Goal: Information Seeking & Learning: Learn about a topic

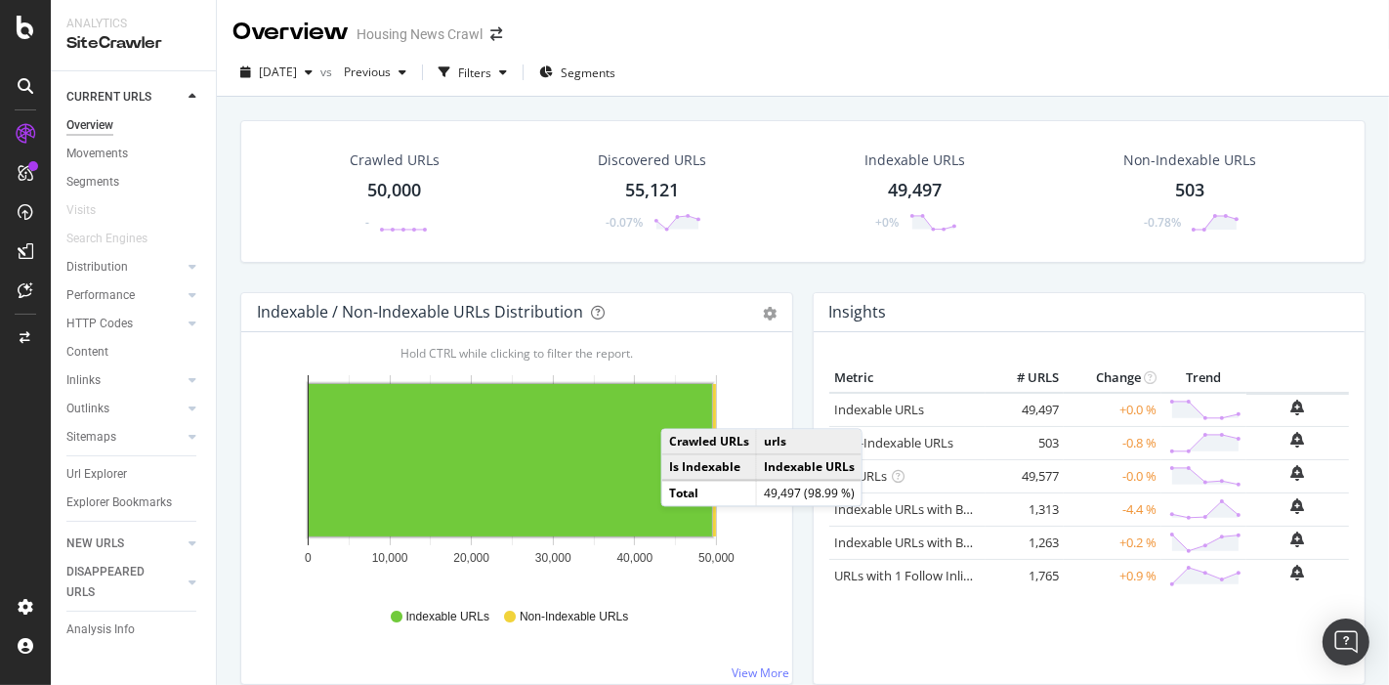
click at [829, 308] on h4 "Insights" at bounding box center [858, 312] width 58 height 26
click at [285, 275] on div "Crawled URLs 50,000 - Discovered URLs 55,121 -0.07% Indexable URLs 49,497 +0% N…" at bounding box center [803, 206] width 1145 height 172
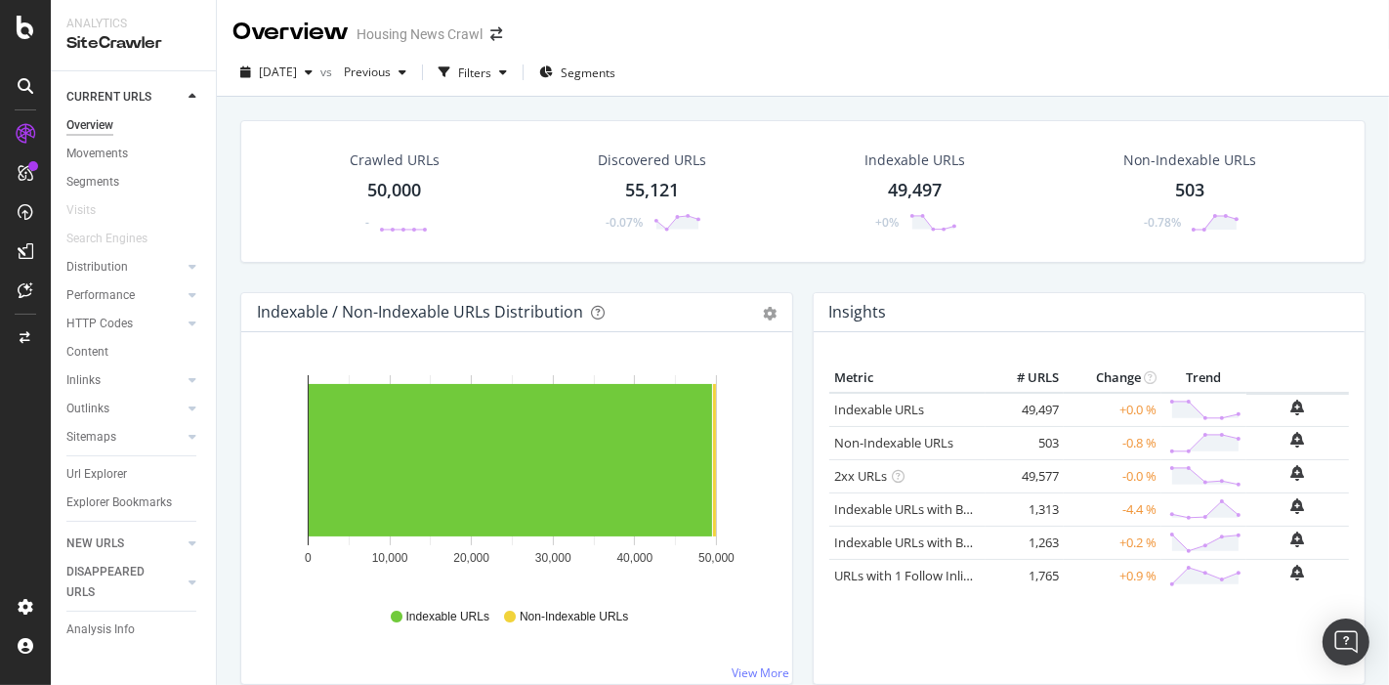
click at [423, 39] on div "Housing News Crawl" at bounding box center [420, 34] width 126 height 20
click at [498, 36] on icon "arrow-right-arrow-left" at bounding box center [496, 34] width 12 height 14
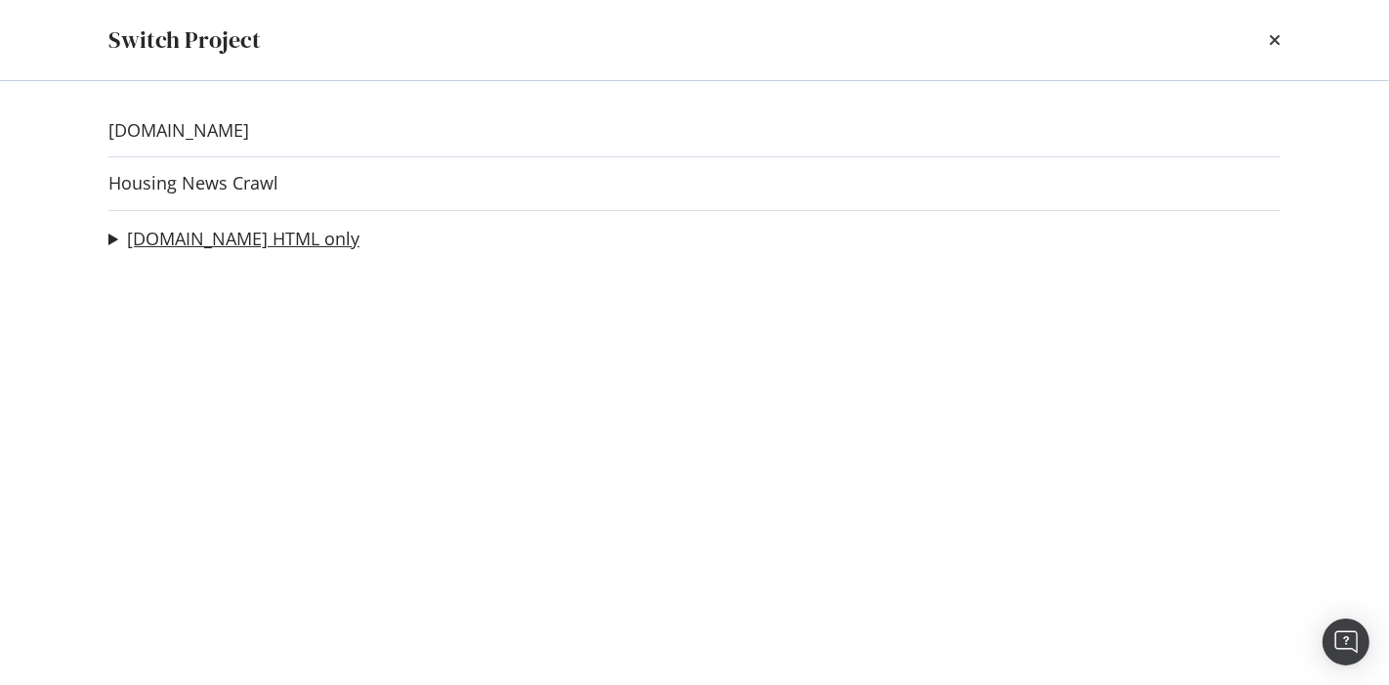
click at [205, 237] on link "[DOMAIN_NAME] HTML only" at bounding box center [243, 239] width 233 height 21
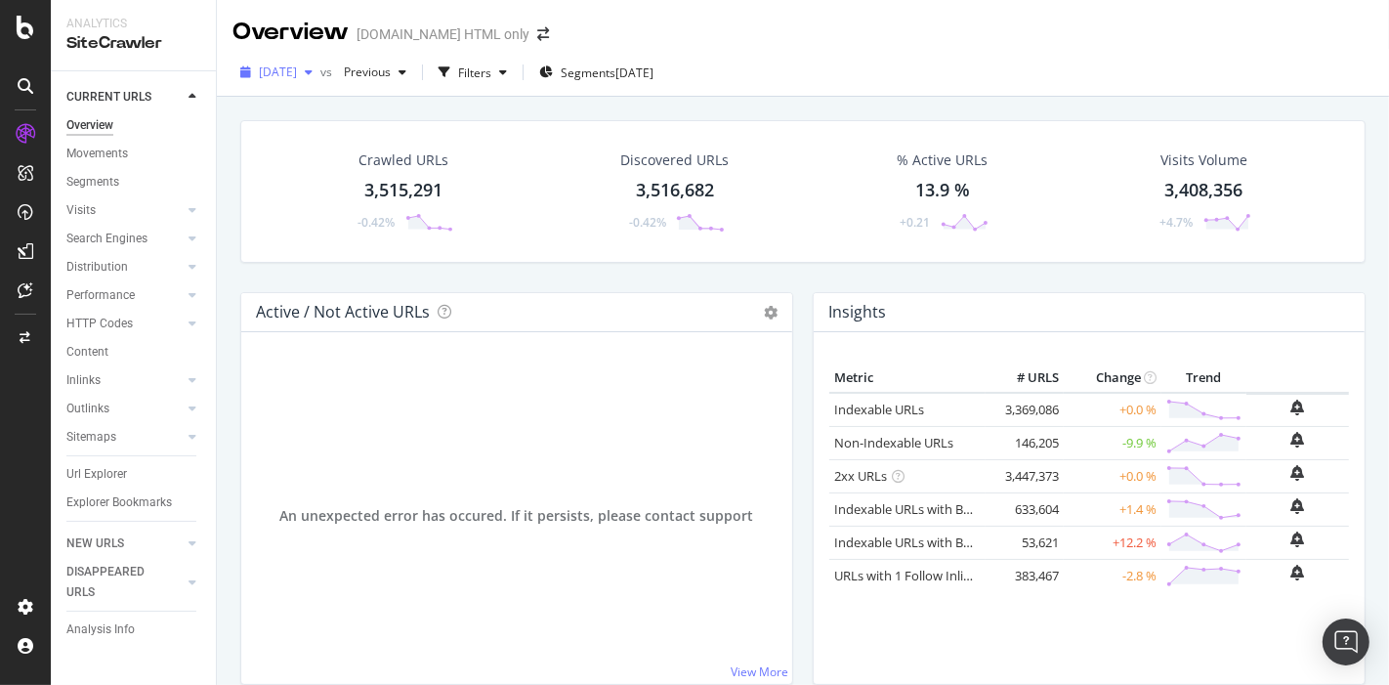
click at [297, 69] on span "2025 Aug. 21st" at bounding box center [278, 72] width 38 height 17
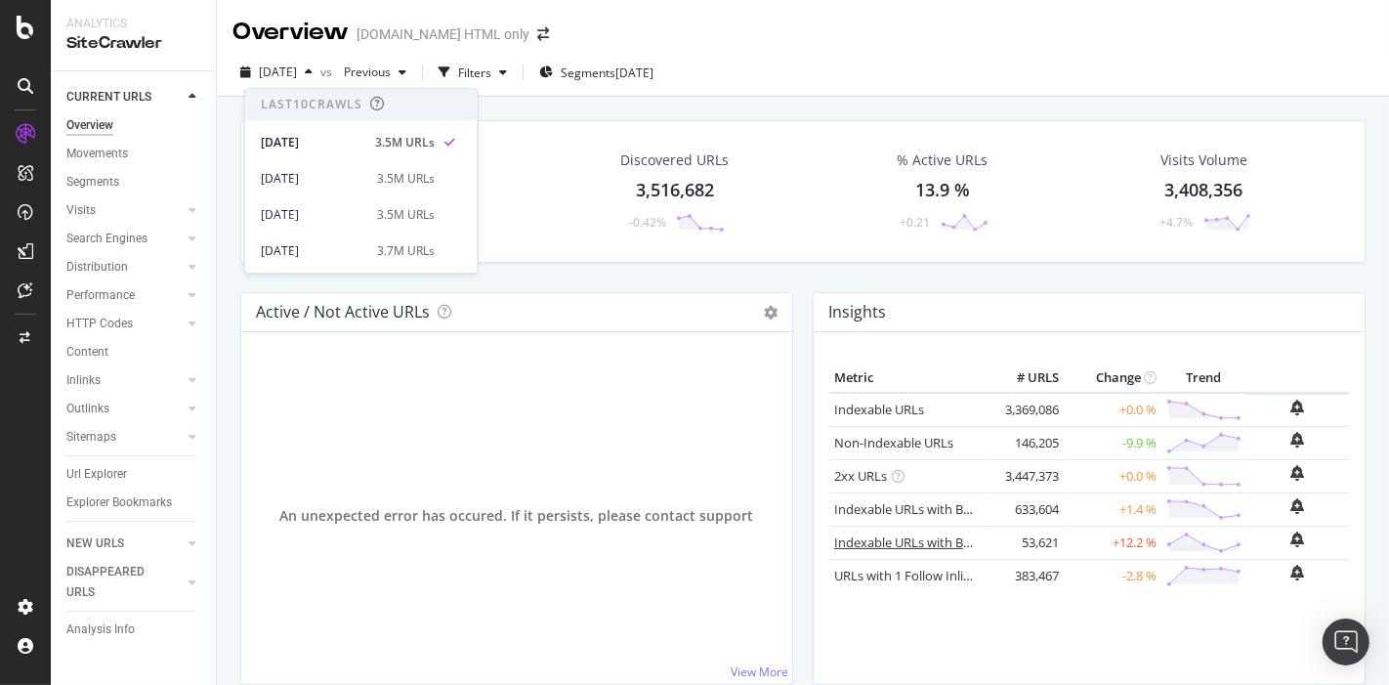
click at [923, 539] on link "Indexable URLs with Bad Description" at bounding box center [940, 542] width 213 height 18
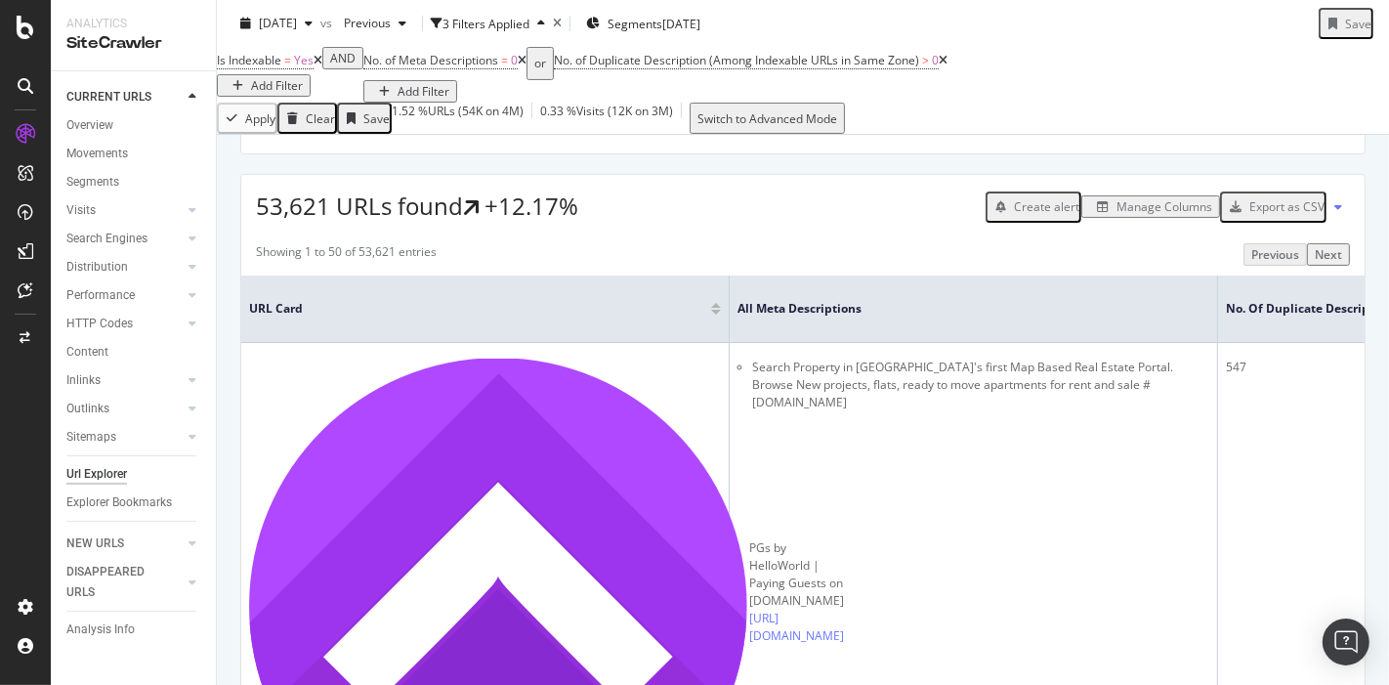
scroll to position [306, 0]
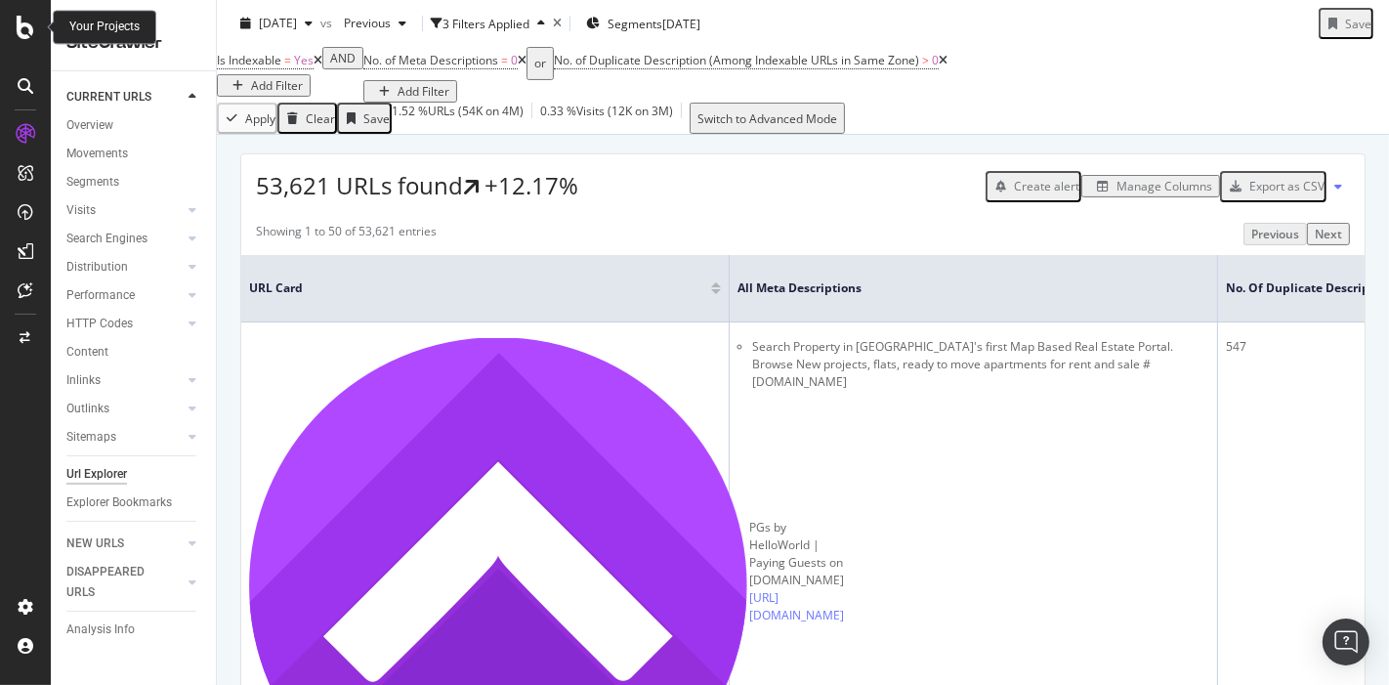
click at [8, 32] on div at bounding box center [25, 27] width 47 height 23
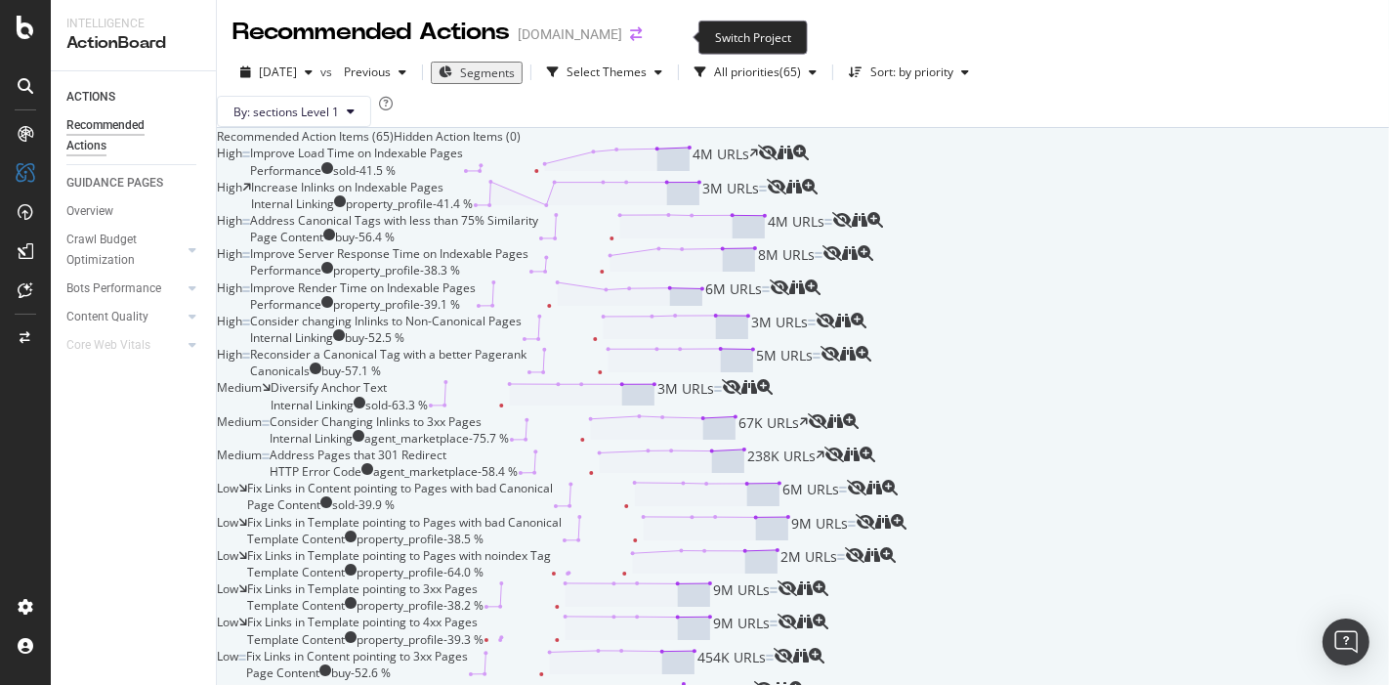
click at [642, 33] on icon "arrow-right-arrow-left" at bounding box center [636, 34] width 12 height 14
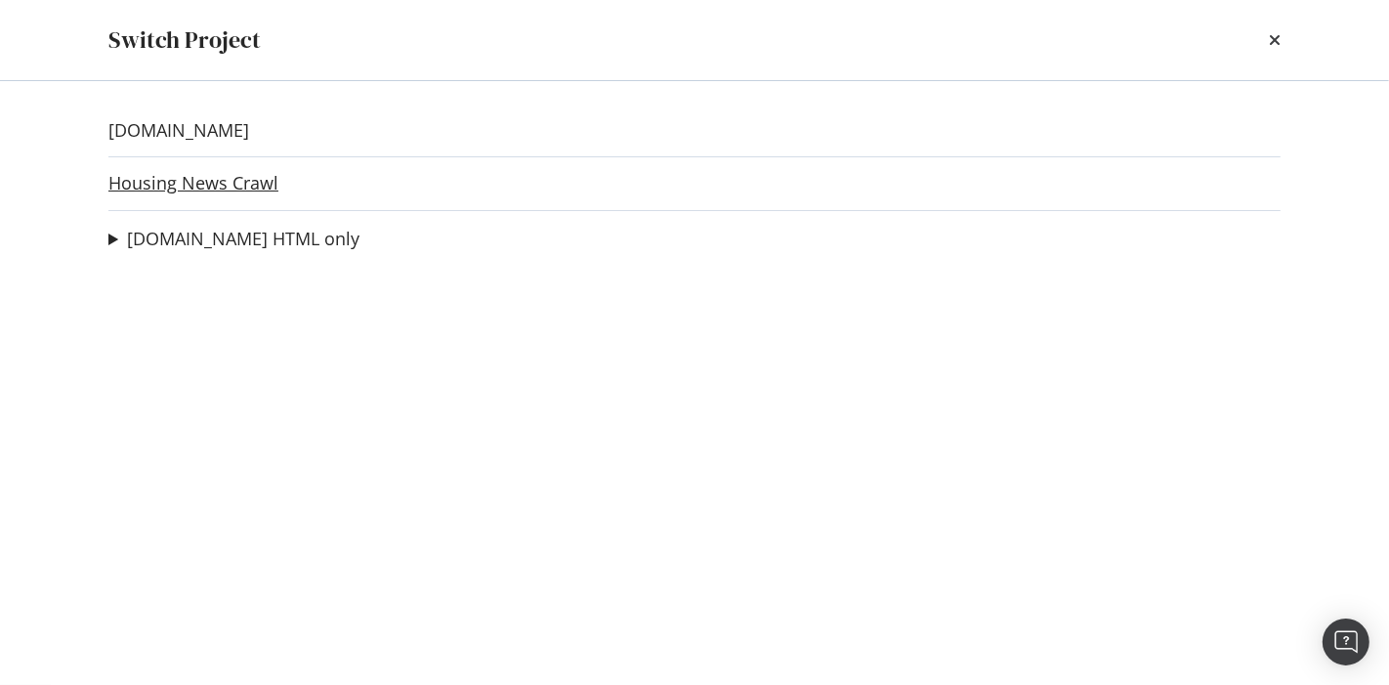
click at [226, 188] on link "Housing News Crawl" at bounding box center [193, 183] width 170 height 21
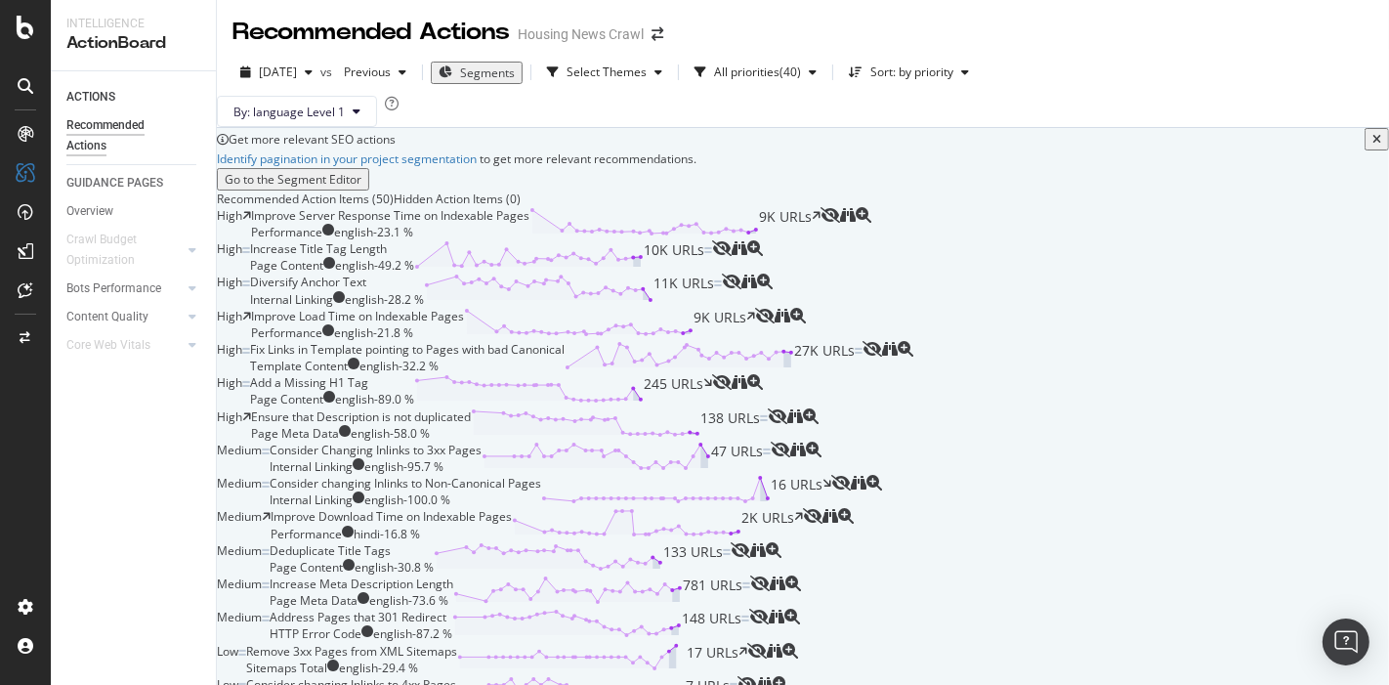
scroll to position [108, 0]
click at [856, 223] on icon "binoculars" at bounding box center [848, 215] width 16 height 16
click at [872, 223] on icon "magnifying-glass-plus" at bounding box center [864, 215] width 16 height 16
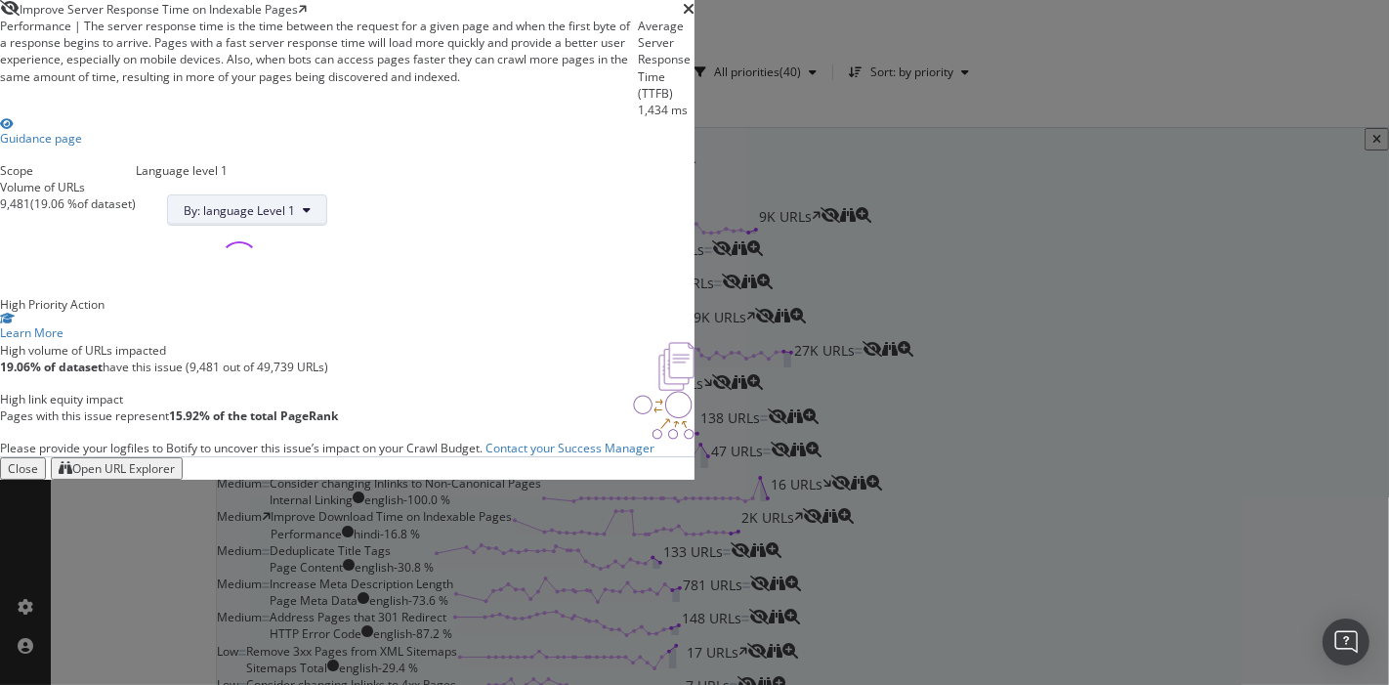
click at [295, 219] on span "By: language Level 1" at bounding box center [239, 210] width 111 height 17
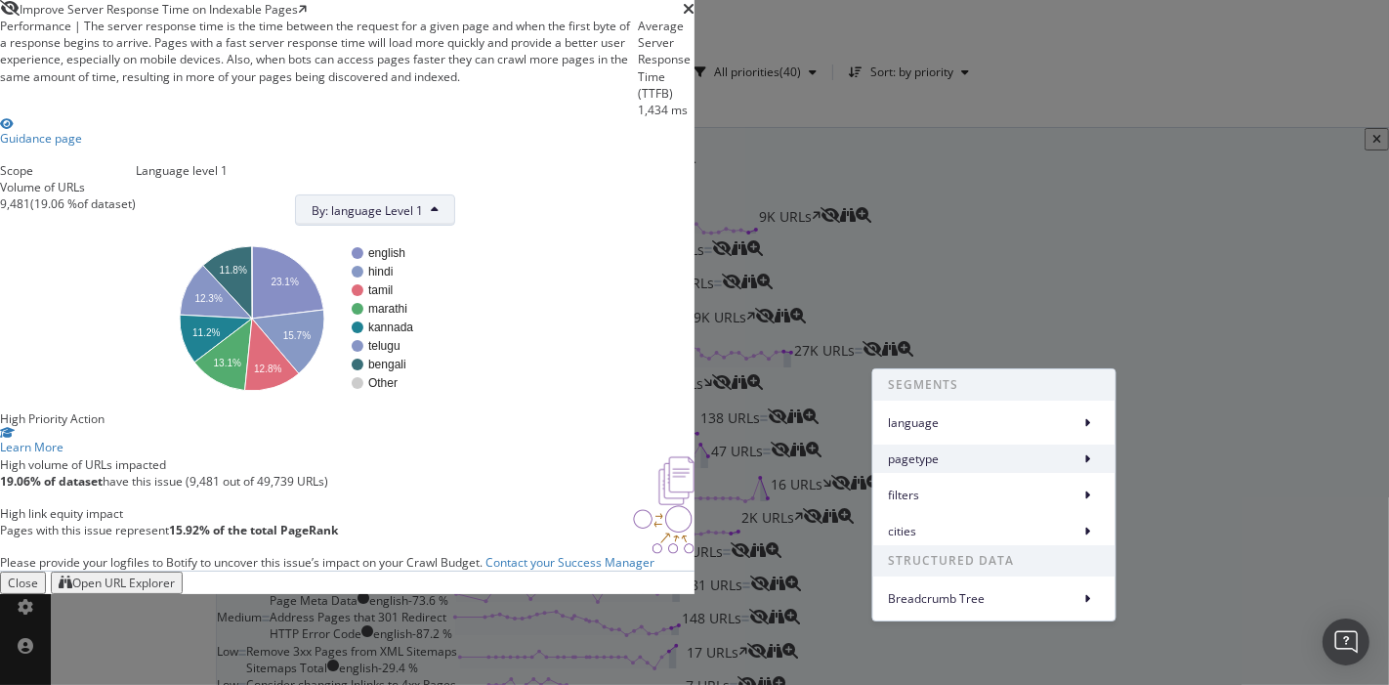
click at [918, 456] on span "pagetype" at bounding box center [981, 459] width 184 height 18
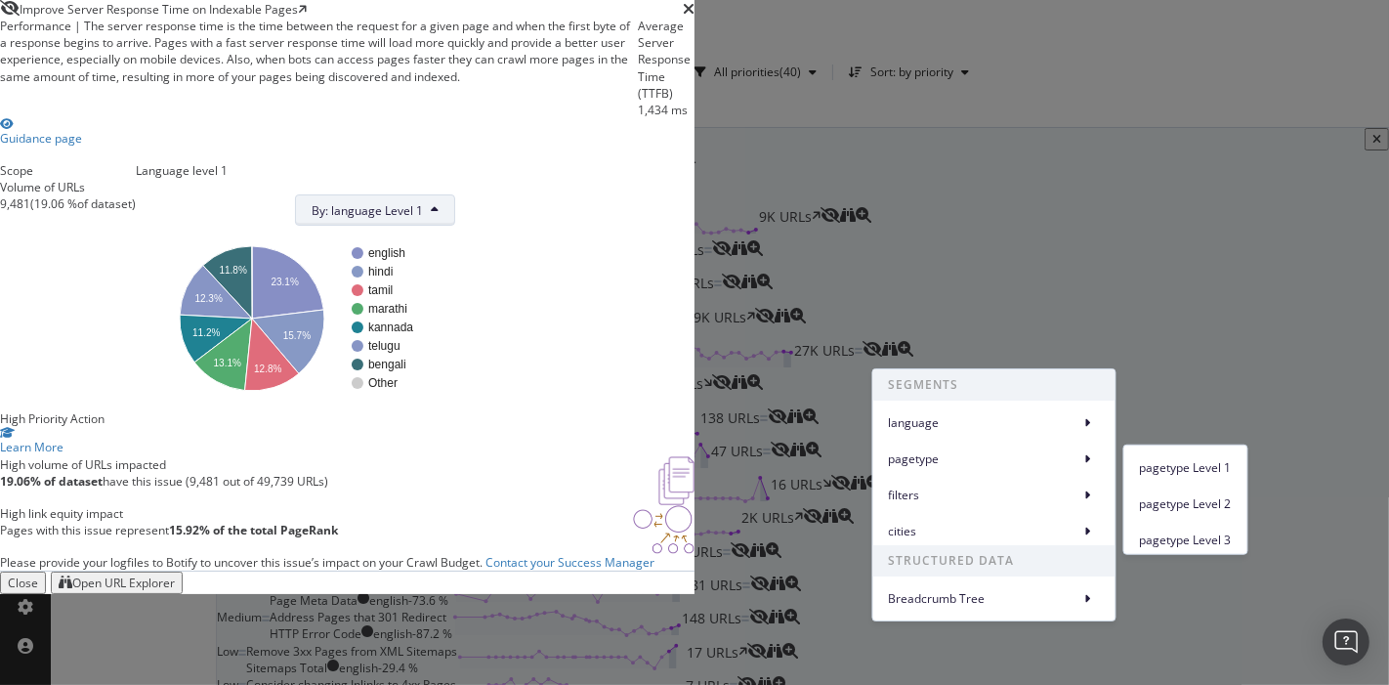
click at [695, 255] on div "Performance | The server response time is the time between the request for a gi…" at bounding box center [347, 294] width 695 height 553
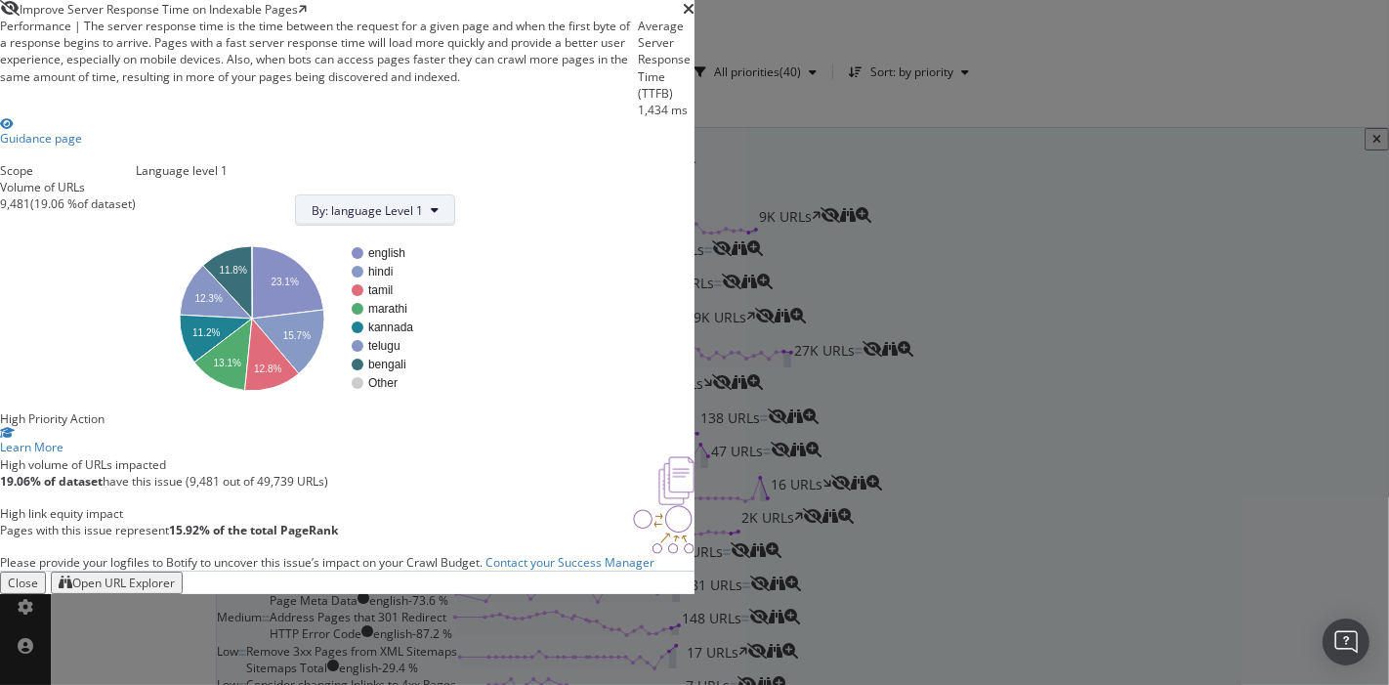
click at [455, 226] on button "By: language Level 1" at bounding box center [375, 209] width 160 height 31
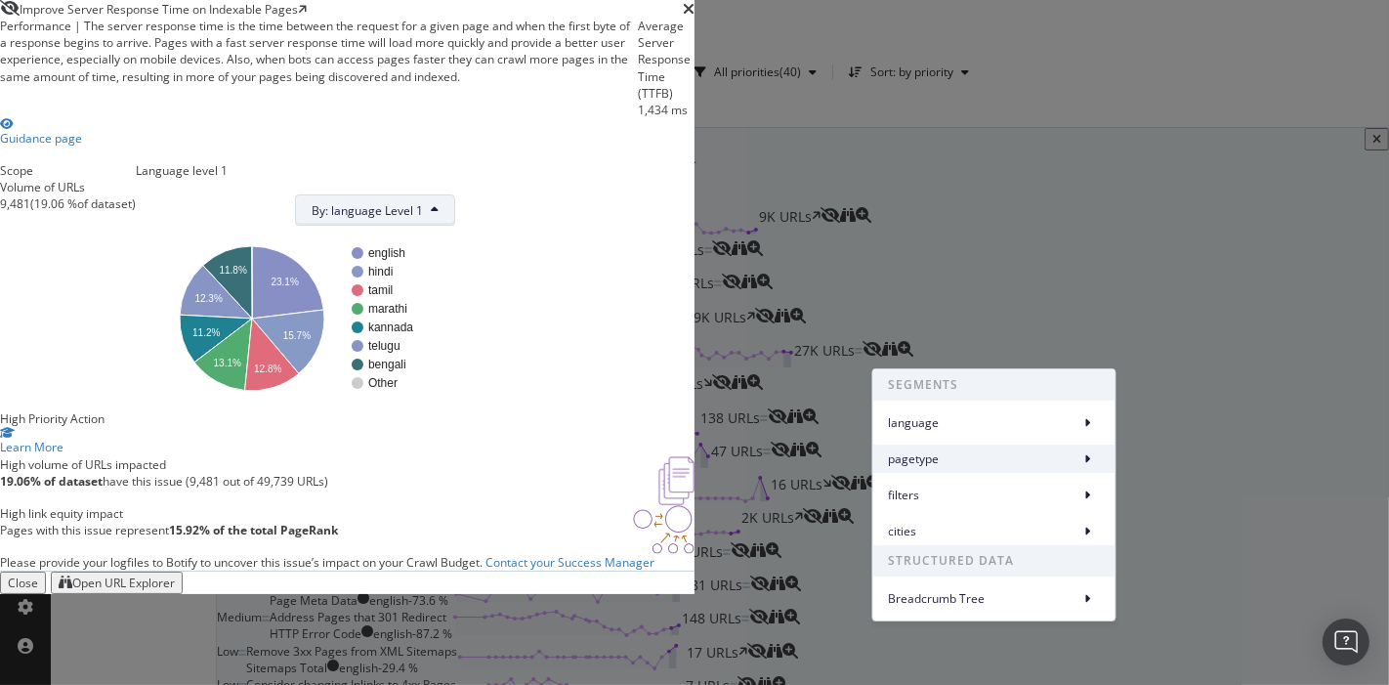
click at [1005, 464] on span "pagetype" at bounding box center [981, 459] width 184 height 18
click at [1073, 453] on span "pagetype" at bounding box center [981, 459] width 184 height 18
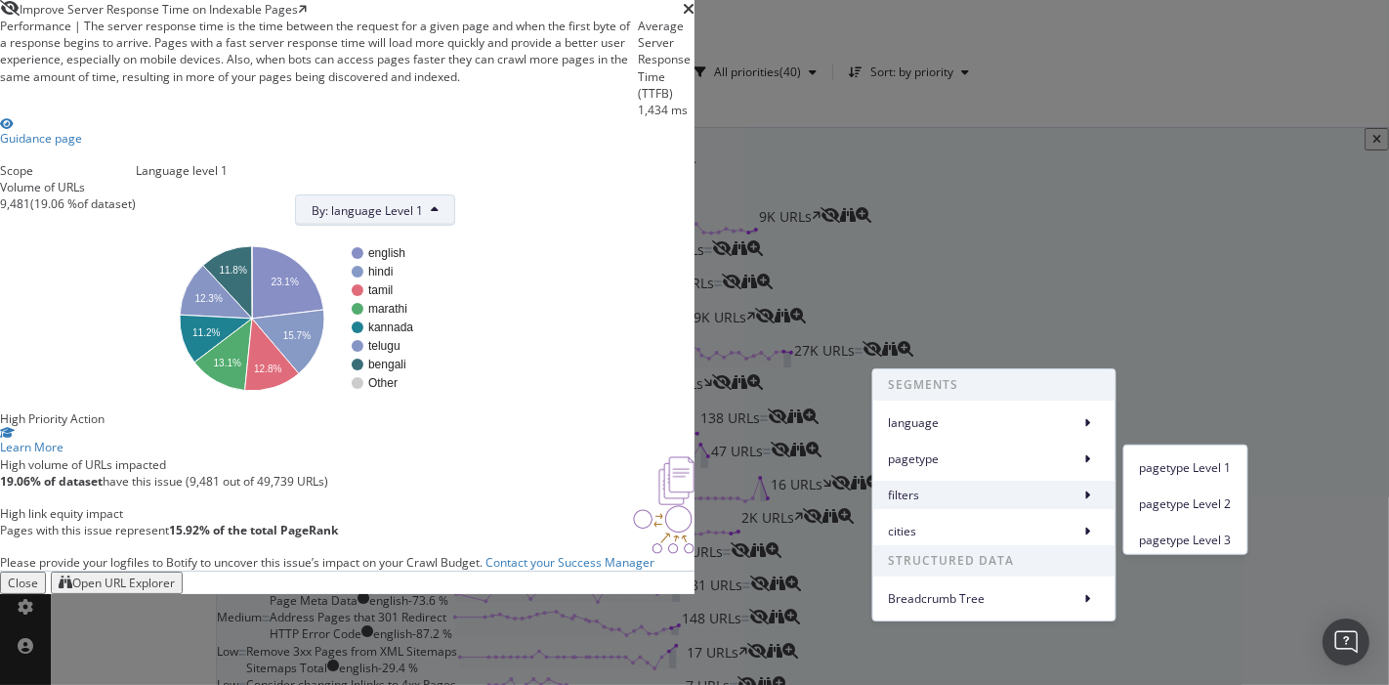
click at [1091, 495] on icon at bounding box center [1088, 495] width 6 height 12
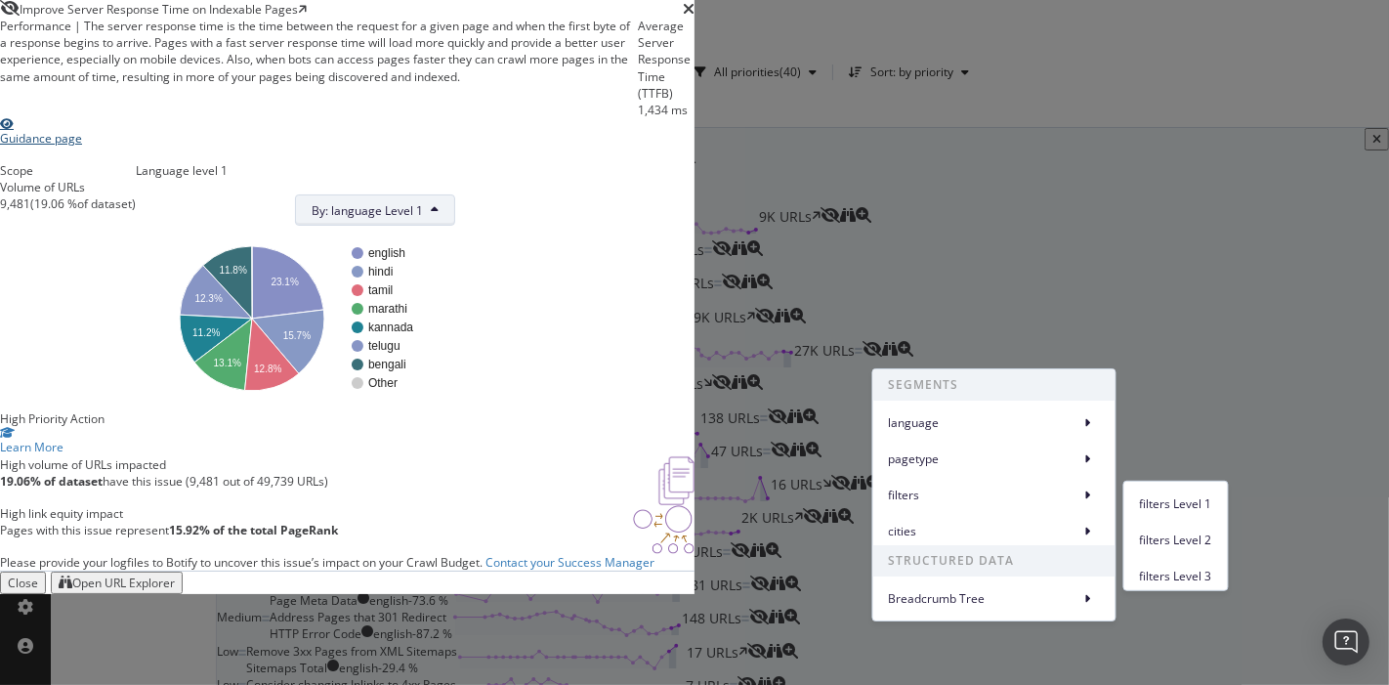
click at [1156, 521] on div "filters Level 2" at bounding box center [1177, 536] width 104 height 36
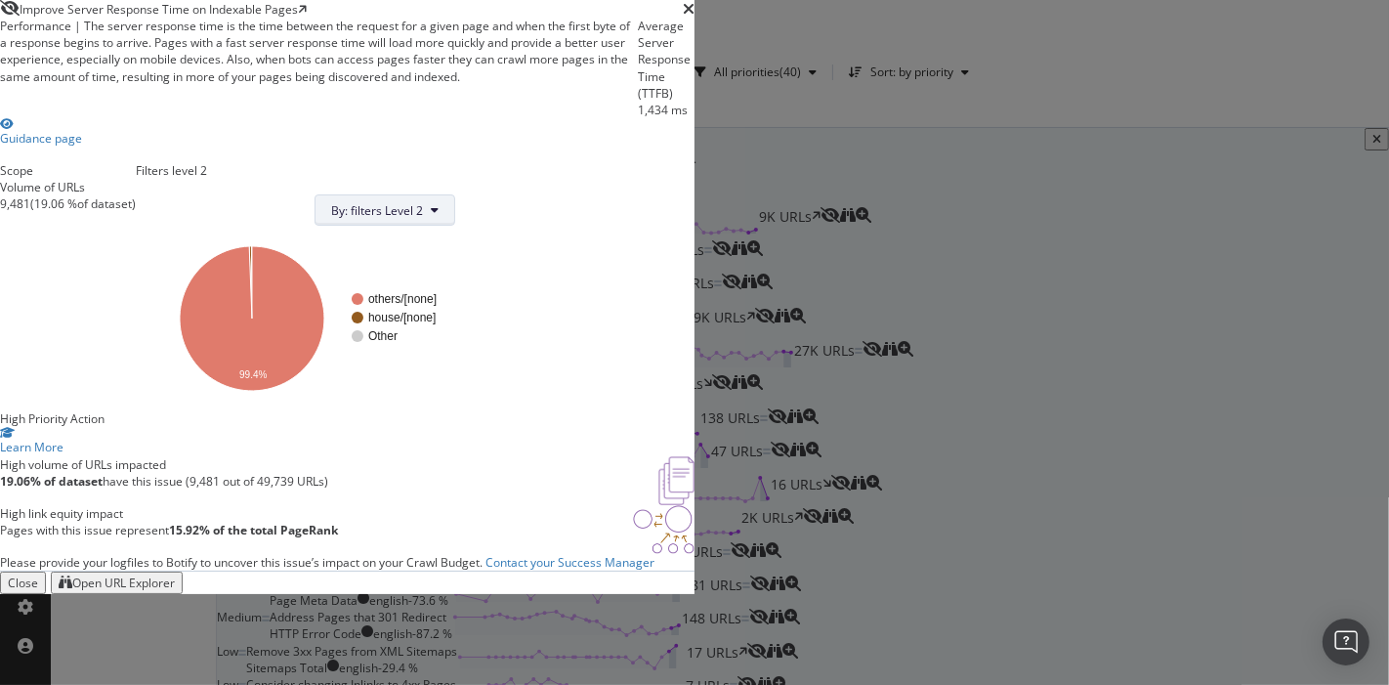
click at [423, 219] on span "By: filters Level 2" at bounding box center [377, 210] width 92 height 17
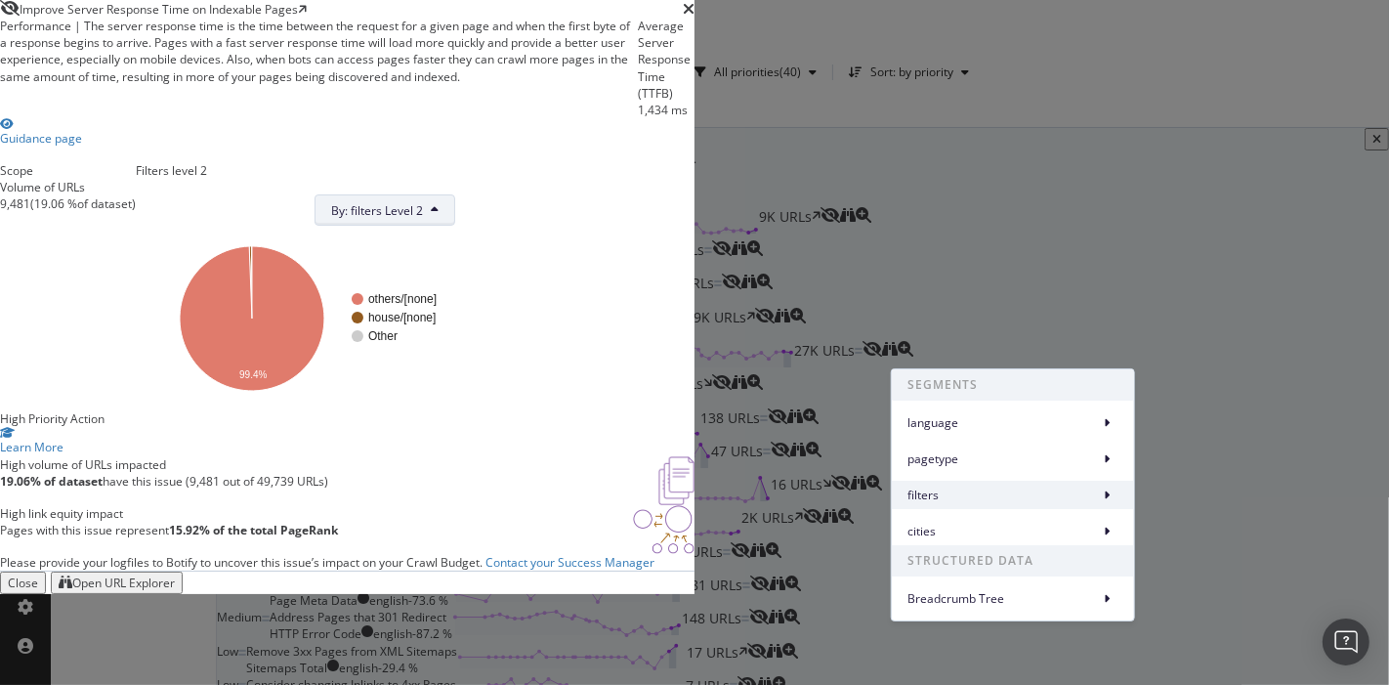
click at [1047, 490] on span "filters" at bounding box center [1000, 496] width 184 height 18
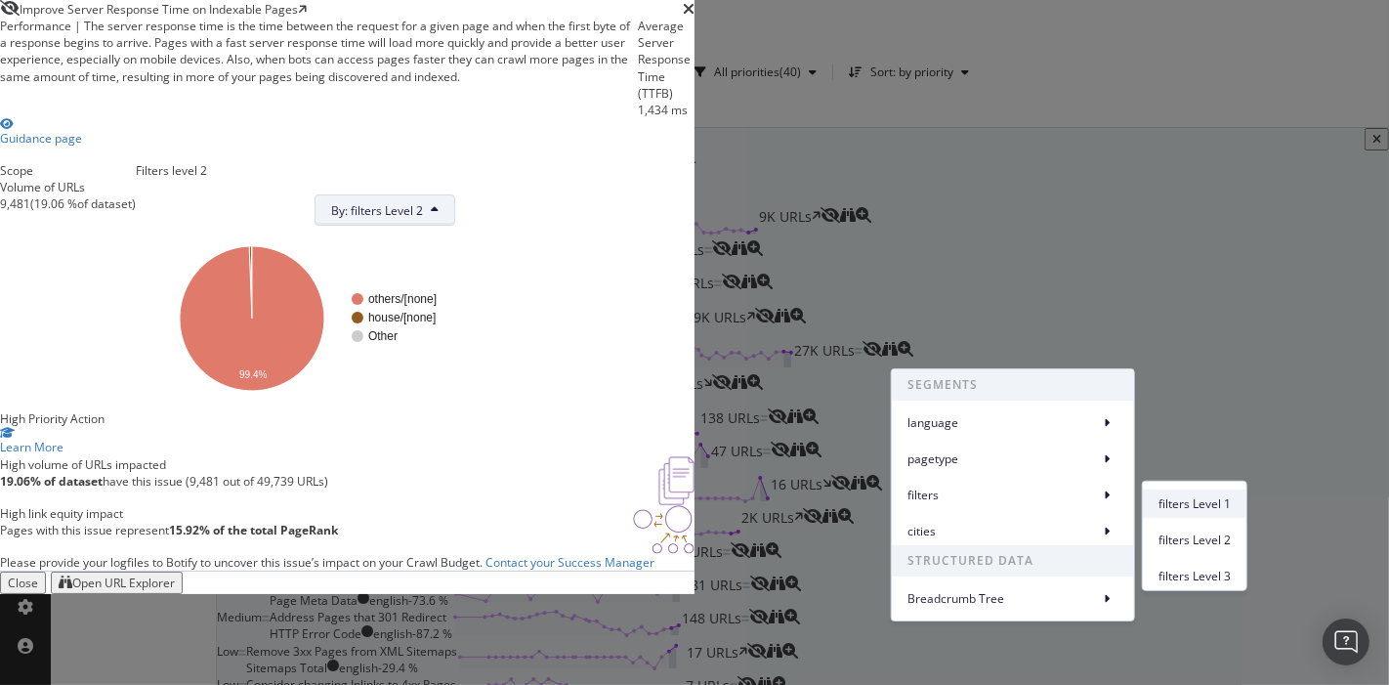
click at [1172, 511] on span "filters Level 1" at bounding box center [1195, 503] width 72 height 18
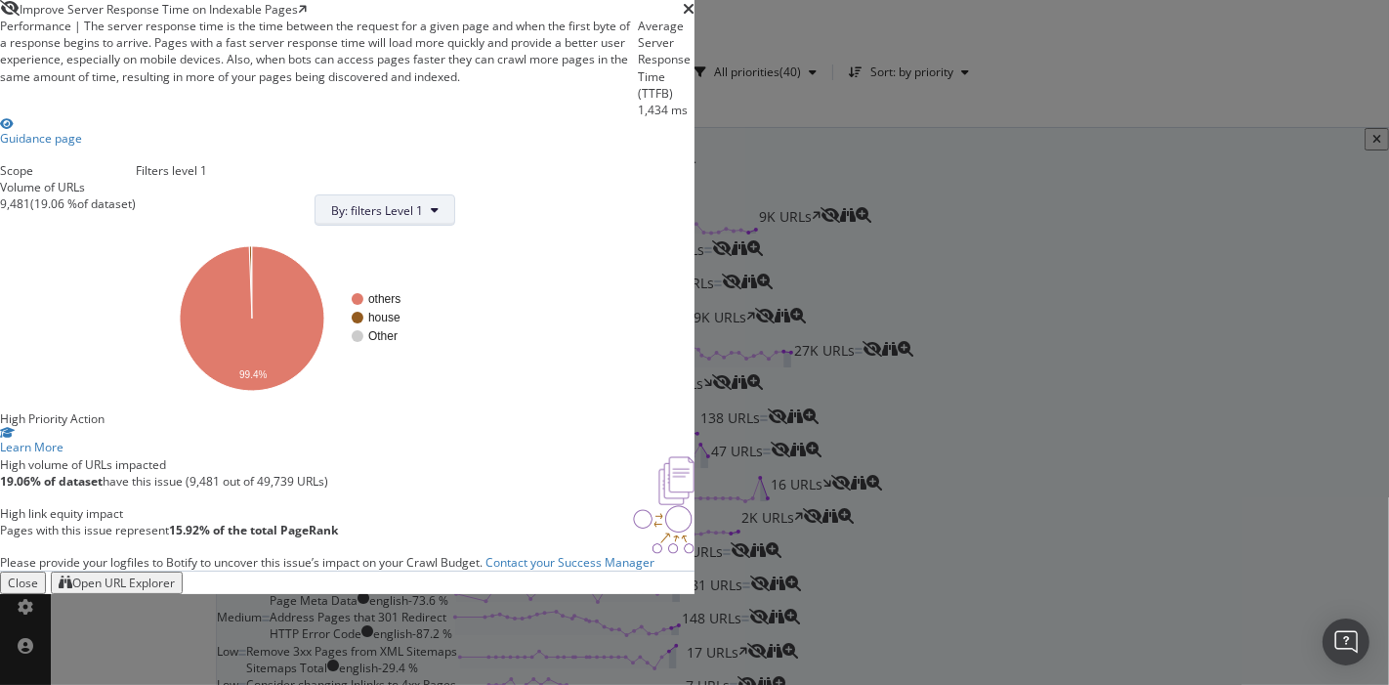
click at [423, 219] on span "By: filters Level 1" at bounding box center [377, 210] width 92 height 17
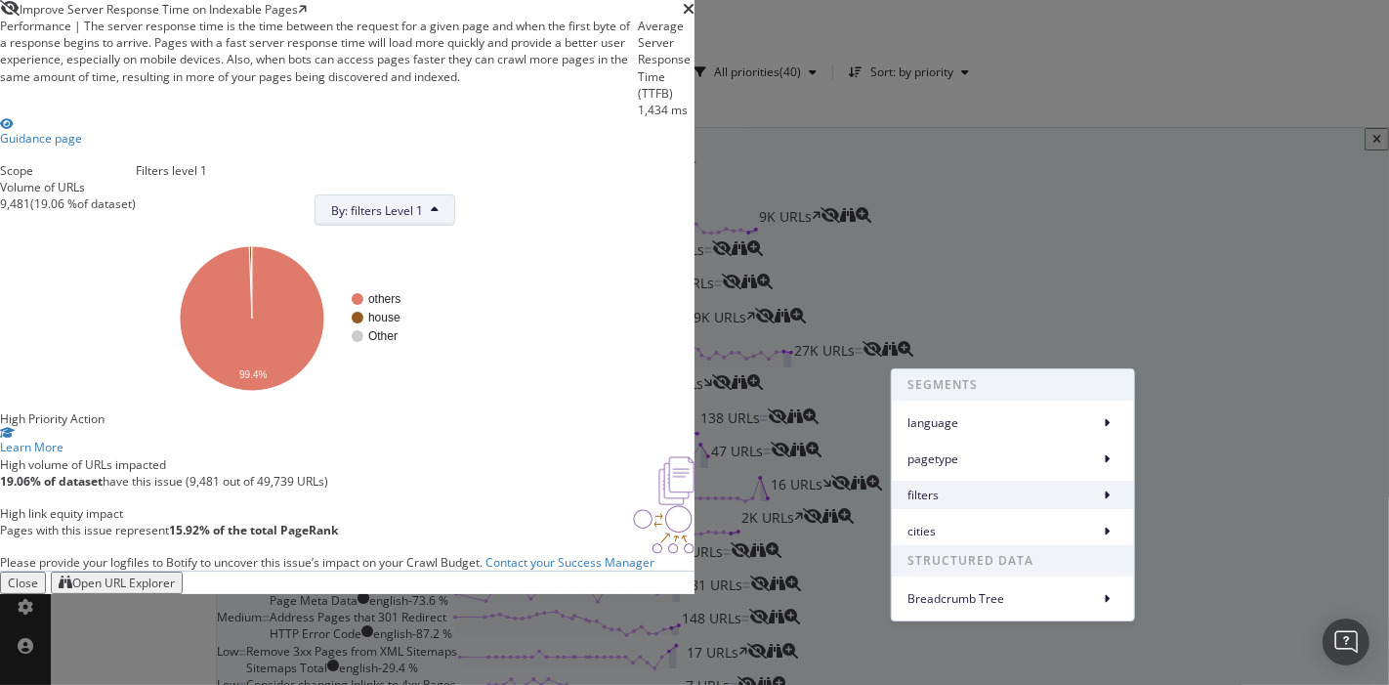
click at [1013, 496] on span "filters" at bounding box center [1000, 496] width 184 height 18
click at [1033, 530] on span "cities" at bounding box center [1000, 532] width 184 height 18
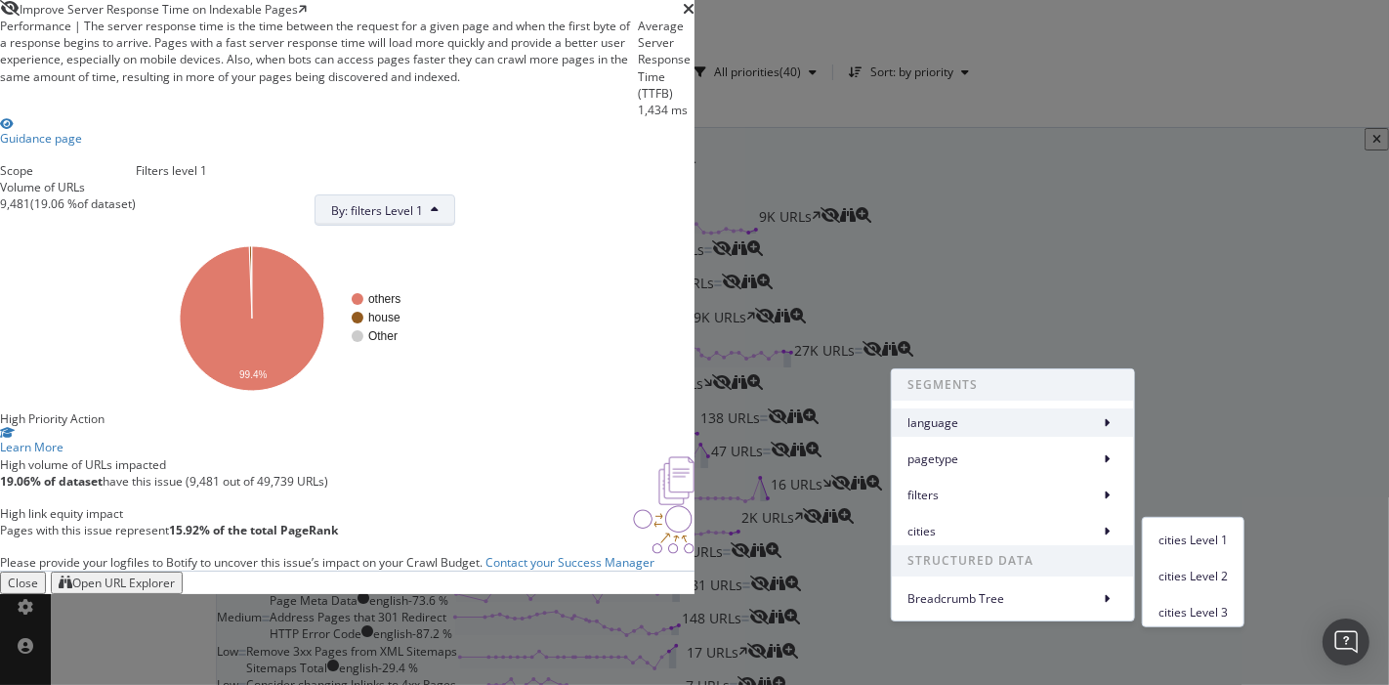
click at [1053, 418] on span "language" at bounding box center [1000, 423] width 184 height 18
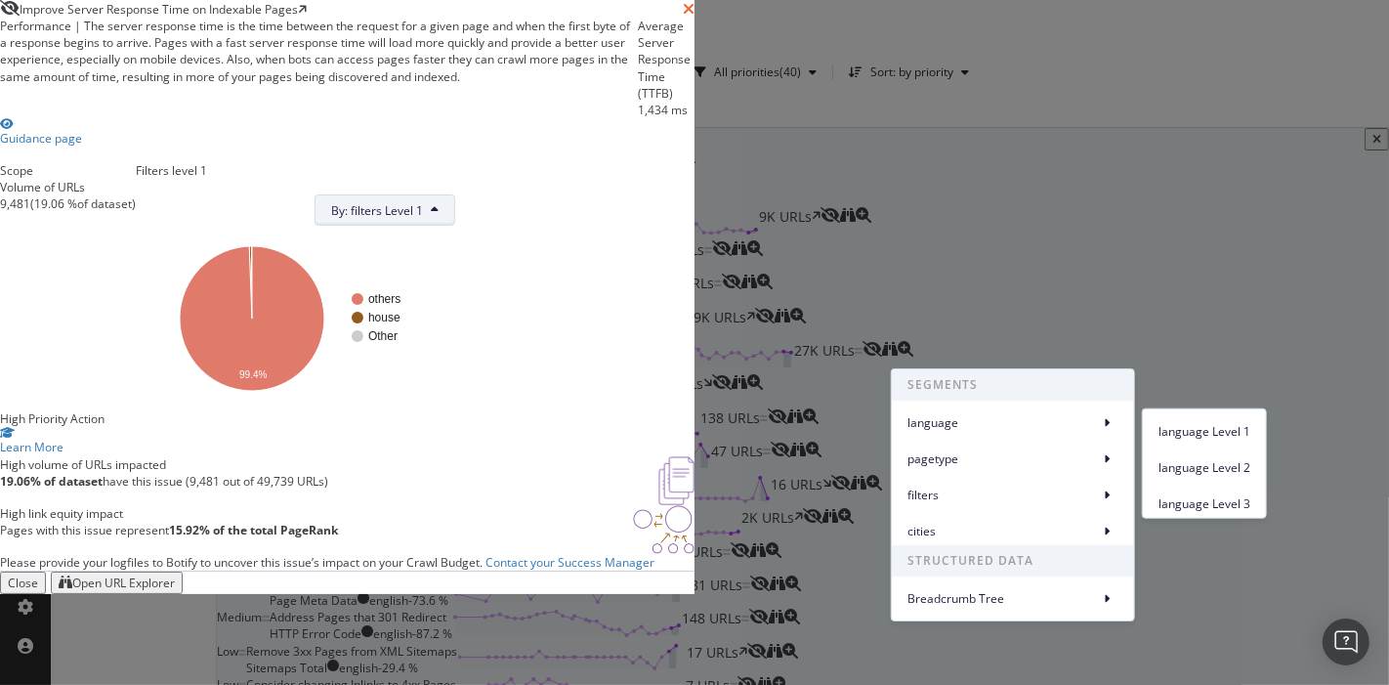
click at [695, 17] on icon "times" at bounding box center [689, 9] width 12 height 16
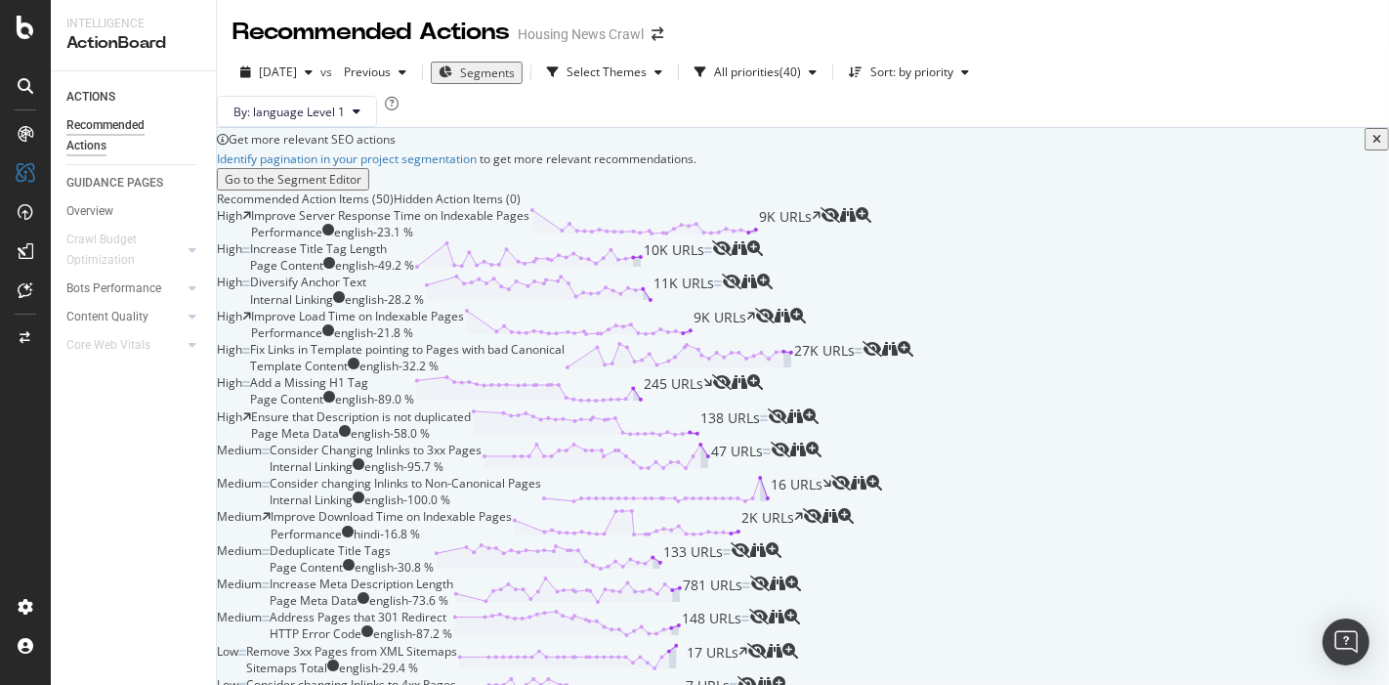
scroll to position [108, 0]
click at [297, 64] on span "2025 Aug. 29th" at bounding box center [278, 72] width 38 height 17
click at [910, 101] on div "By: language Level 1" at bounding box center [803, 111] width 1172 height 31
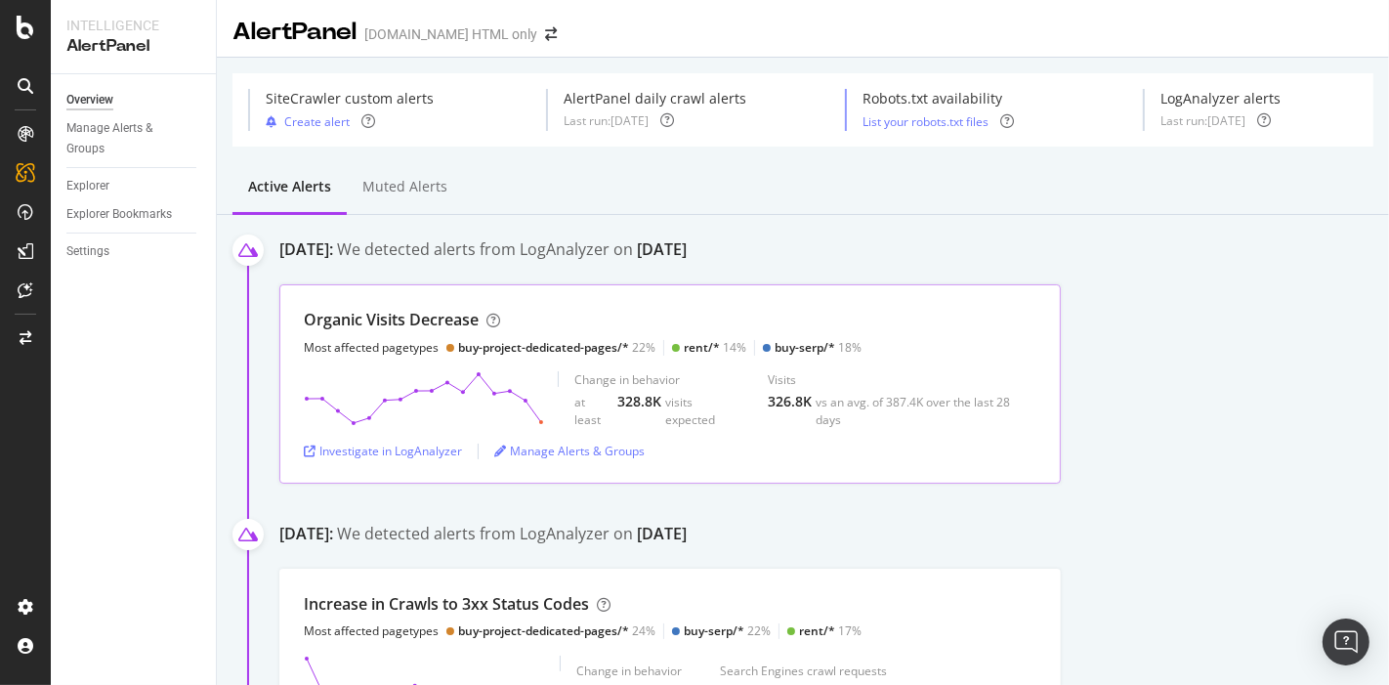
scroll to position [108, 0]
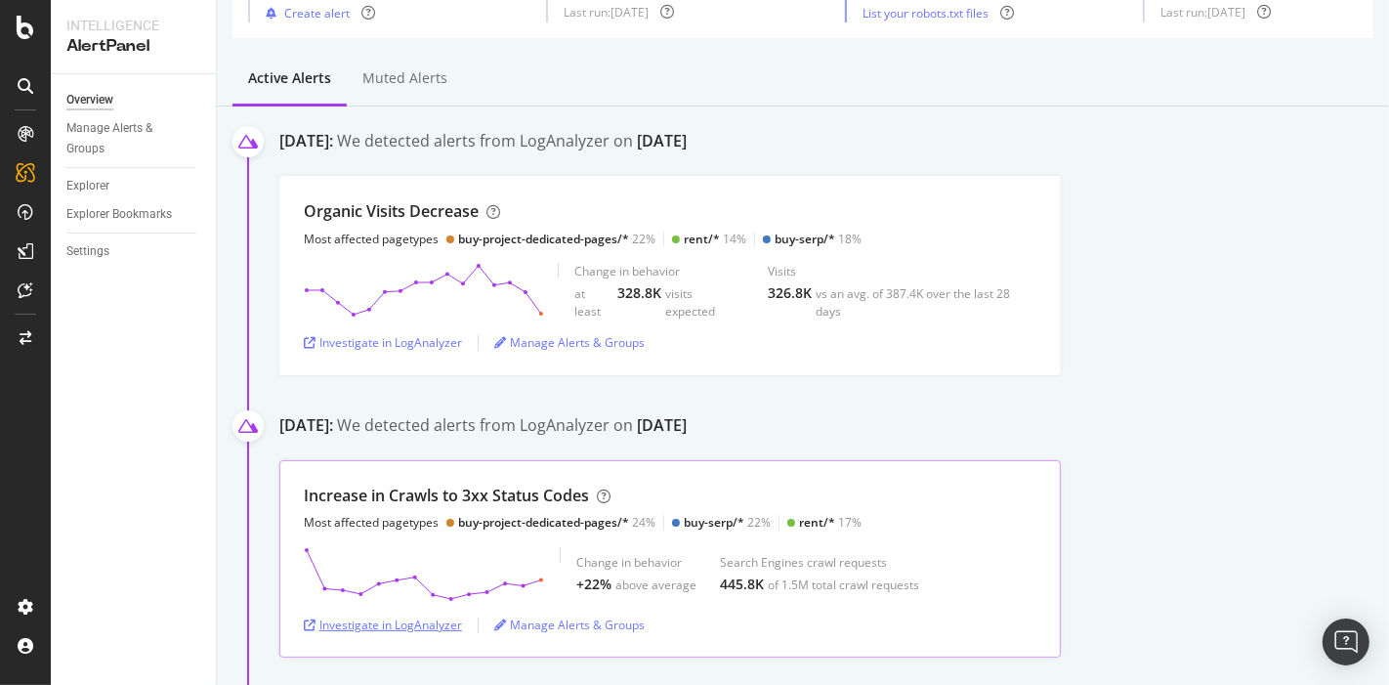
click at [391, 617] on div "Investigate in LogAnalyzer" at bounding box center [383, 625] width 158 height 17
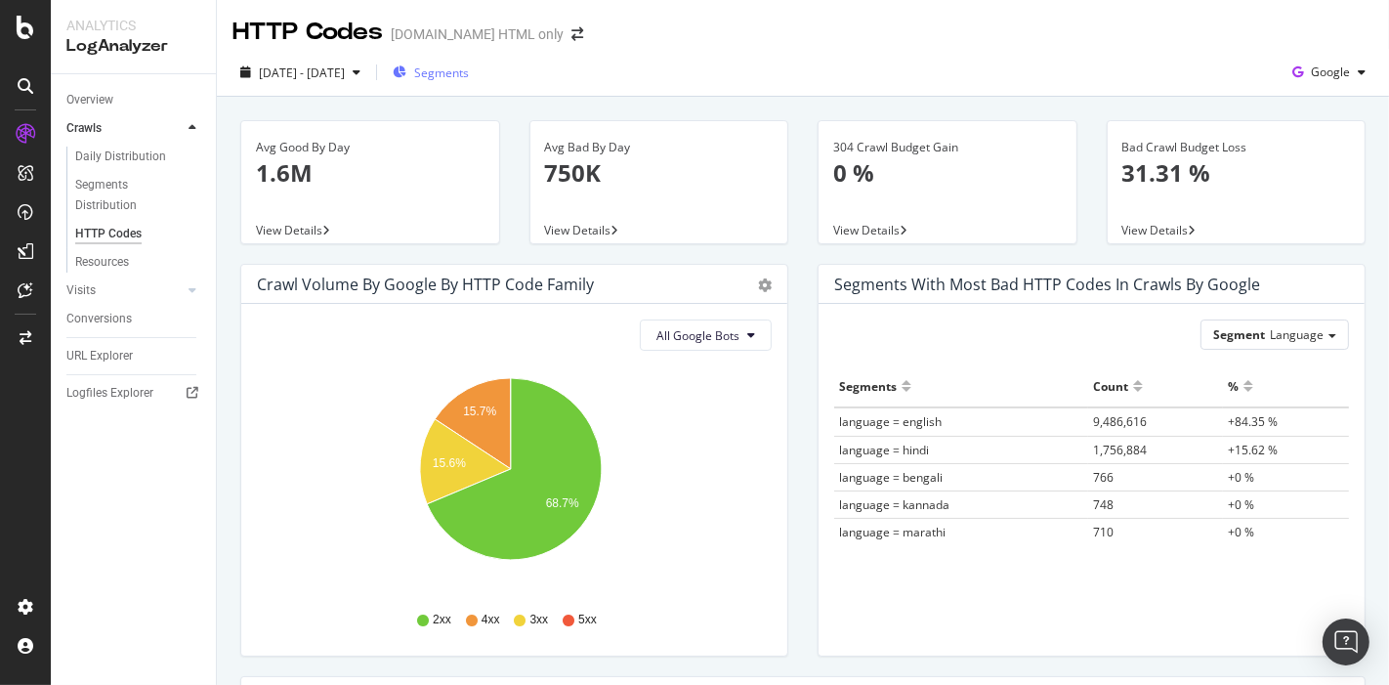
click at [469, 69] on span "Segments" at bounding box center [441, 72] width 55 height 17
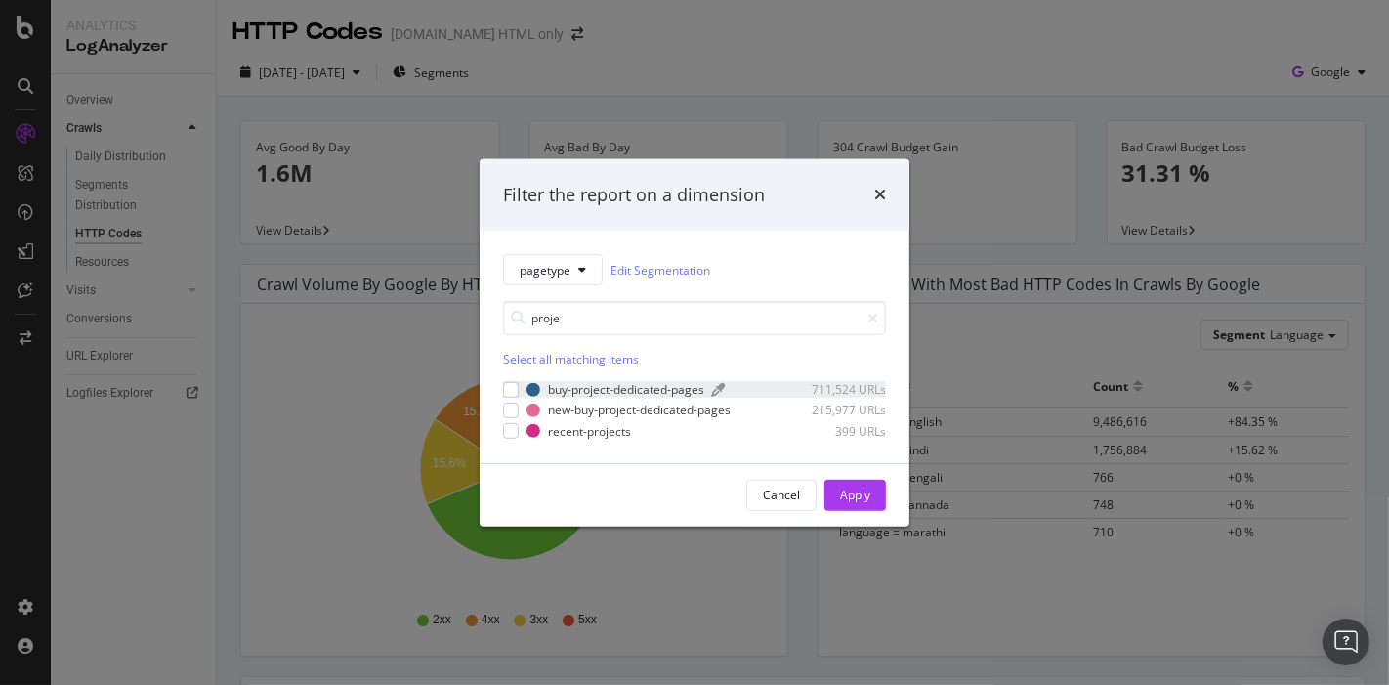
type input "proje"
click at [596, 391] on div "buy-project-dedicated-pages" at bounding box center [626, 389] width 156 height 17
click at [597, 403] on div "new-buy-project-dedicated-pages" at bounding box center [639, 410] width 183 height 17
click at [855, 488] on div "Apply" at bounding box center [855, 495] width 30 height 17
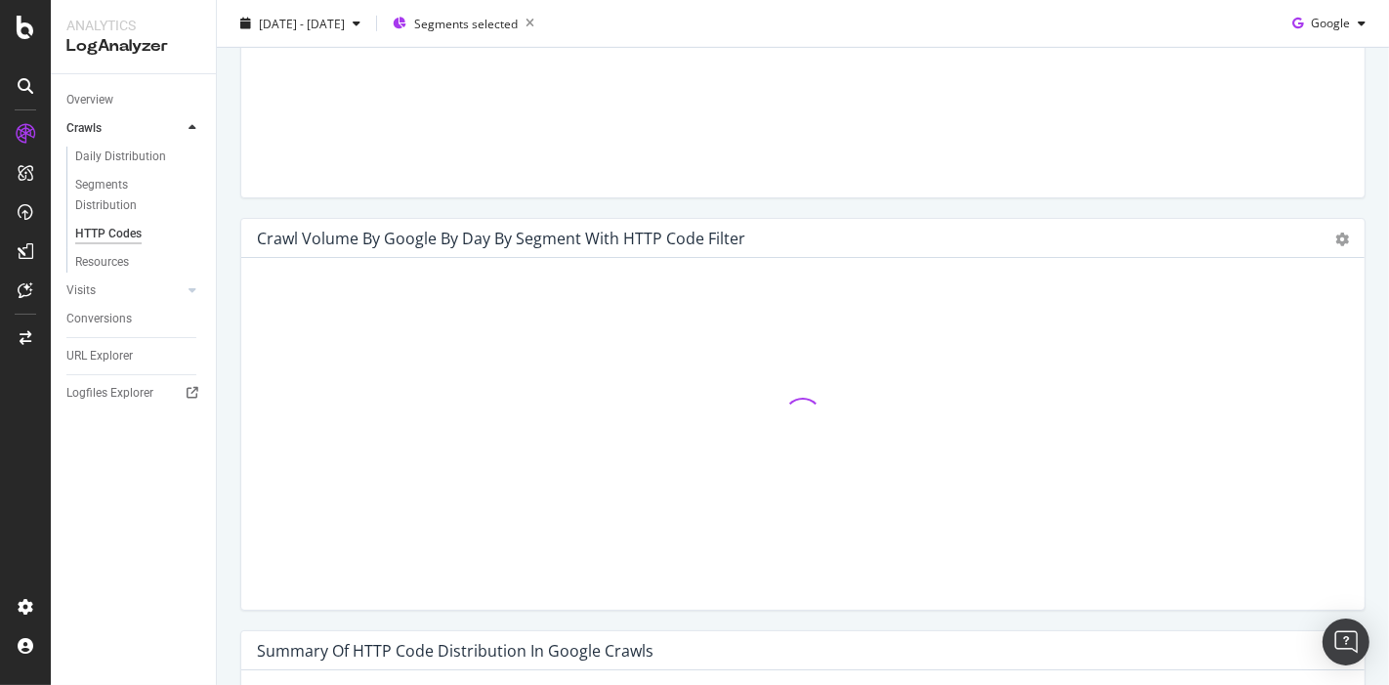
scroll to position [868, 0]
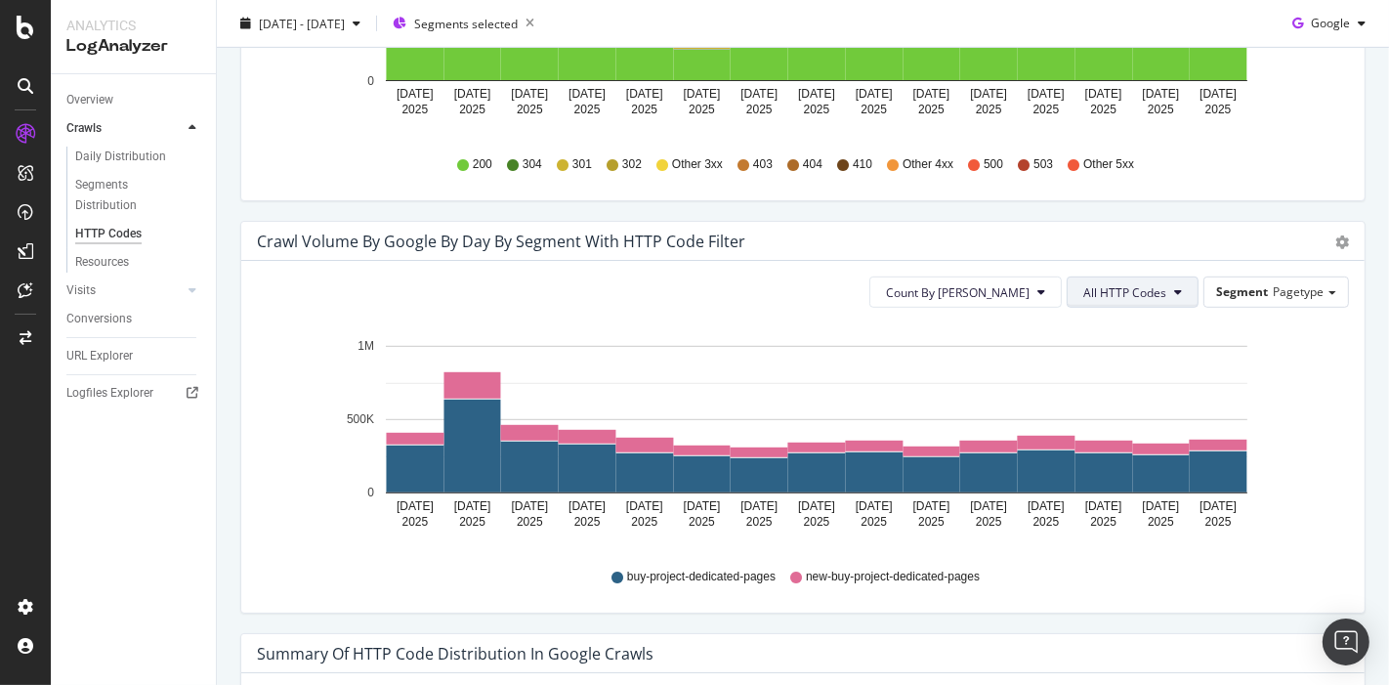
click at [1084, 294] on span "All HTTP Codes" at bounding box center [1125, 292] width 83 height 17
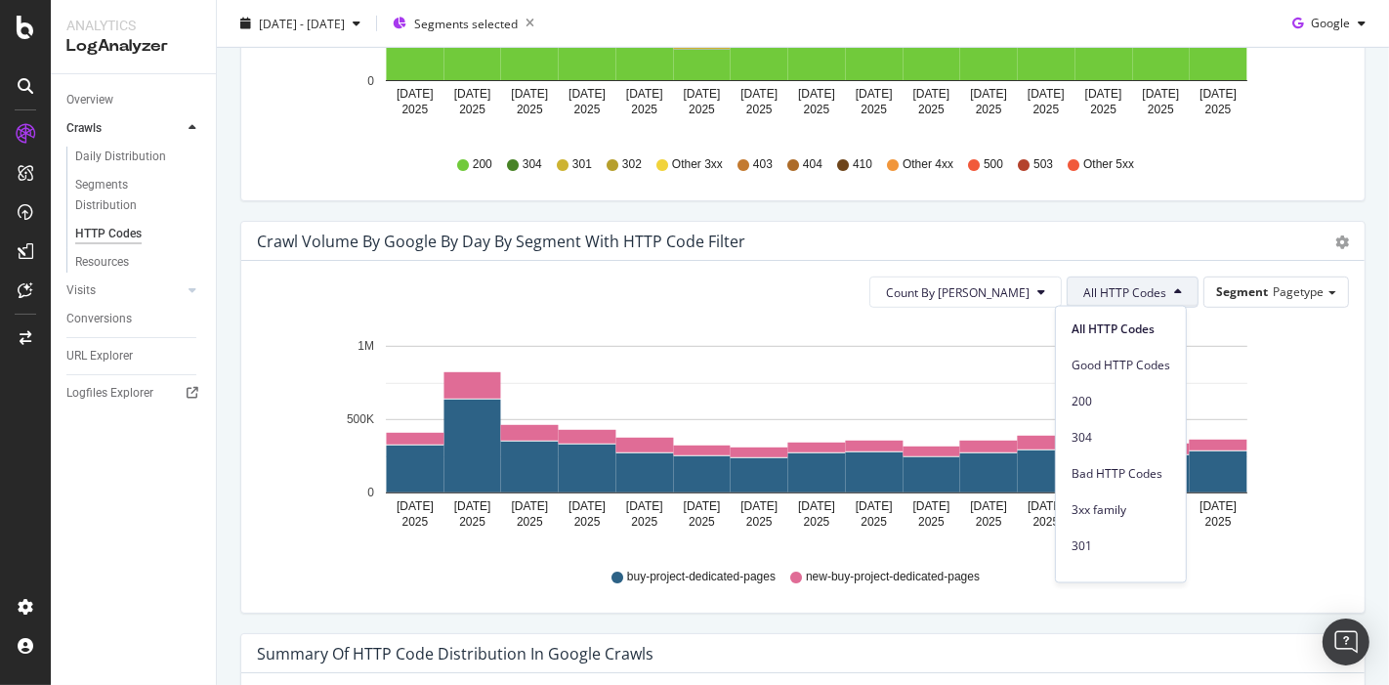
click at [840, 234] on div "Crawl Volume by google by Day by Segment with HTTP Code Filter" at bounding box center [781, 242] width 1049 height 20
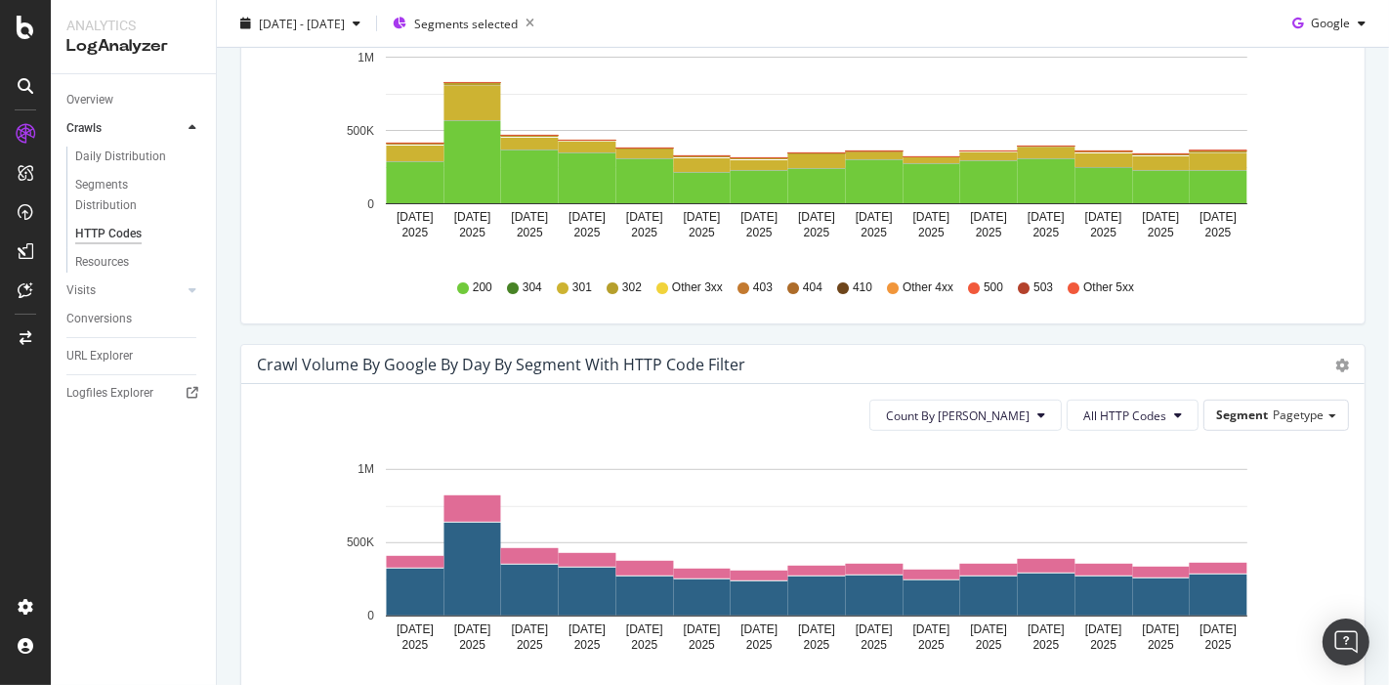
scroll to position [542, 0]
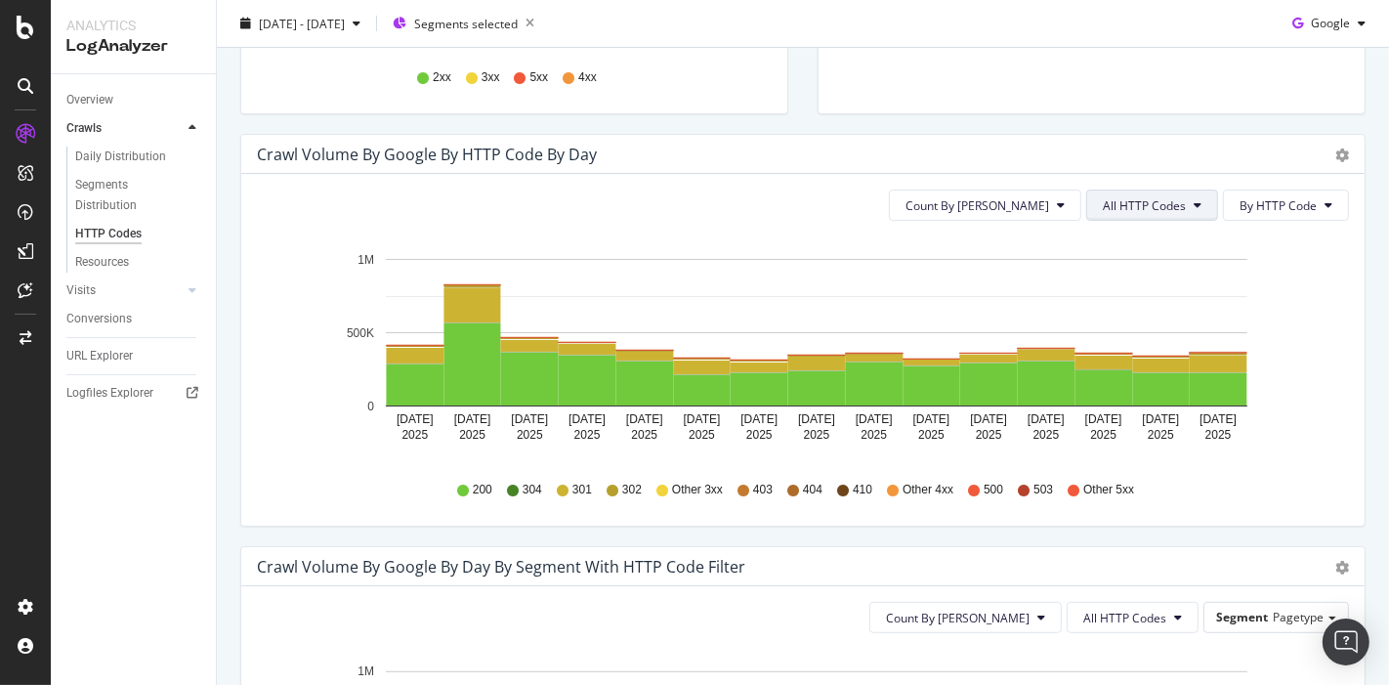
click at [1103, 203] on span "All HTTP Codes" at bounding box center [1144, 205] width 83 height 17
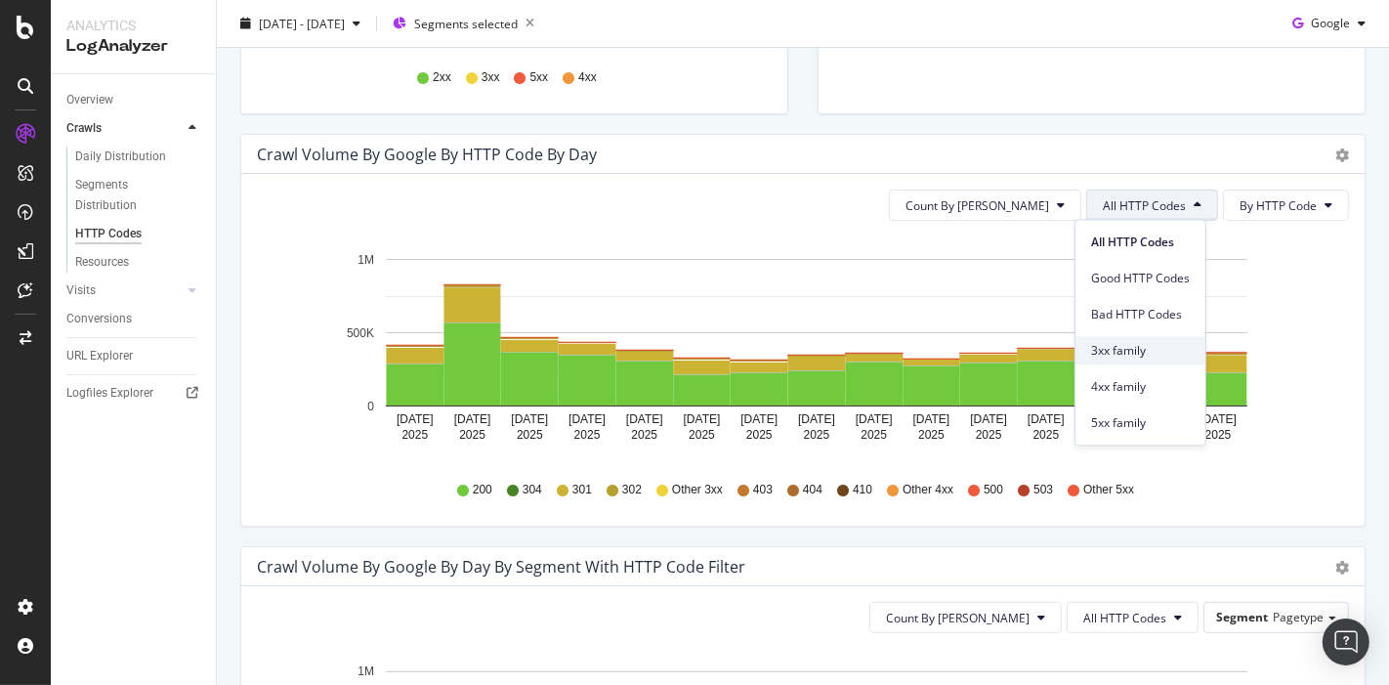
click at [1106, 347] on span "3xx family" at bounding box center [1140, 351] width 99 height 18
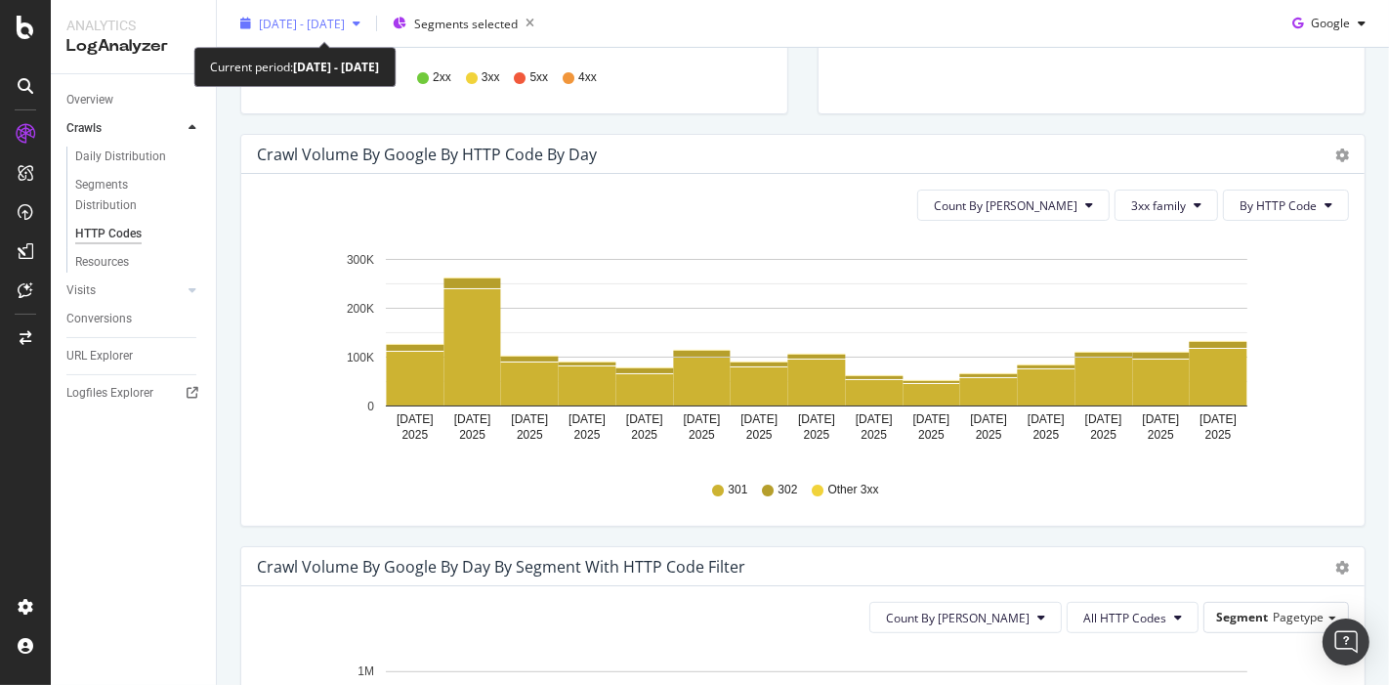
click at [344, 18] on span "2025 Aug. 7th - Aug. 21st" at bounding box center [302, 23] width 86 height 17
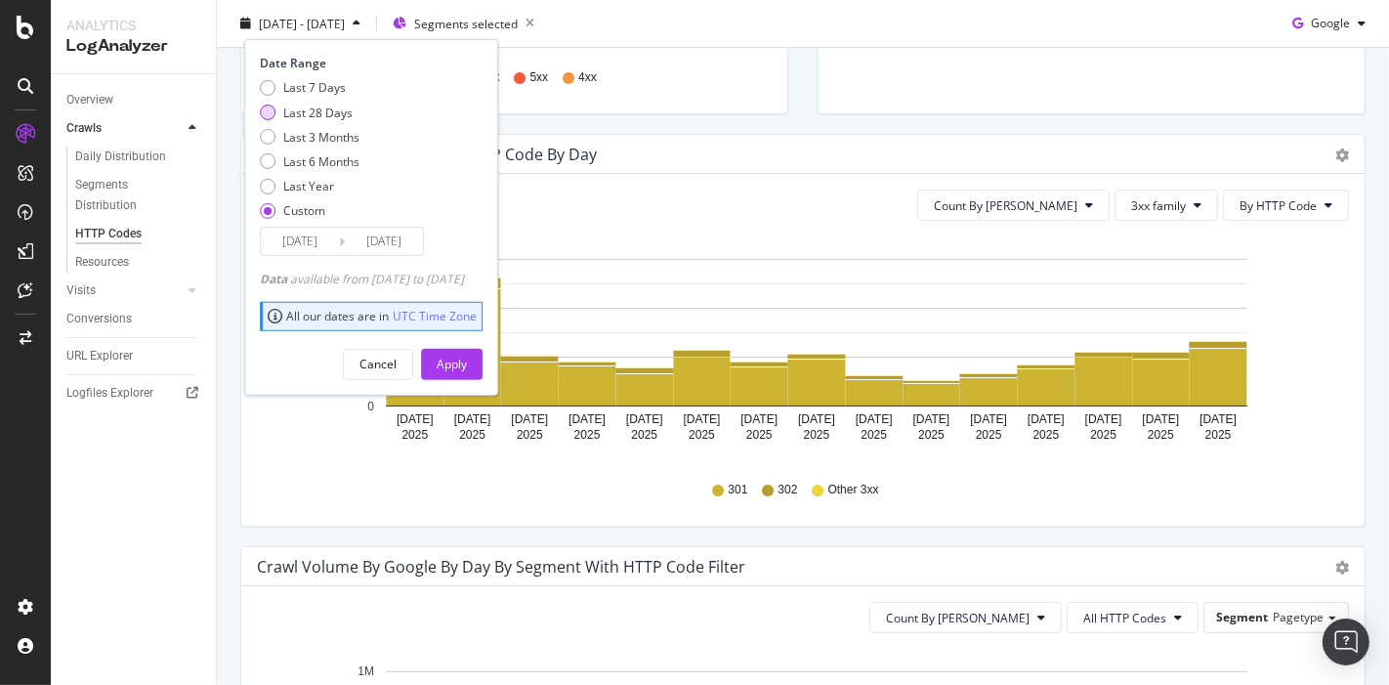
click at [319, 112] on div "Last 28 Days" at bounding box center [317, 112] width 69 height 17
type input "2025/08/04"
type input "2025/08/31"
click at [467, 356] on div "Apply" at bounding box center [452, 364] width 30 height 17
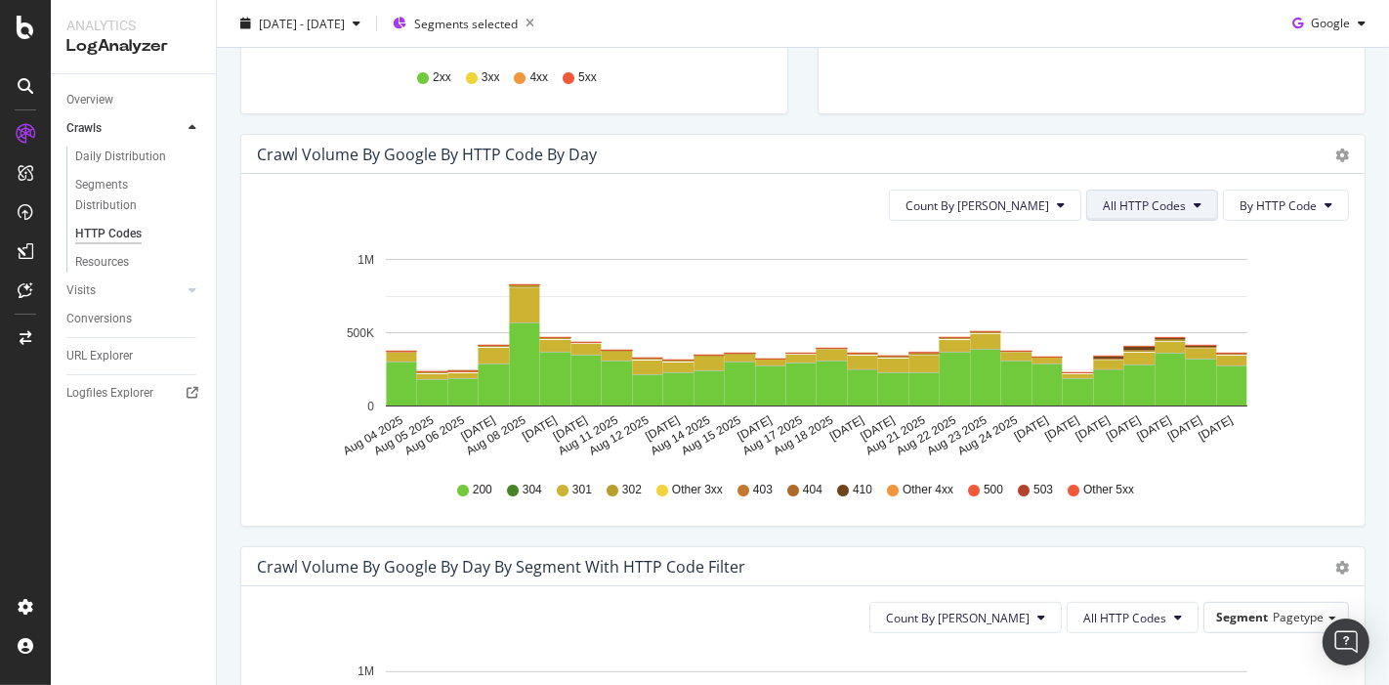
click at [1122, 204] on span "All HTTP Codes" at bounding box center [1144, 205] width 83 height 17
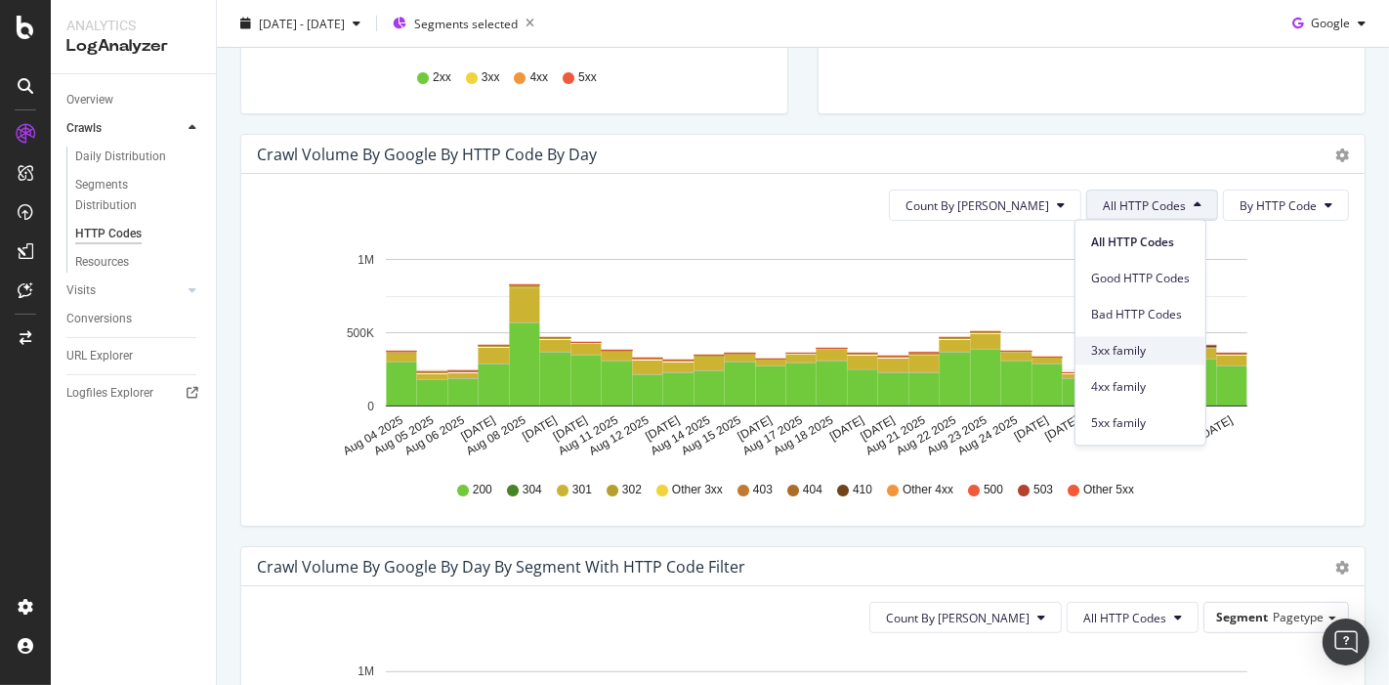
click at [1125, 361] on div "3xx family" at bounding box center [1141, 350] width 130 height 28
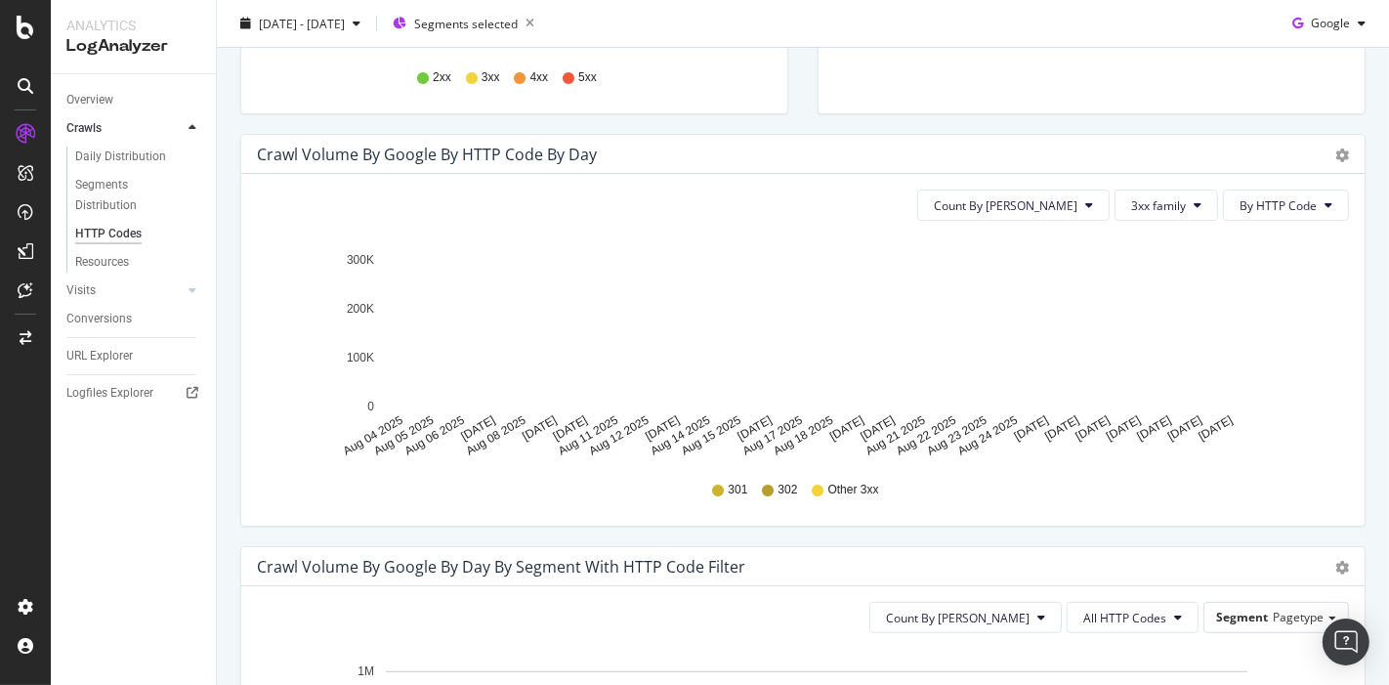
scroll to position [868, 0]
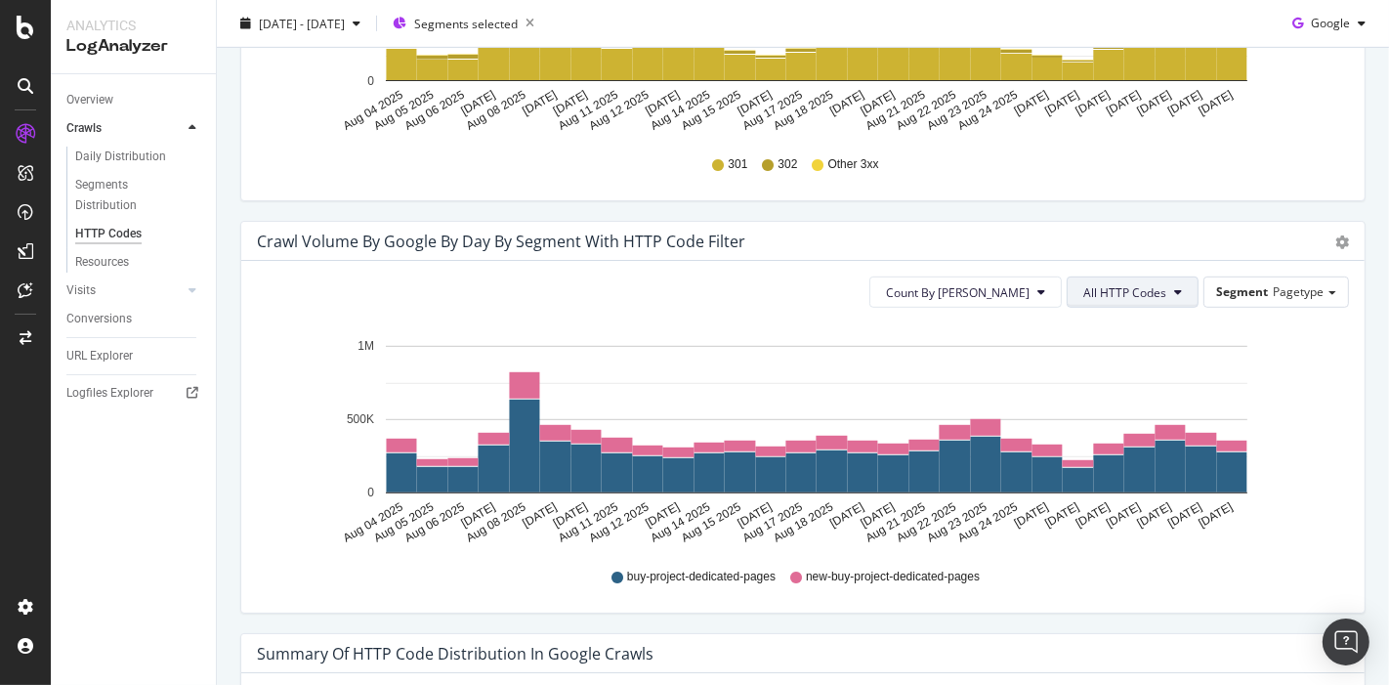
click at [1111, 292] on span "All HTTP Codes" at bounding box center [1125, 292] width 83 height 17
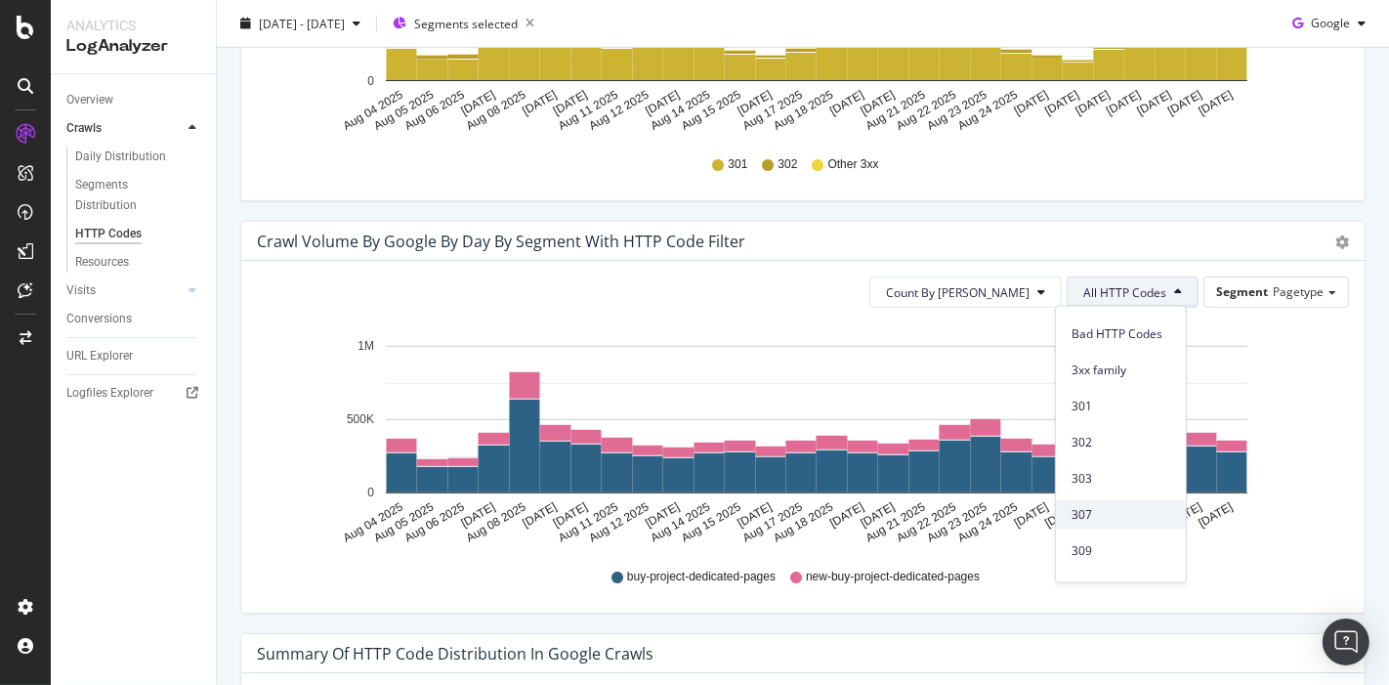
scroll to position [217, 0]
click at [1097, 317] on div "301" at bounding box center [1121, 329] width 130 height 28
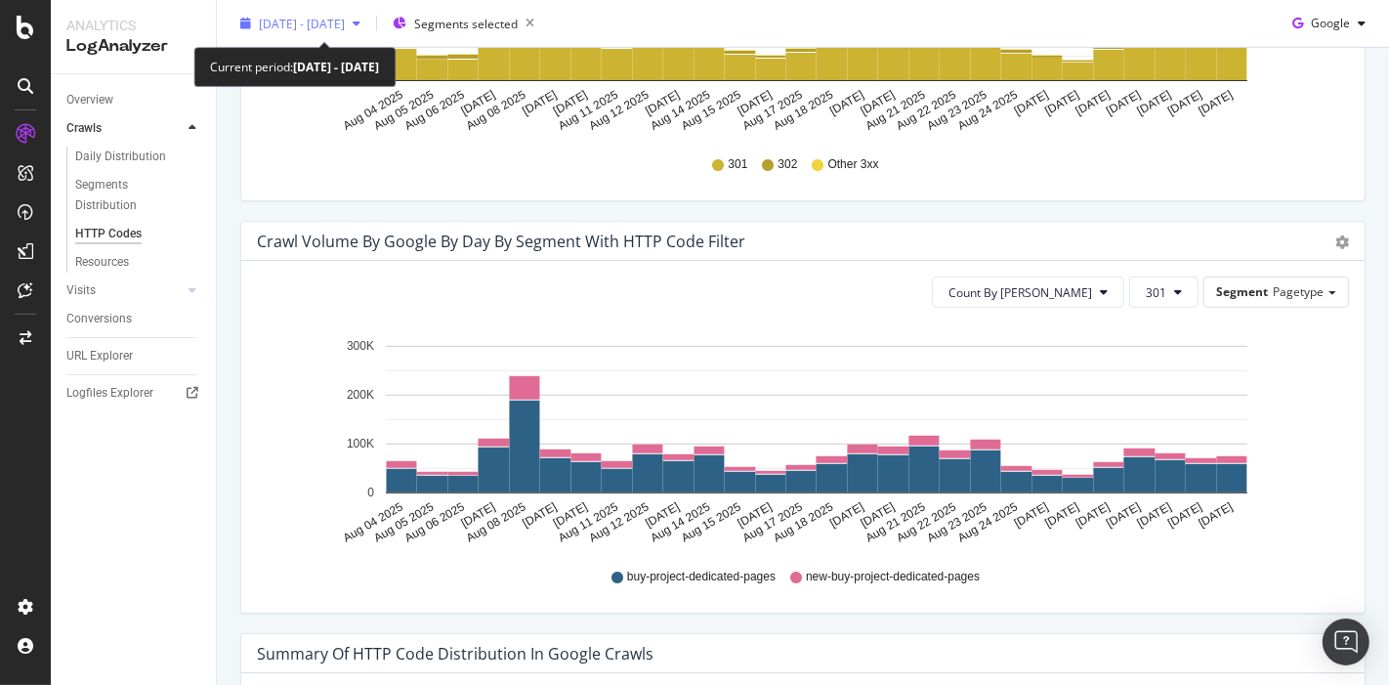
click at [304, 27] on span "2025 Aug. 4th - Aug. 31st" at bounding box center [302, 23] width 86 height 17
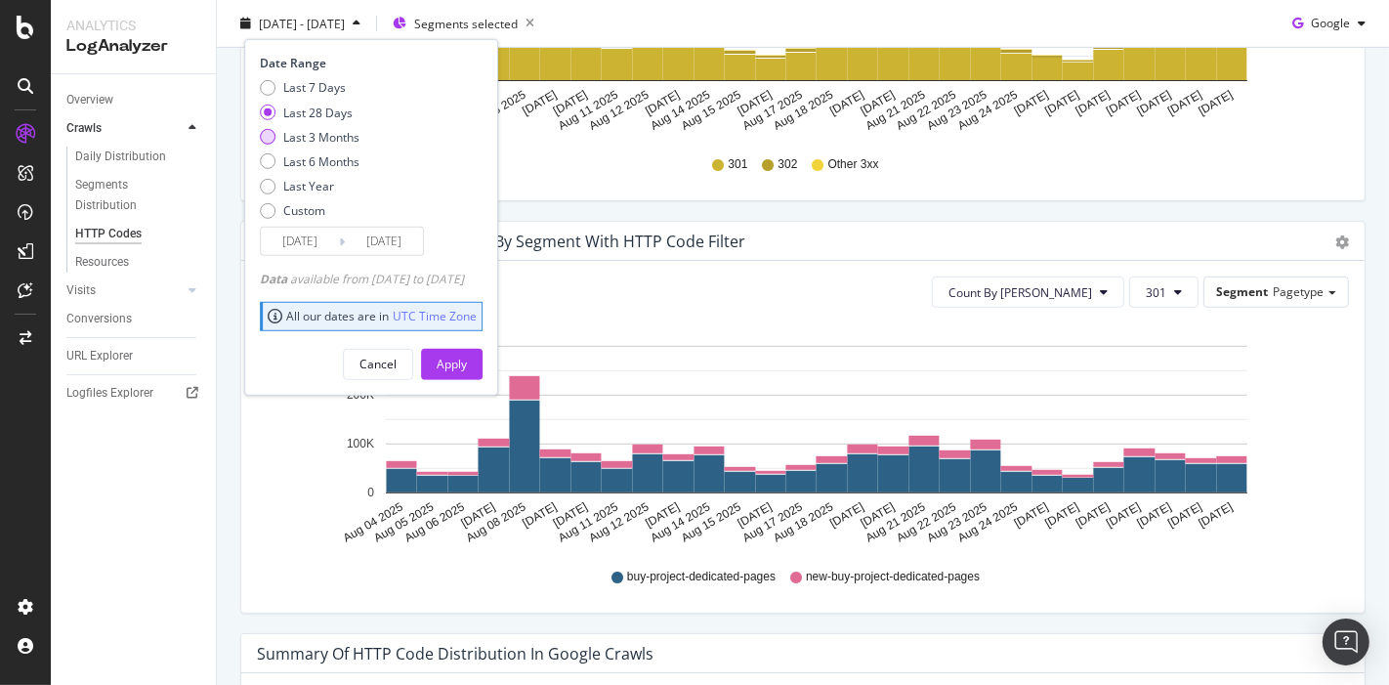
click at [319, 142] on div "Last 3 Months" at bounding box center [321, 136] width 76 height 17
type input "2025/06/01"
click at [467, 361] on div "Apply" at bounding box center [452, 364] width 30 height 17
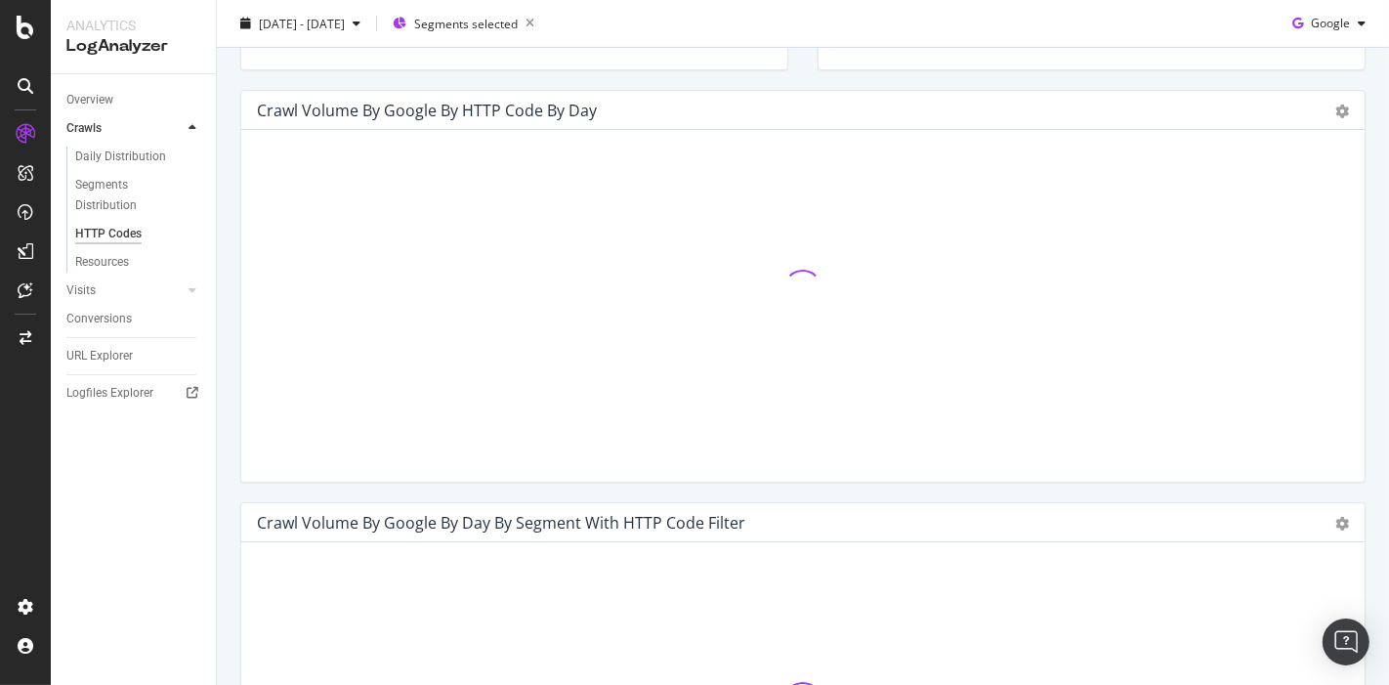
scroll to position [542, 0]
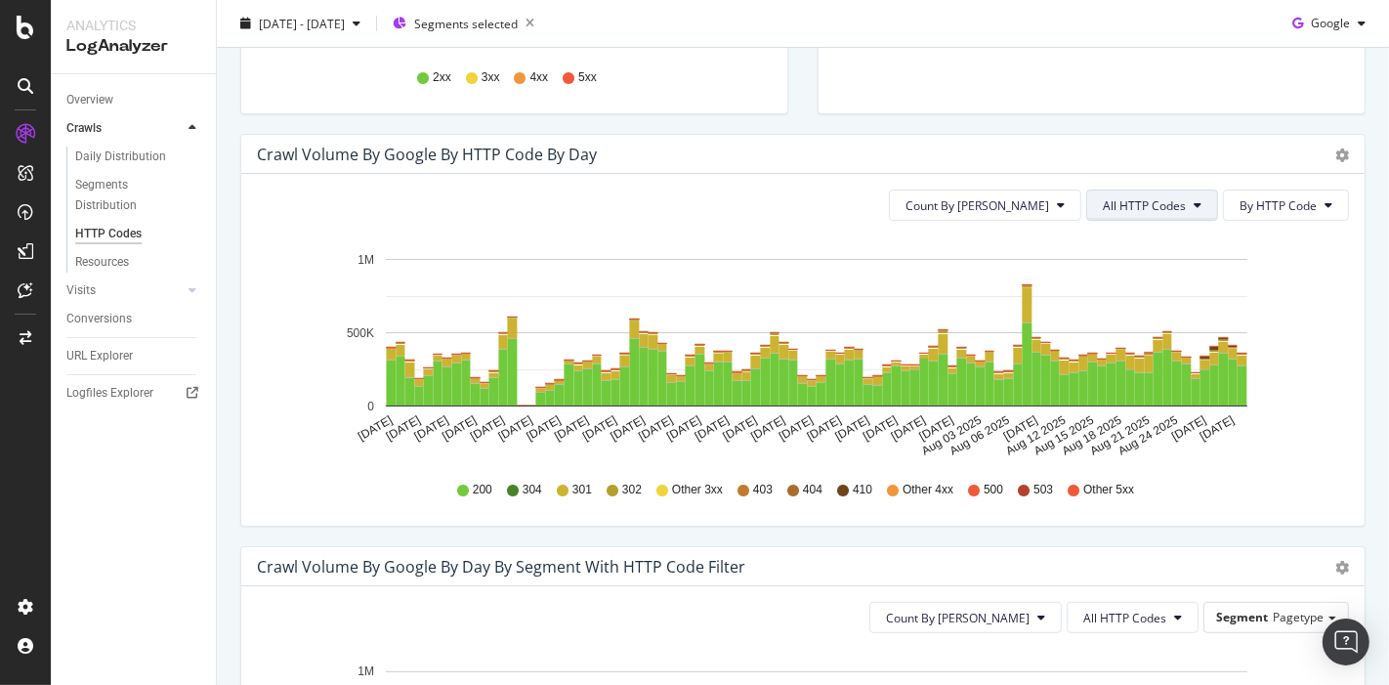
click at [1160, 197] on span "All HTTP Codes" at bounding box center [1144, 205] width 83 height 17
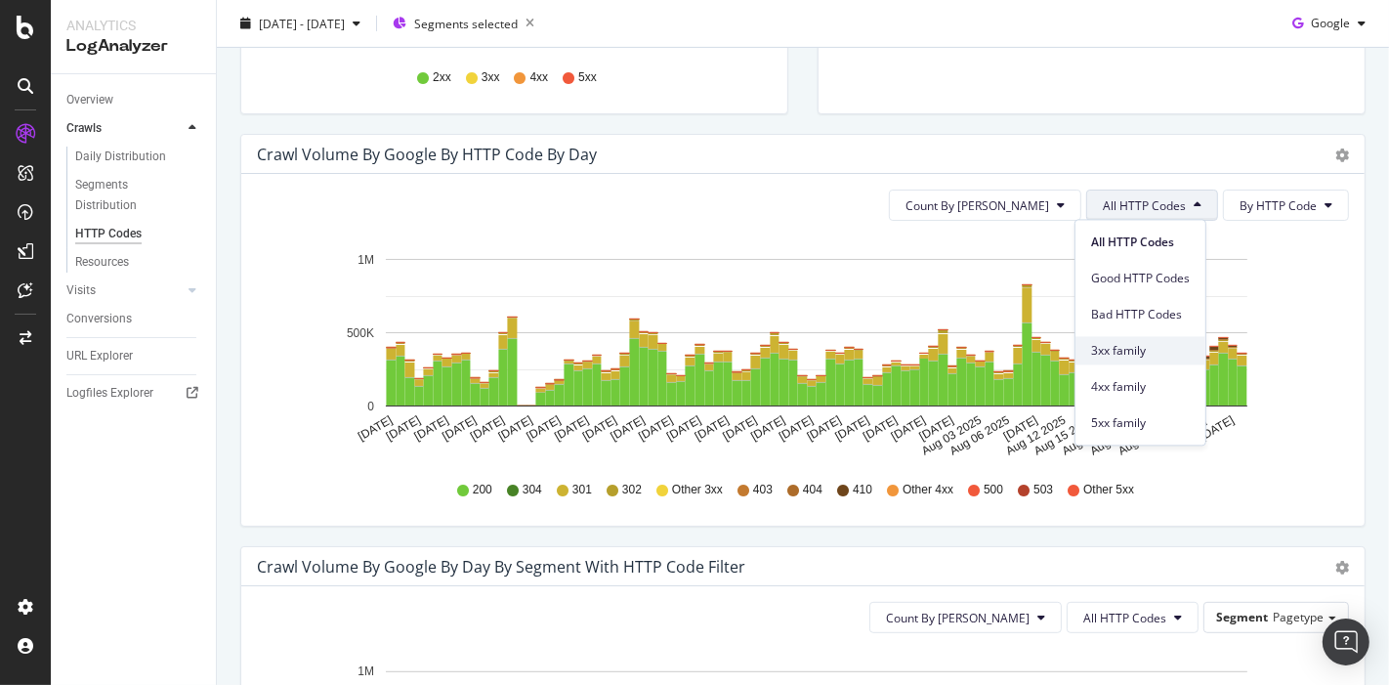
click at [1108, 346] on span "3xx family" at bounding box center [1140, 351] width 99 height 18
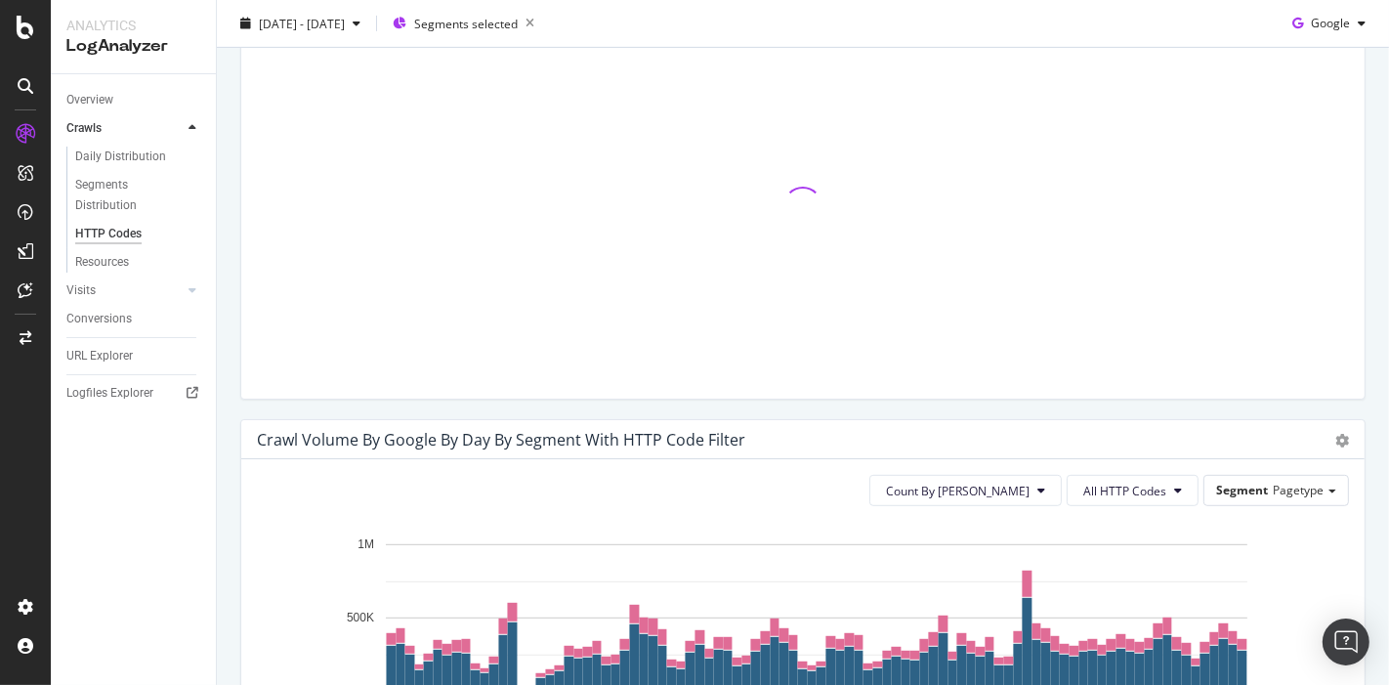
scroll to position [868, 0]
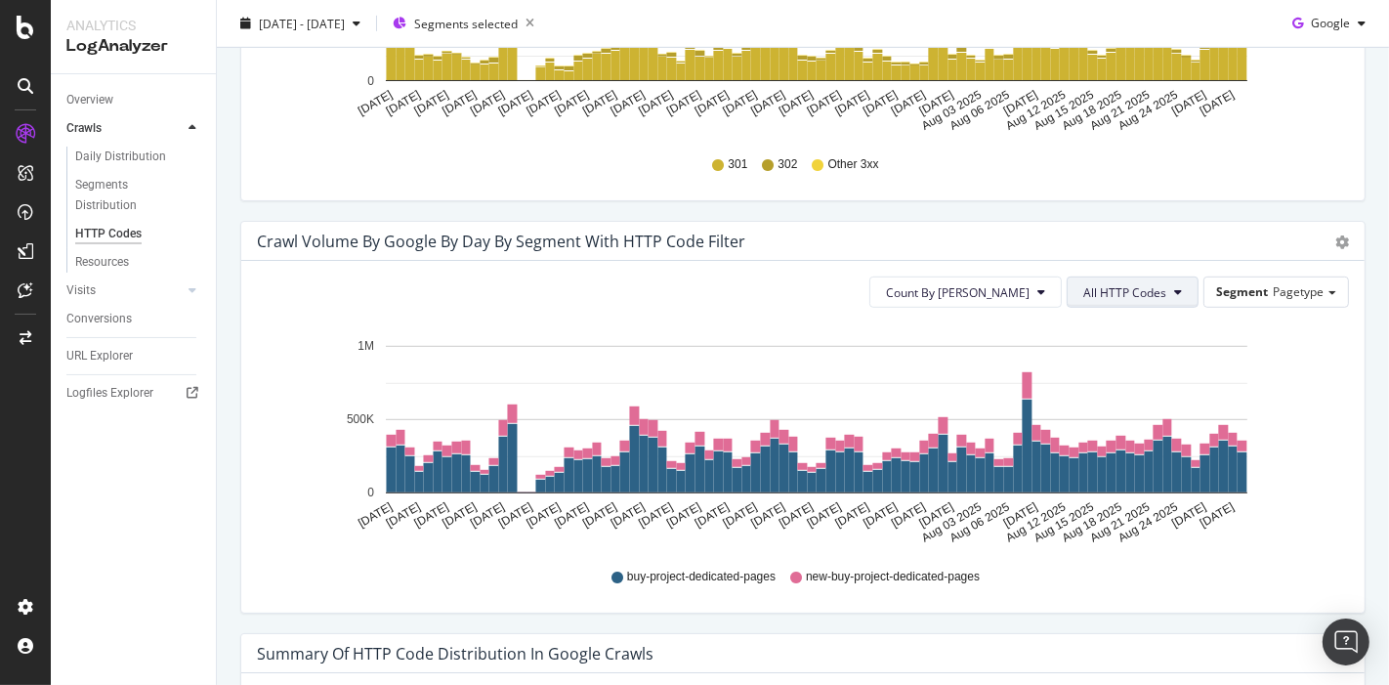
click at [1102, 292] on span "All HTTP Codes" at bounding box center [1125, 292] width 83 height 17
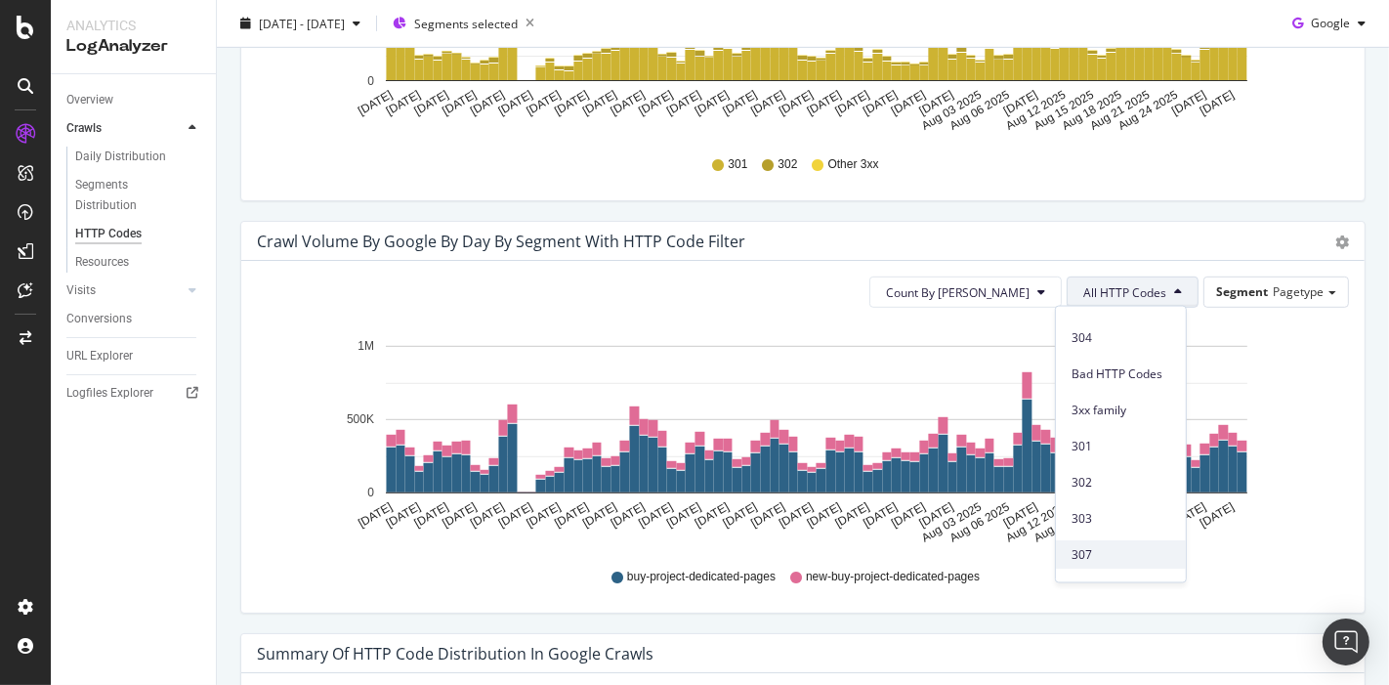
scroll to position [217, 0]
click at [1084, 324] on span "301" at bounding box center [1121, 328] width 99 height 18
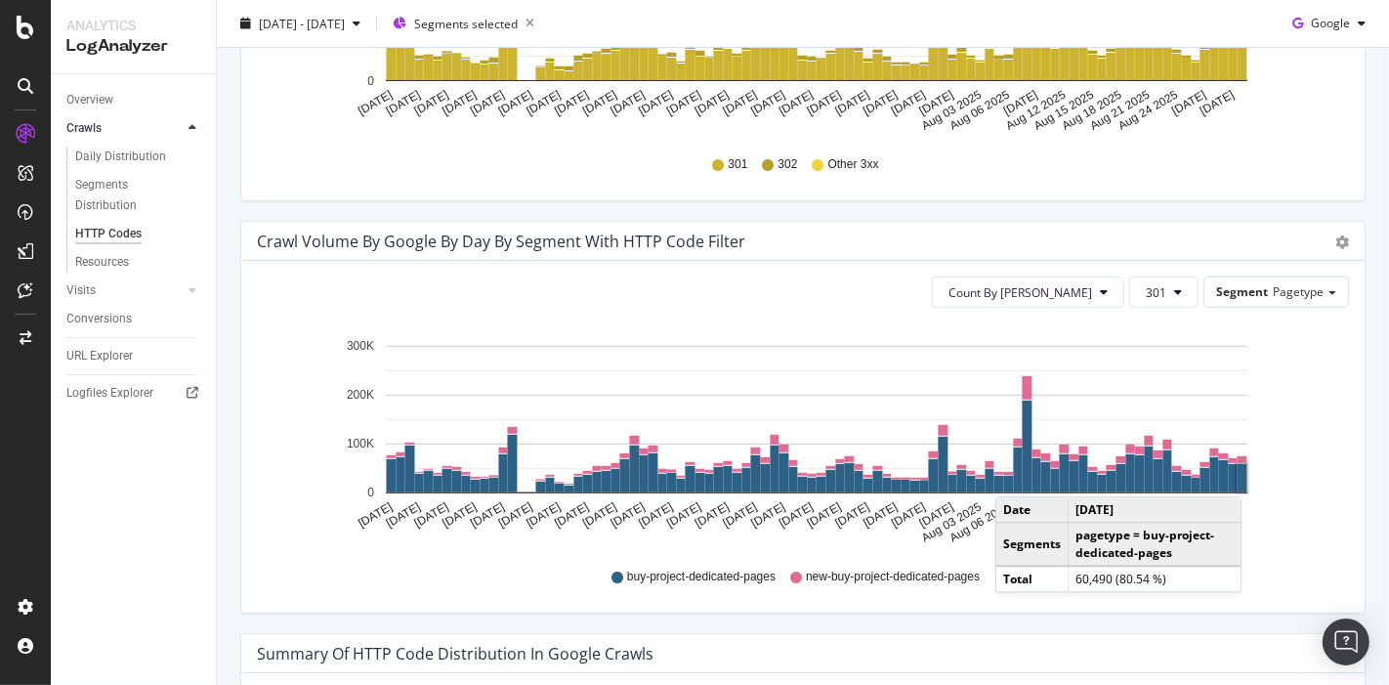
click at [1246, 475] on rect "A chart." at bounding box center [1243, 478] width 10 height 28
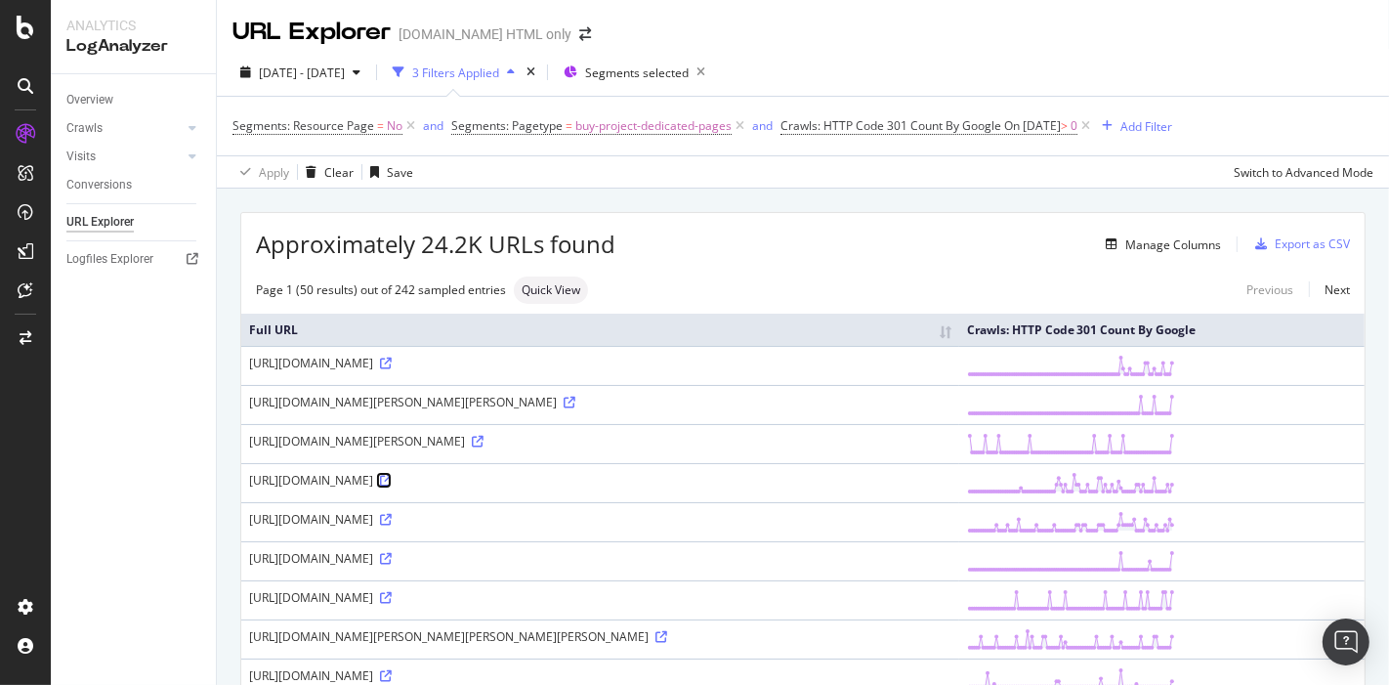
click at [392, 476] on icon at bounding box center [386, 481] width 12 height 12
click at [1166, 122] on div "Add Filter" at bounding box center [1147, 126] width 52 height 17
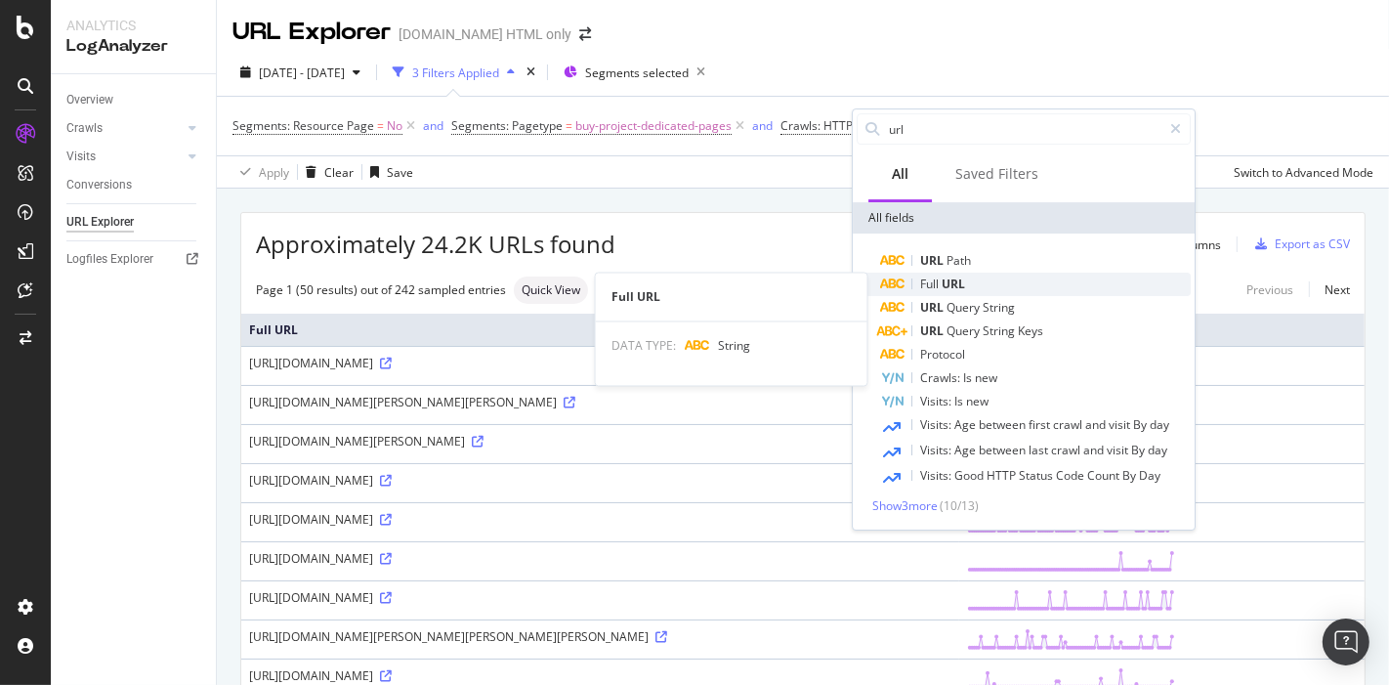
type input "url"
click at [945, 273] on div "Full URL" at bounding box center [1035, 284] width 311 height 23
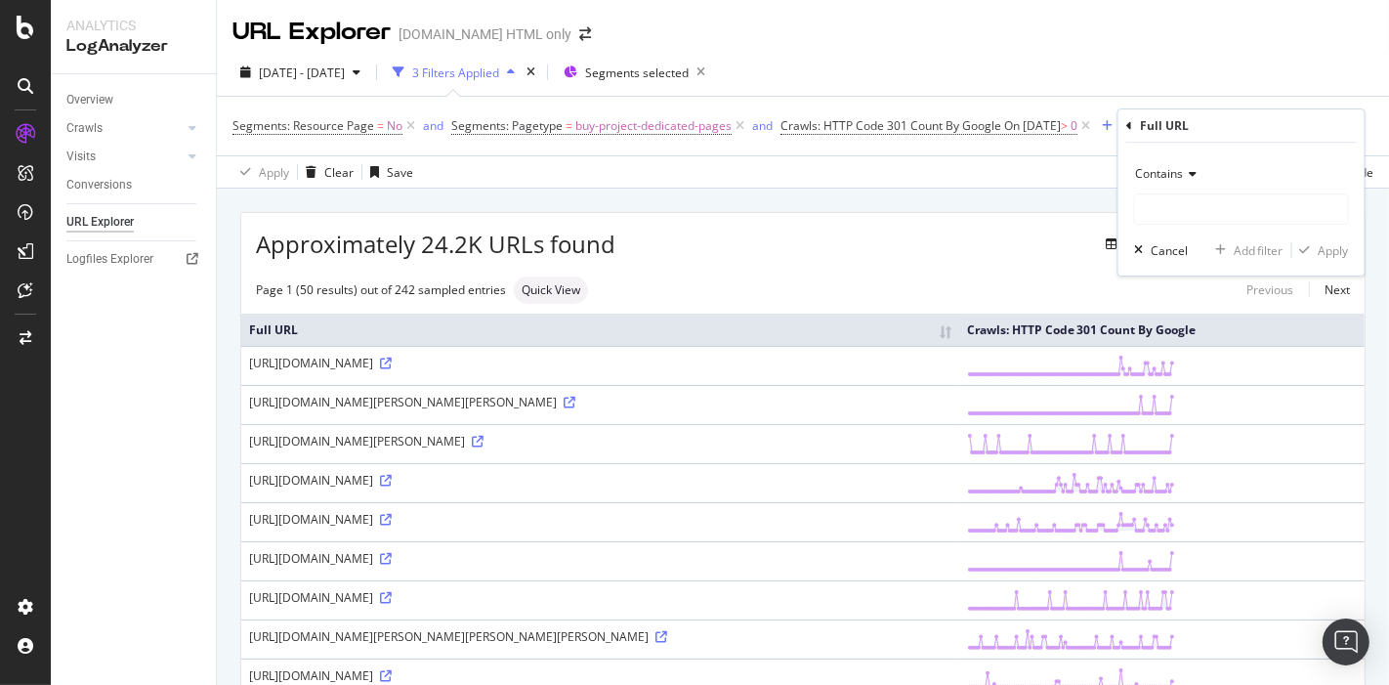
click at [1158, 174] on span "Contains" at bounding box center [1159, 173] width 48 height 17
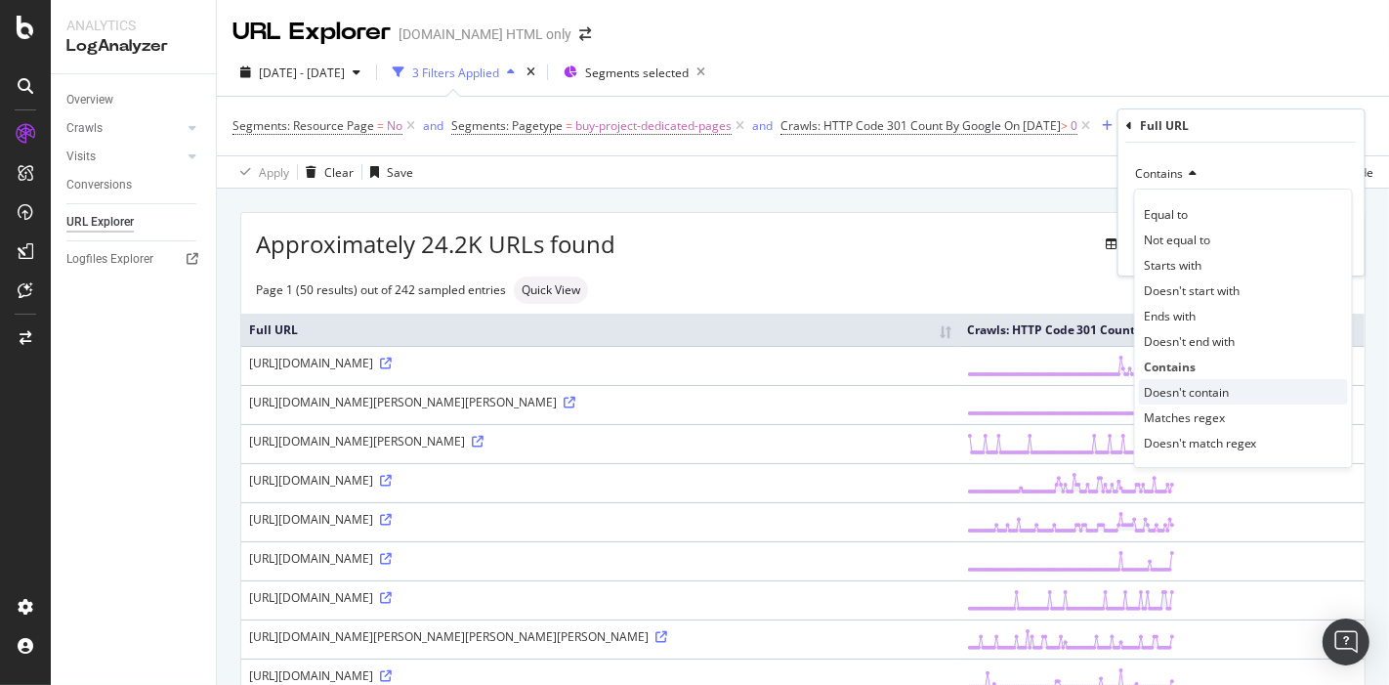
click at [1180, 389] on span "Doesn't contain" at bounding box center [1186, 392] width 85 height 17
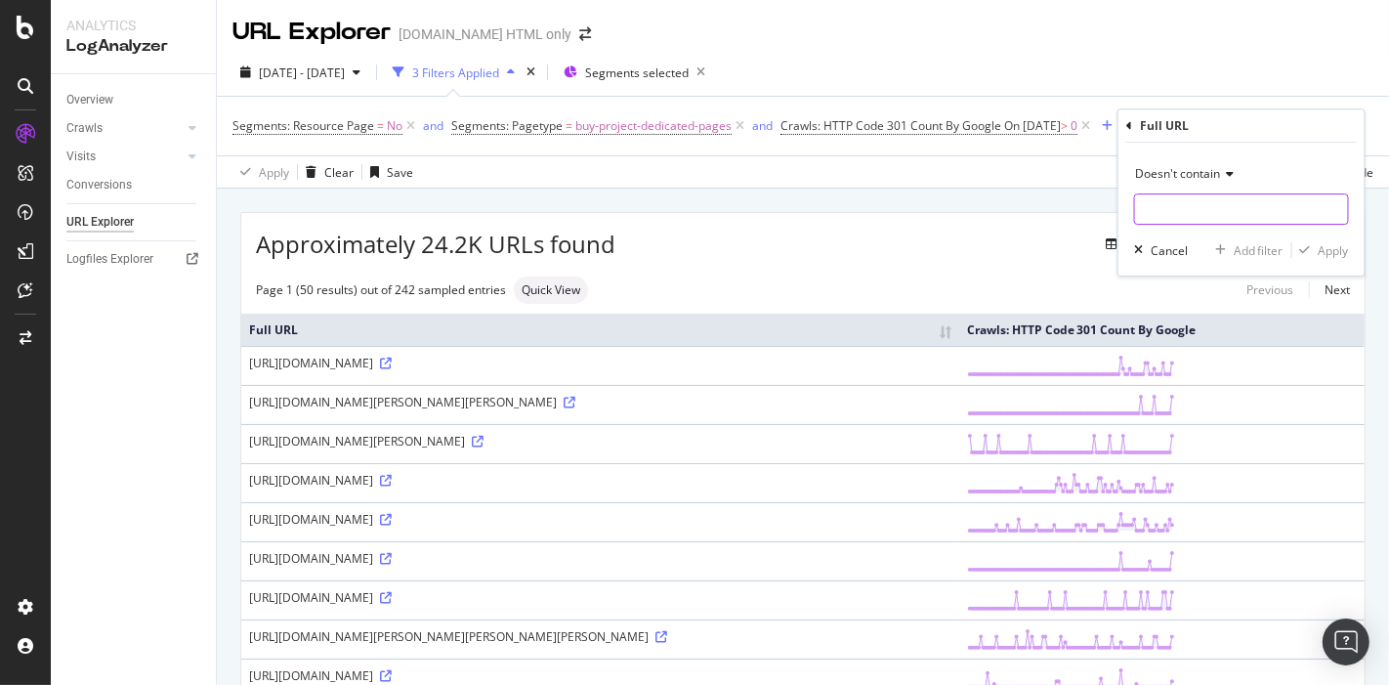
click at [1170, 212] on input "text" at bounding box center [1241, 208] width 213 height 31
type input "/photos"
click at [1220, 174] on icon at bounding box center [1227, 174] width 14 height 12
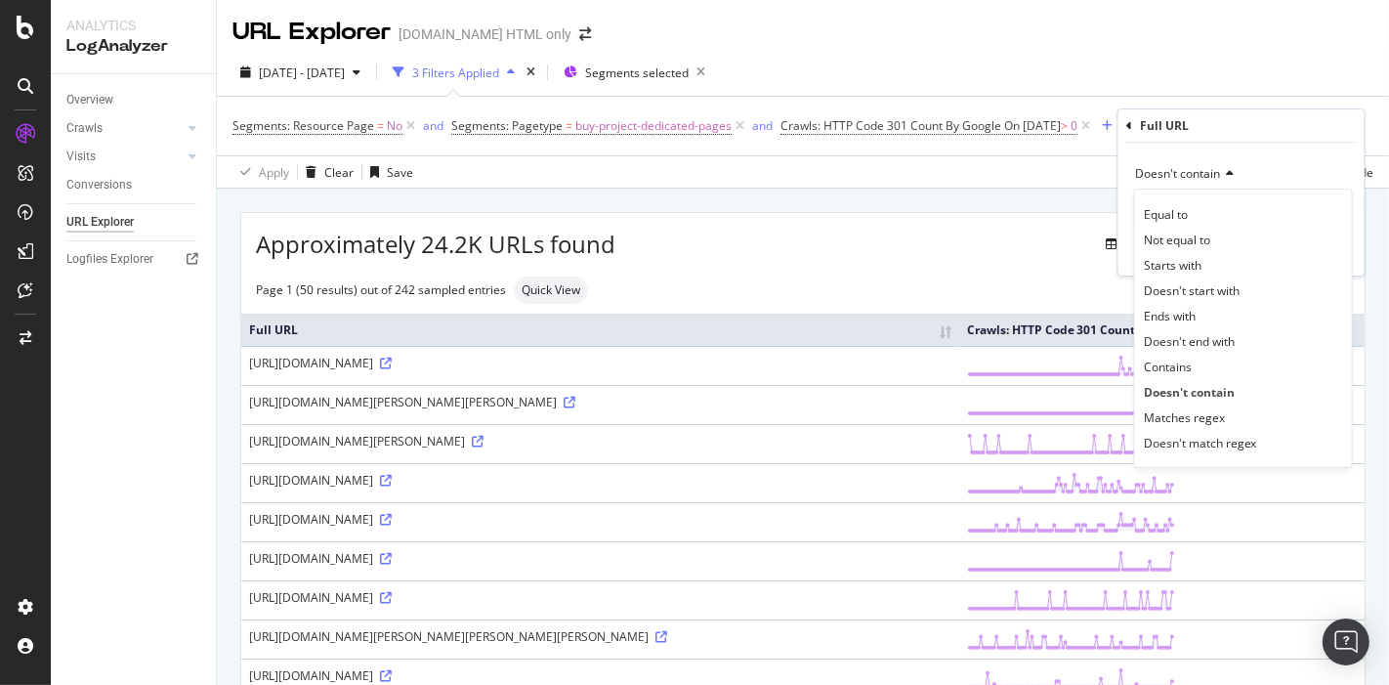
click at [1210, 158] on div "Doesn't contain" at bounding box center [1241, 173] width 215 height 31
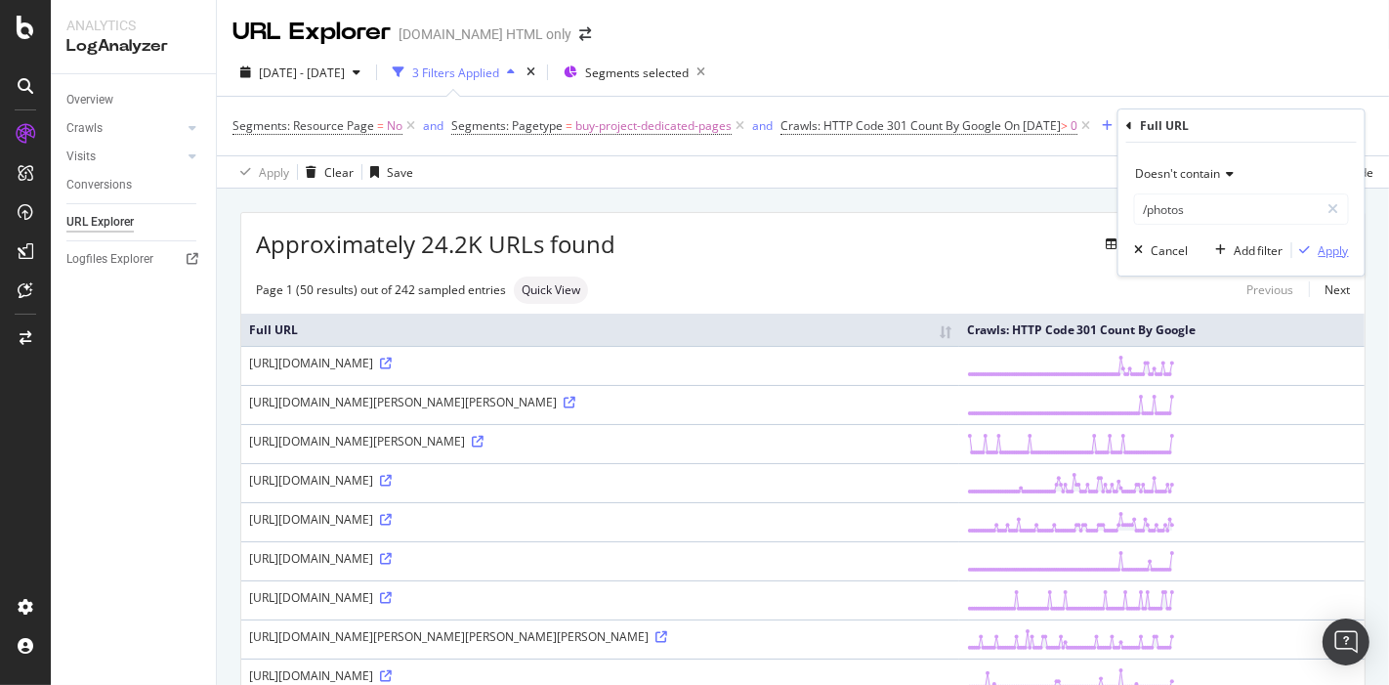
click at [1315, 254] on div "button" at bounding box center [1306, 250] width 26 height 12
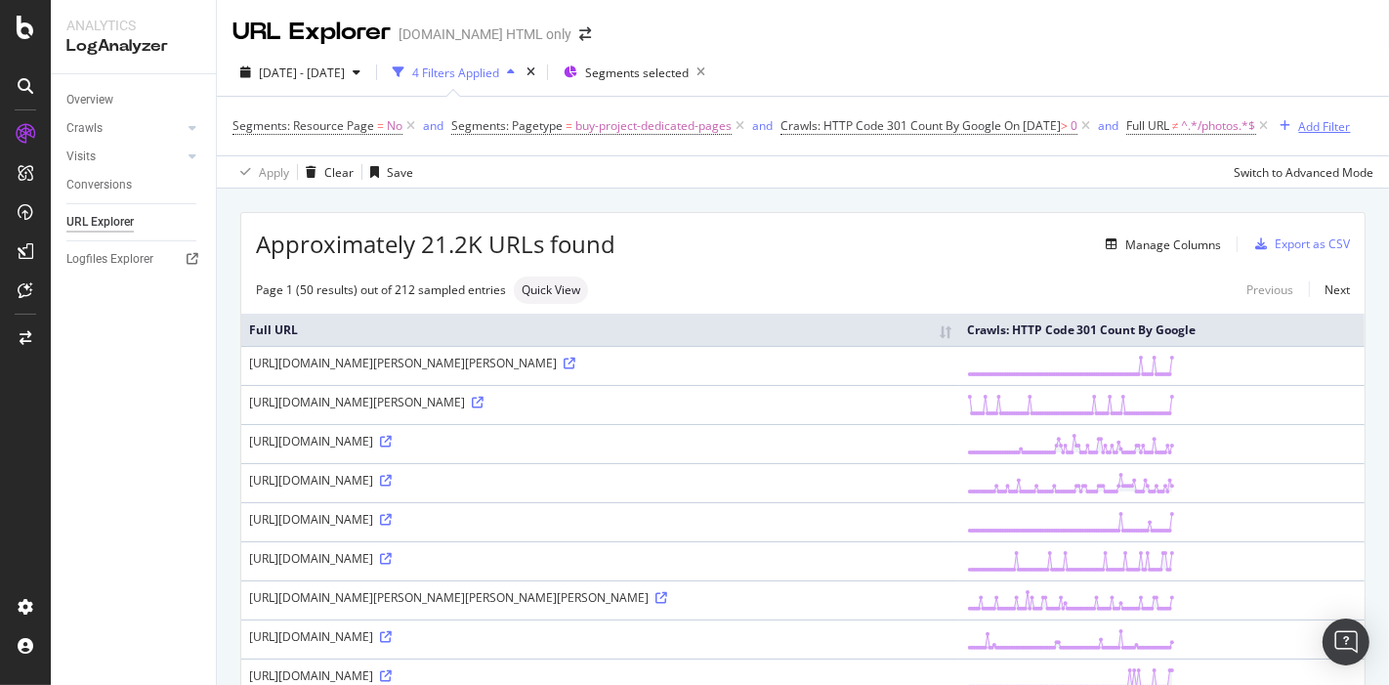
click at [1299, 135] on div "Add Filter" at bounding box center [1325, 126] width 52 height 17
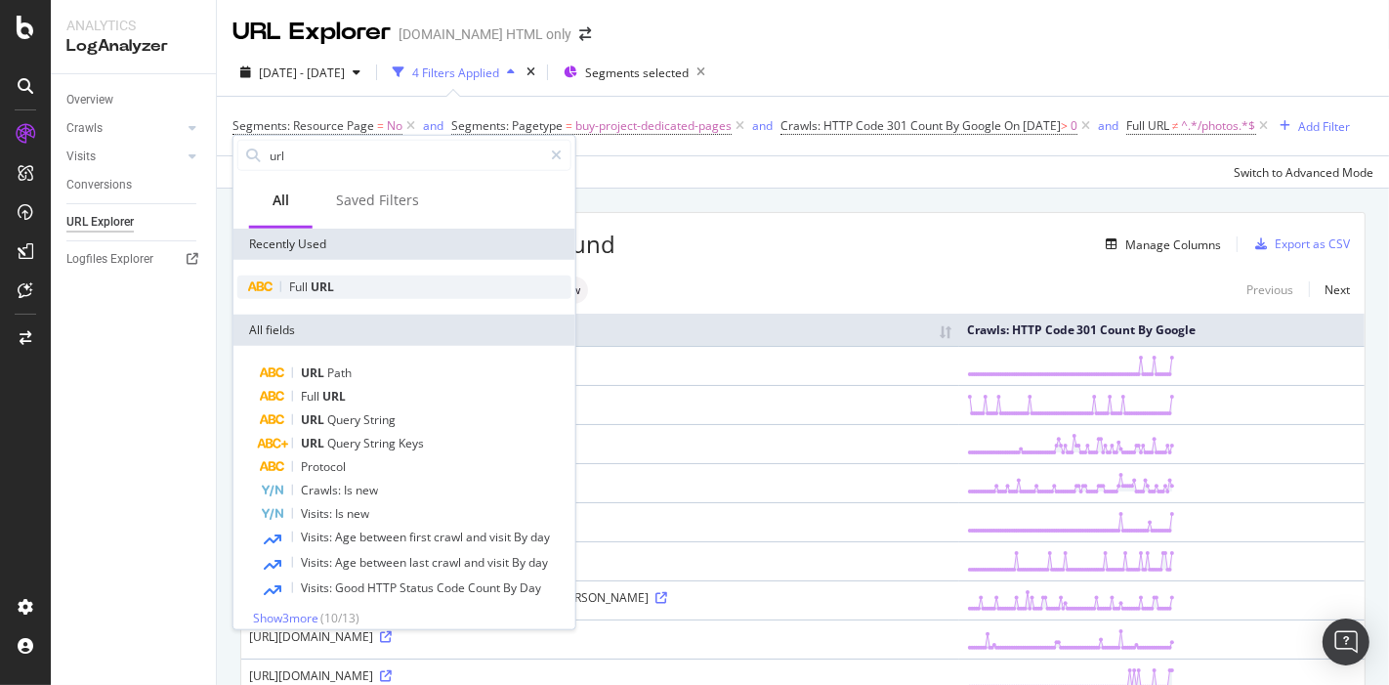
click at [323, 278] on span "URL" at bounding box center [322, 286] width 23 height 17
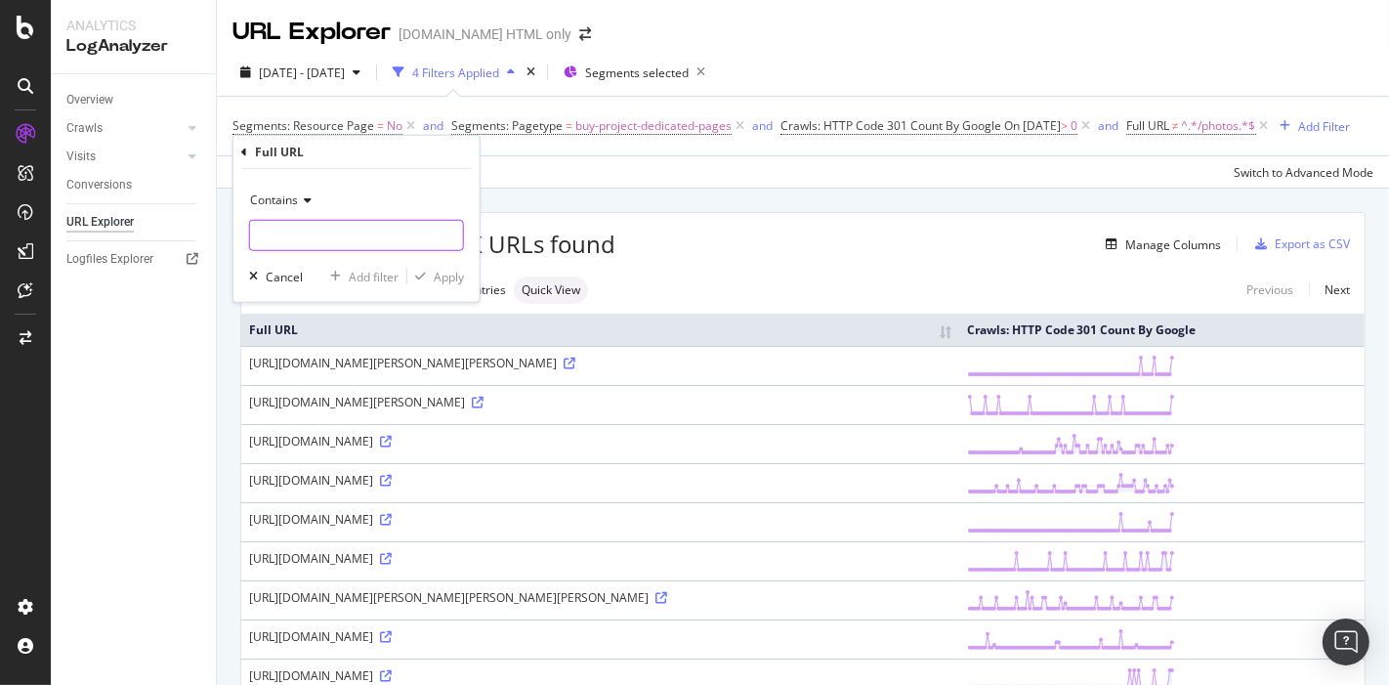
click at [287, 220] on input "text" at bounding box center [356, 235] width 213 height 31
drag, startPoint x: 290, startPoint y: 238, endPoint x: 326, endPoint y: 234, distance: 36.5
click at [290, 237] on input "/amenties" at bounding box center [342, 235] width 185 height 31
type input "/amenities"
click at [441, 282] on div "Apply" at bounding box center [449, 276] width 30 height 17
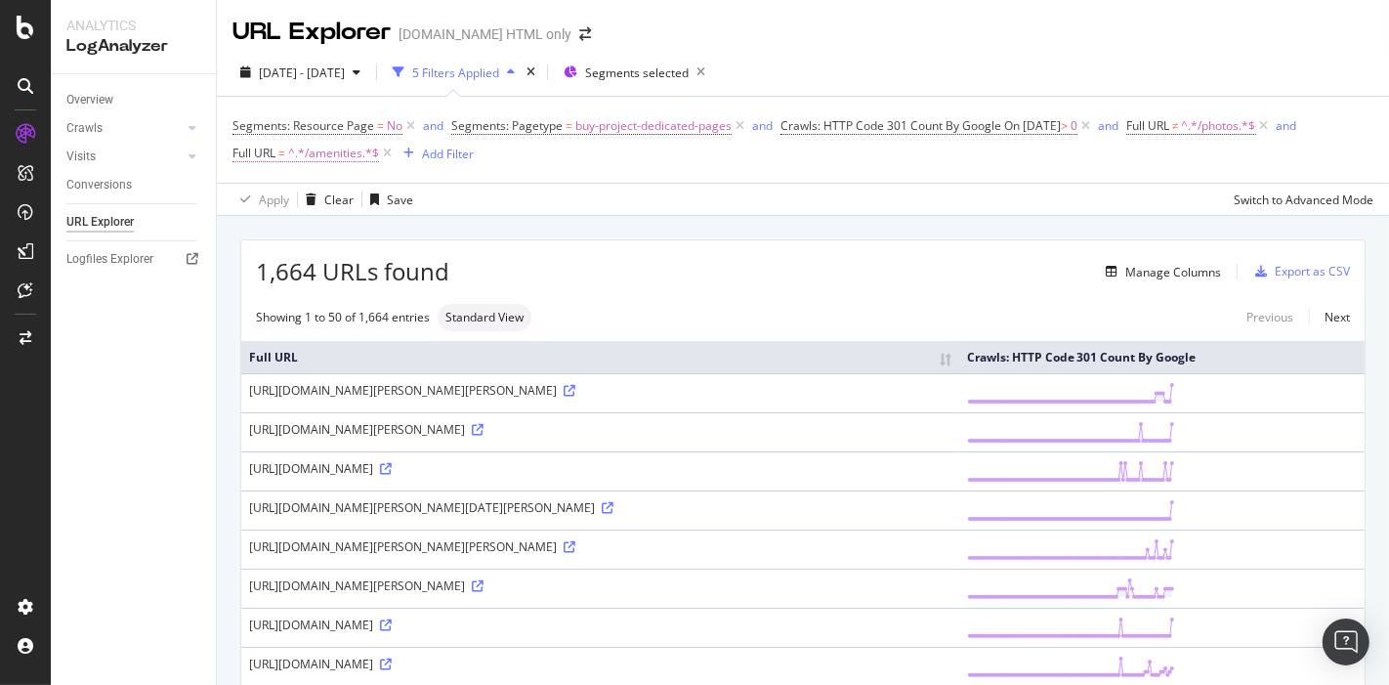
click at [313, 157] on span "^.*/amenities.*$" at bounding box center [333, 153] width 91 height 27
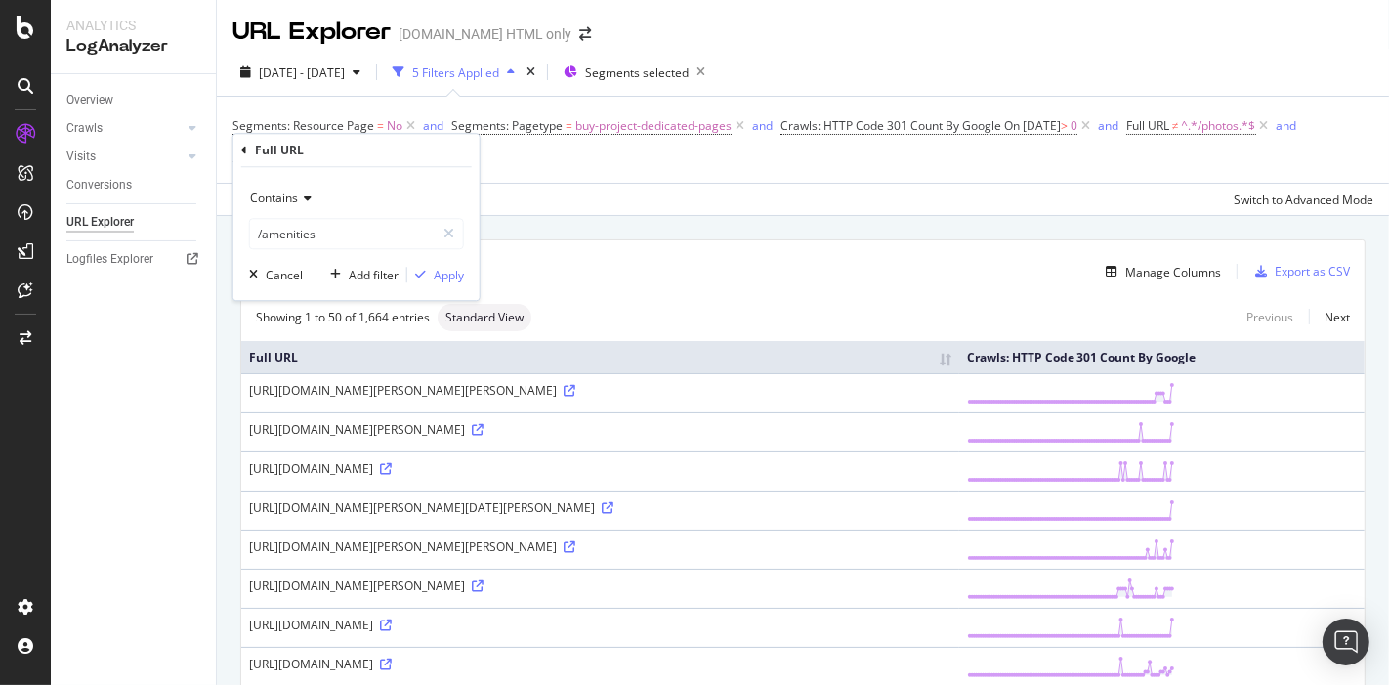
click at [284, 191] on span "Contains" at bounding box center [274, 198] width 48 height 17
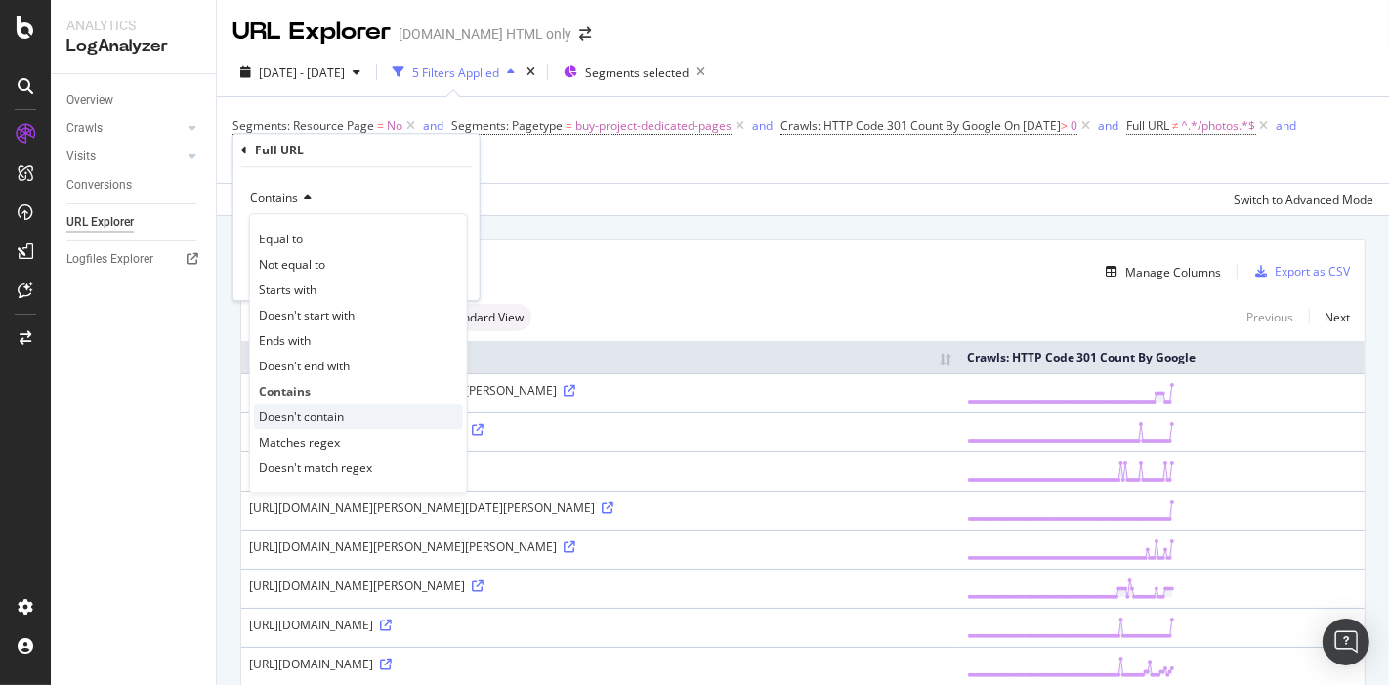
click at [320, 405] on div "Doesn't contain" at bounding box center [358, 416] width 209 height 25
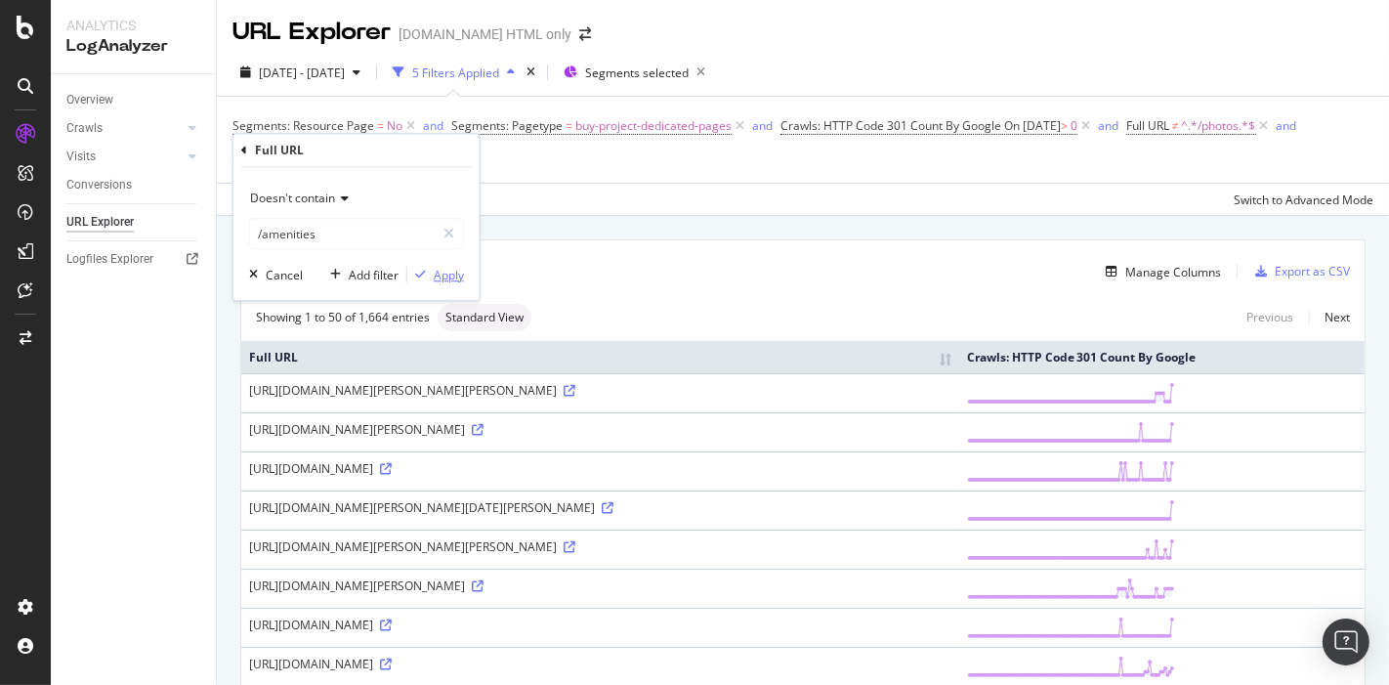
click at [447, 277] on div "Apply" at bounding box center [449, 275] width 30 height 17
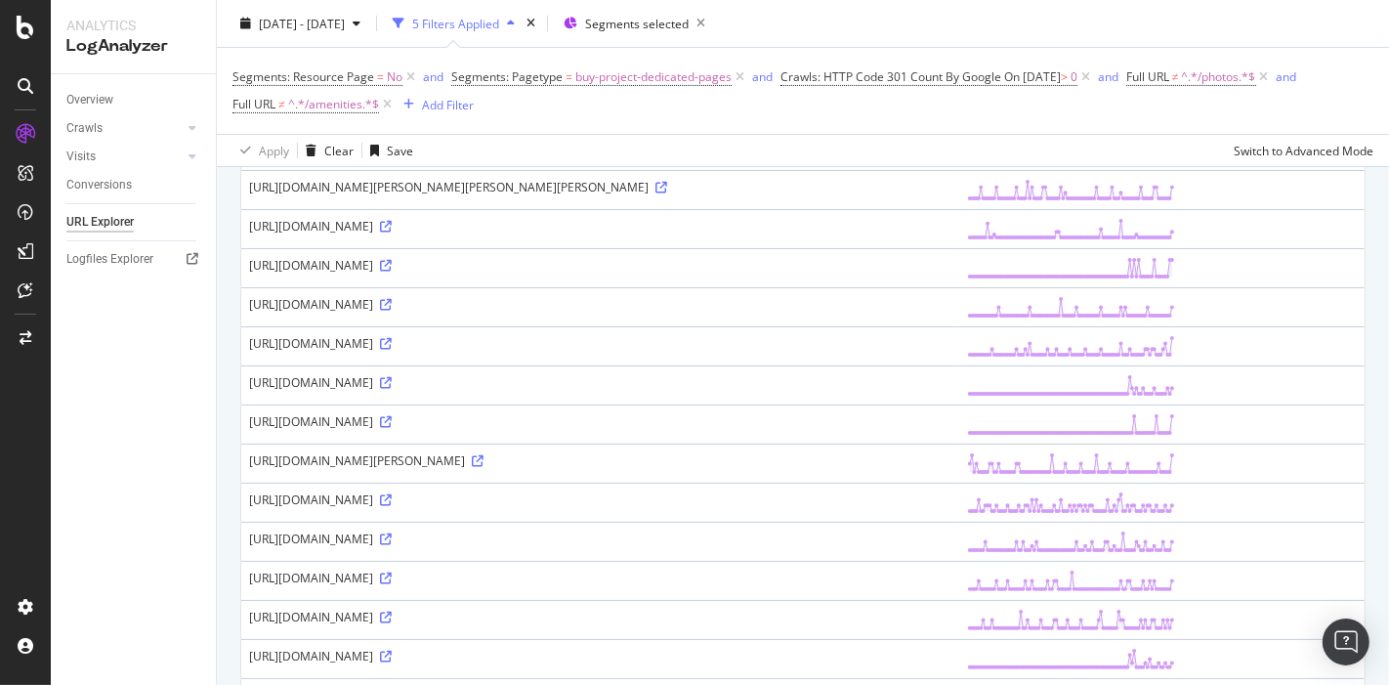
scroll to position [325, 0]
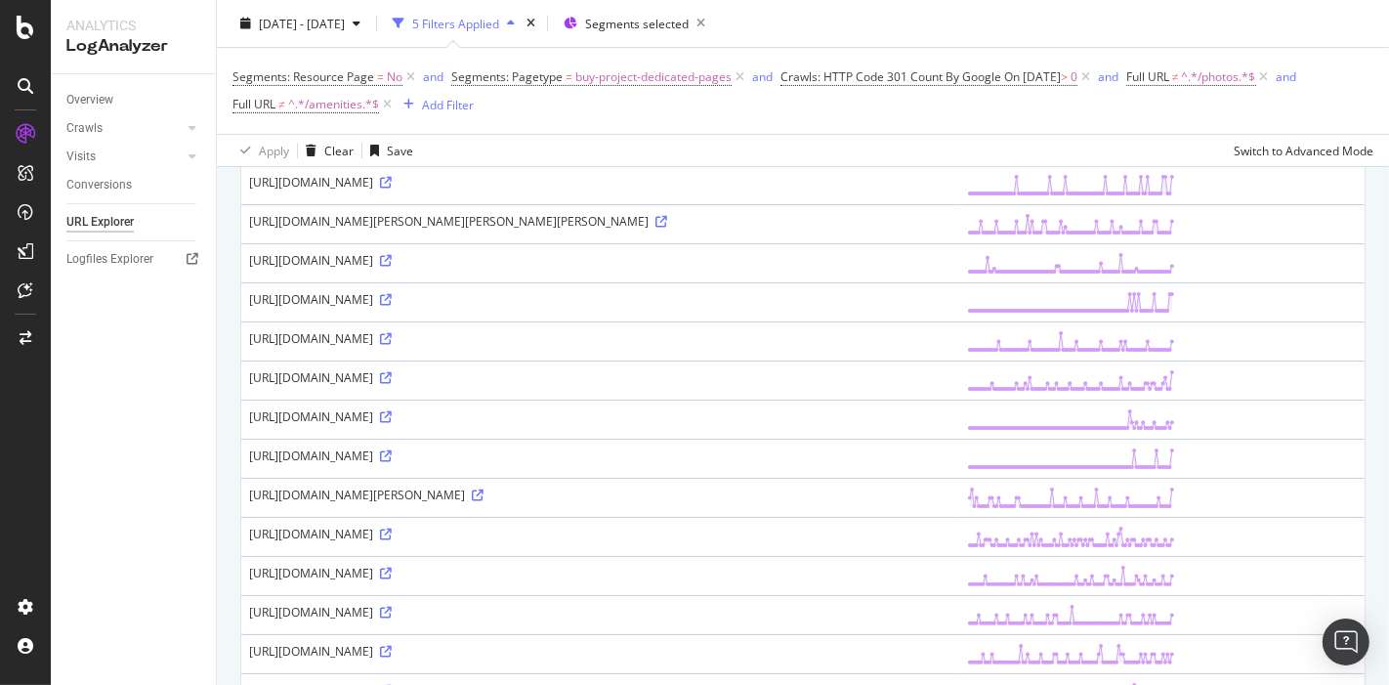
drag, startPoint x: 747, startPoint y: 378, endPoint x: 251, endPoint y: 373, distance: 496.4
click at [251, 373] on div "https://housing.com/in/buy/projects/page/124050-nbr-loft-gardens-by-nbr-buildco…" at bounding box center [600, 377] width 702 height 17
click at [392, 372] on icon at bounding box center [386, 378] width 12 height 12
click at [392, 607] on icon at bounding box center [386, 613] width 12 height 12
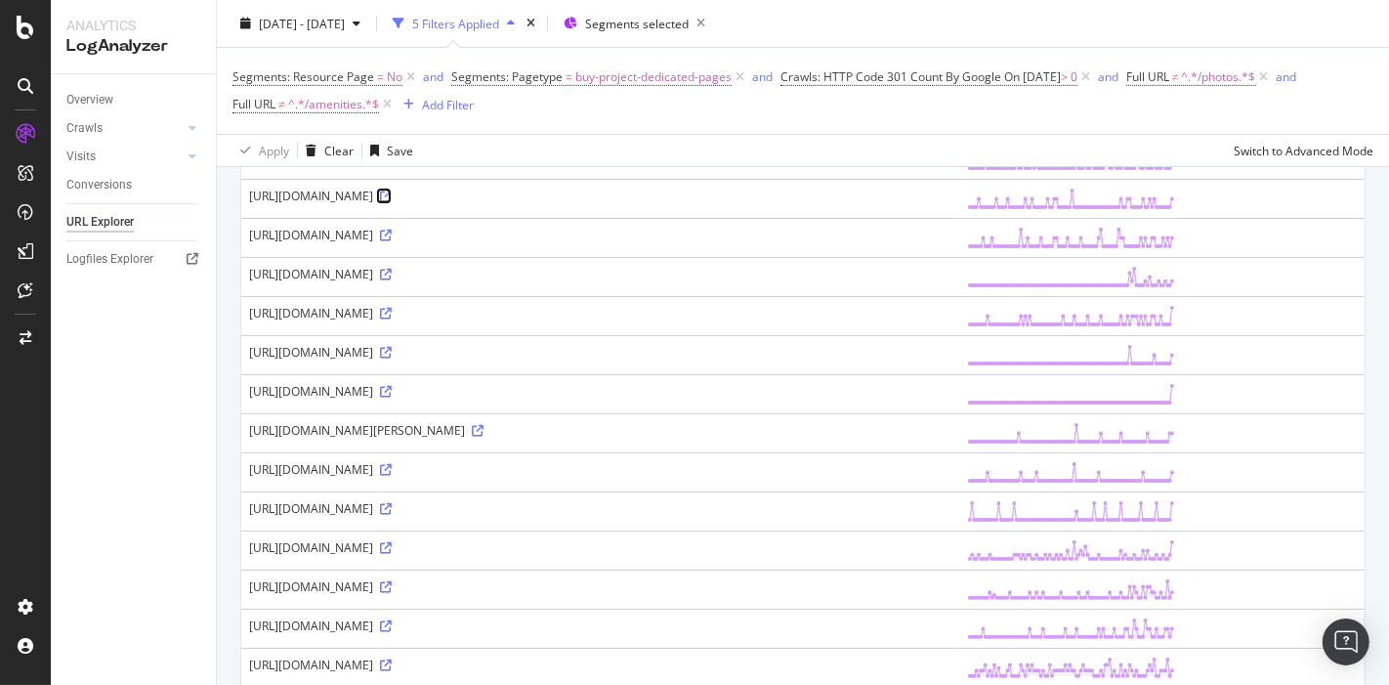
scroll to position [759, 0]
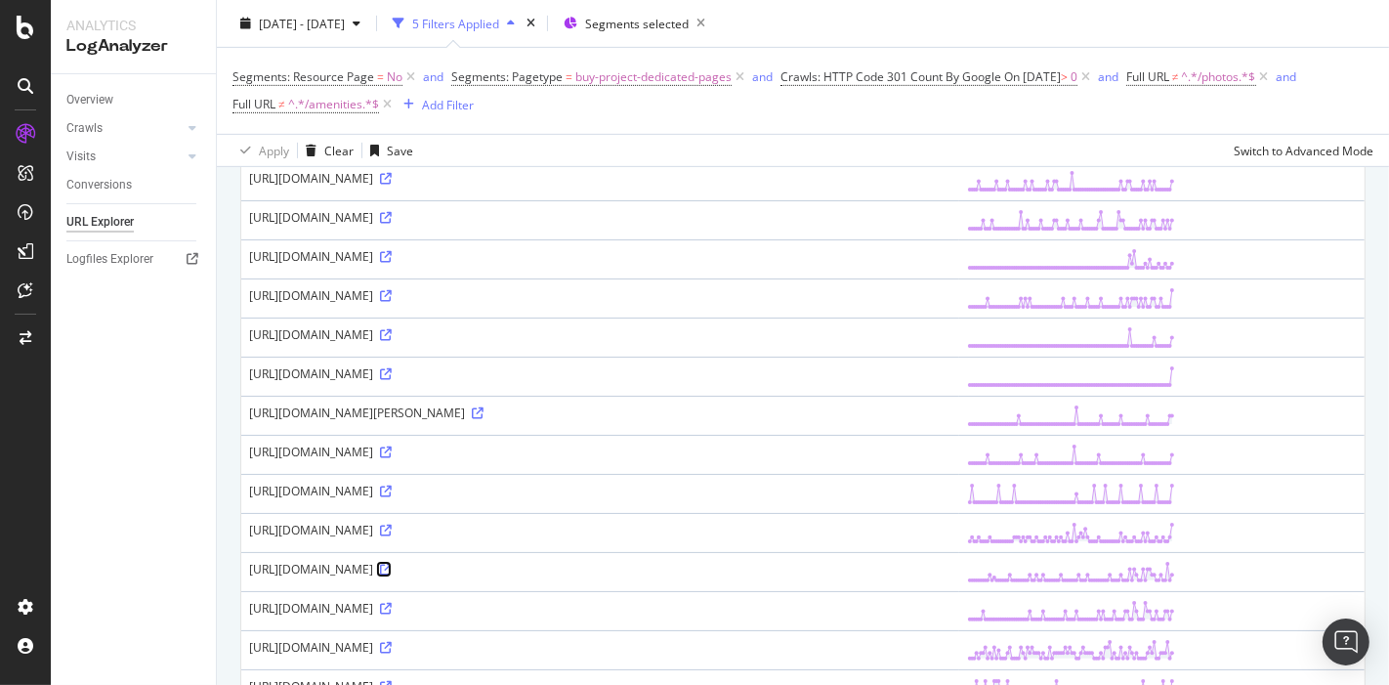
click at [392, 564] on icon at bounding box center [386, 570] width 12 height 12
click at [496, 561] on div "https://housing.com/in/buy/projects/page/141624-sai-sadan-apartment-by-reputed-…" at bounding box center [600, 569] width 702 height 17
click at [495, 561] on div "https://housing.com/in/buy/projects/page/141624-sai-sadan-apartment-by-reputed-…" at bounding box center [600, 569] width 702 height 17
copy div "141624"
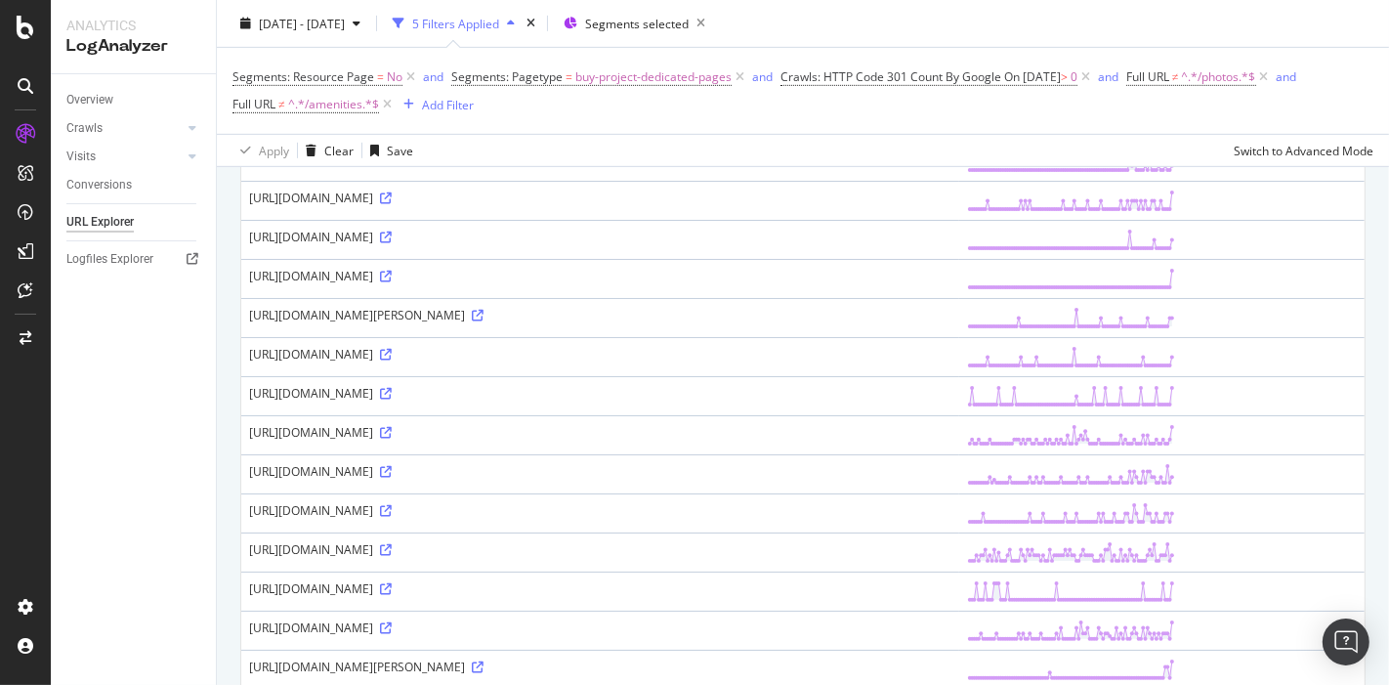
scroll to position [977, 0]
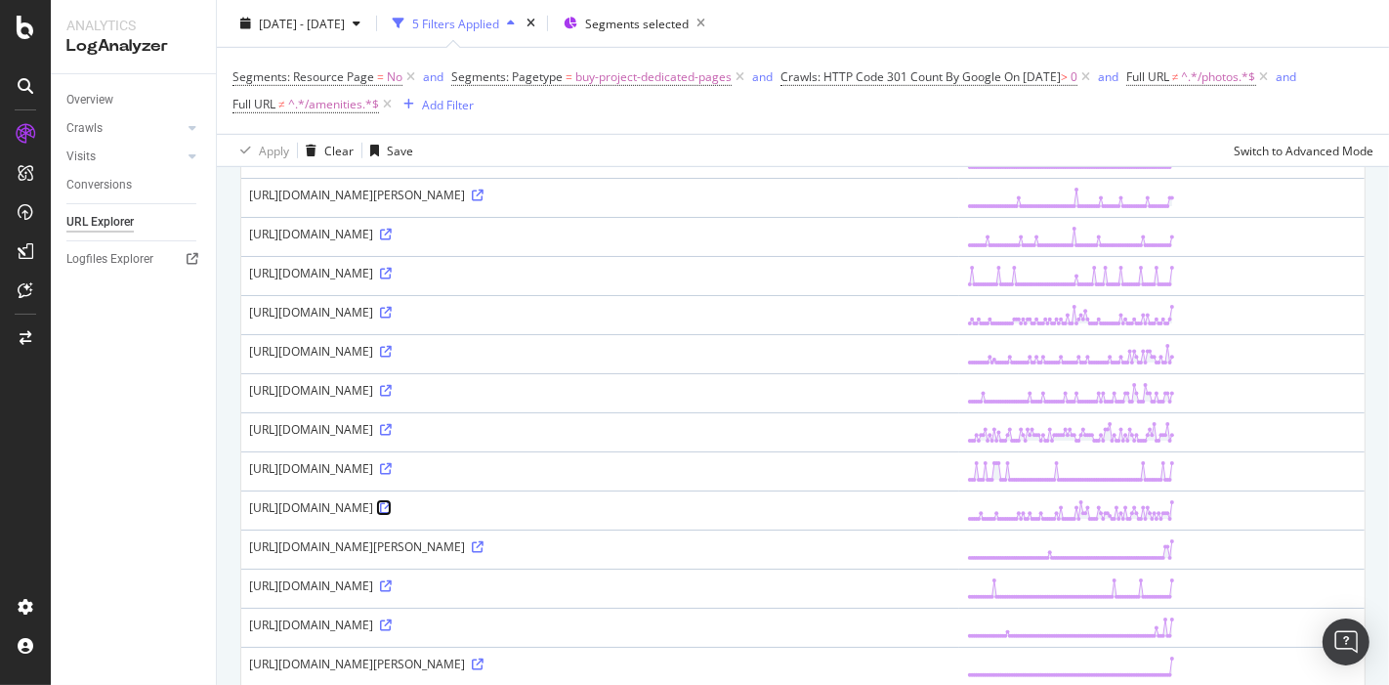
click at [392, 502] on icon at bounding box center [386, 508] width 12 height 12
click at [508, 345] on div "https://housing.com/in/buy/projects/page/141624-sai-sadan-apartment-by-reputed-…" at bounding box center [600, 351] width 702 height 17
click at [507, 382] on div "https://housing.com/in/buy/projects/page/142014-amarnath-apartment-by-reputed-b…" at bounding box center [600, 390] width 702 height 17
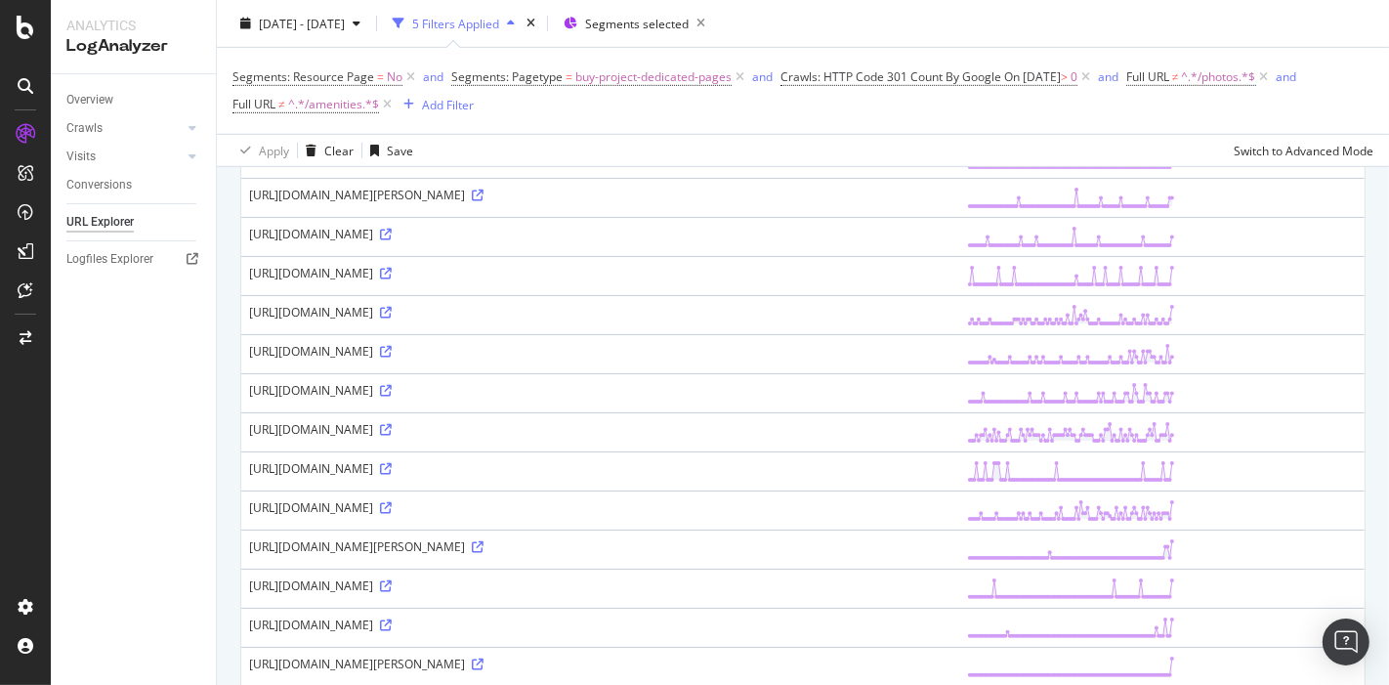
copy div "142014"
click at [497, 421] on div "https://housing.com/in/buy/projects/page/143439-madina-tower-by-reputed-builder…" at bounding box center [600, 429] width 702 height 17
copy div "143439"
click at [392, 503] on icon at bounding box center [386, 508] width 12 height 12
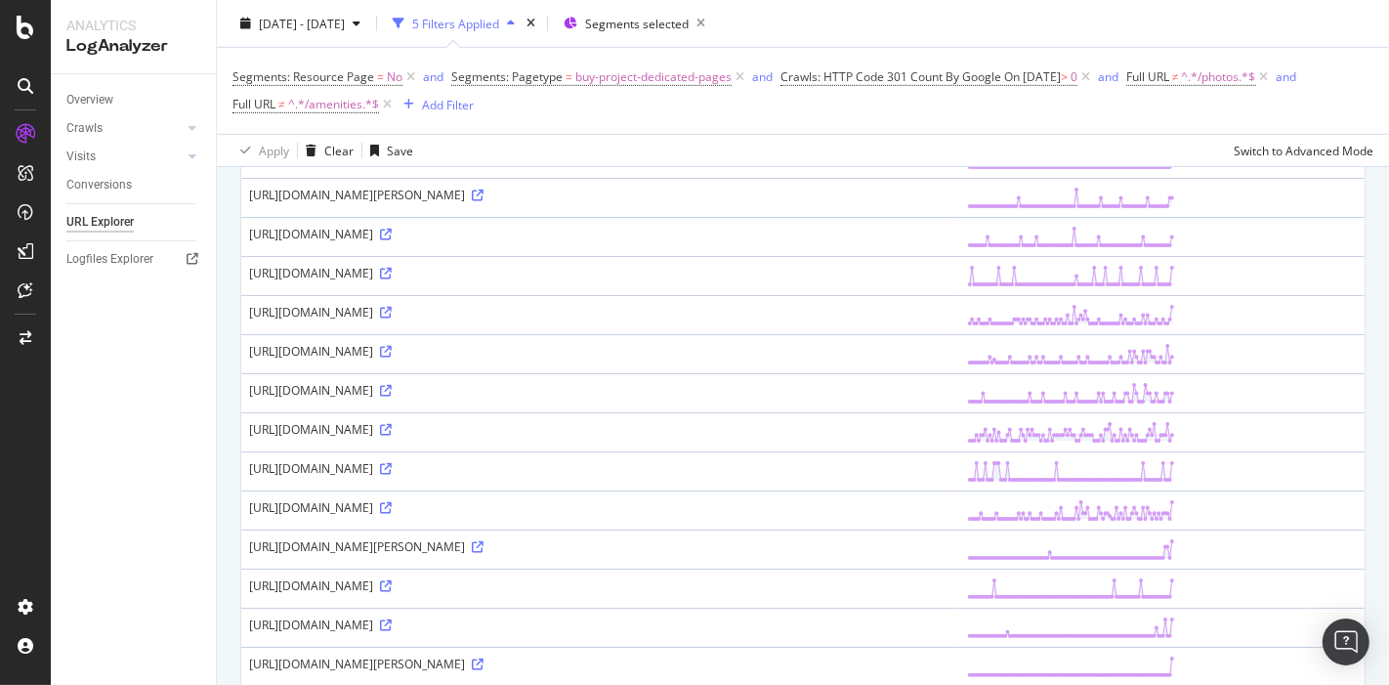
click at [505, 499] on div "https://housing.com/in/buy/projects/page/146509-sai-leela-residency-by-reputed-…" at bounding box center [600, 507] width 702 height 17
copy div "146509"
click at [392, 463] on icon at bounding box center [386, 469] width 12 height 12
click at [498, 538] on div "https://housing.com/in/buy/projects/page/148607-swapna-nagarisociety-by-reputed…" at bounding box center [600, 546] width 702 height 17
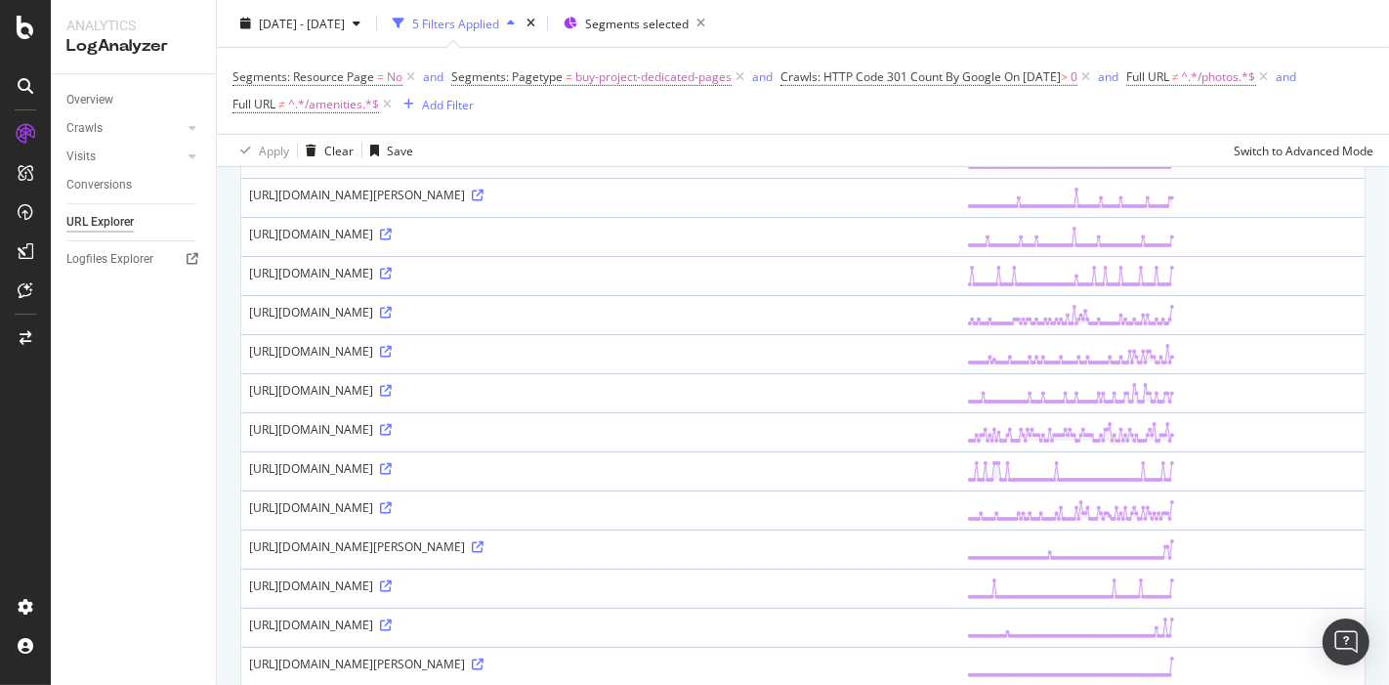
click at [498, 538] on div "https://housing.com/in/buy/projects/page/148607-swapna-nagarisociety-by-reputed…" at bounding box center [600, 546] width 702 height 17
copy div "148607"
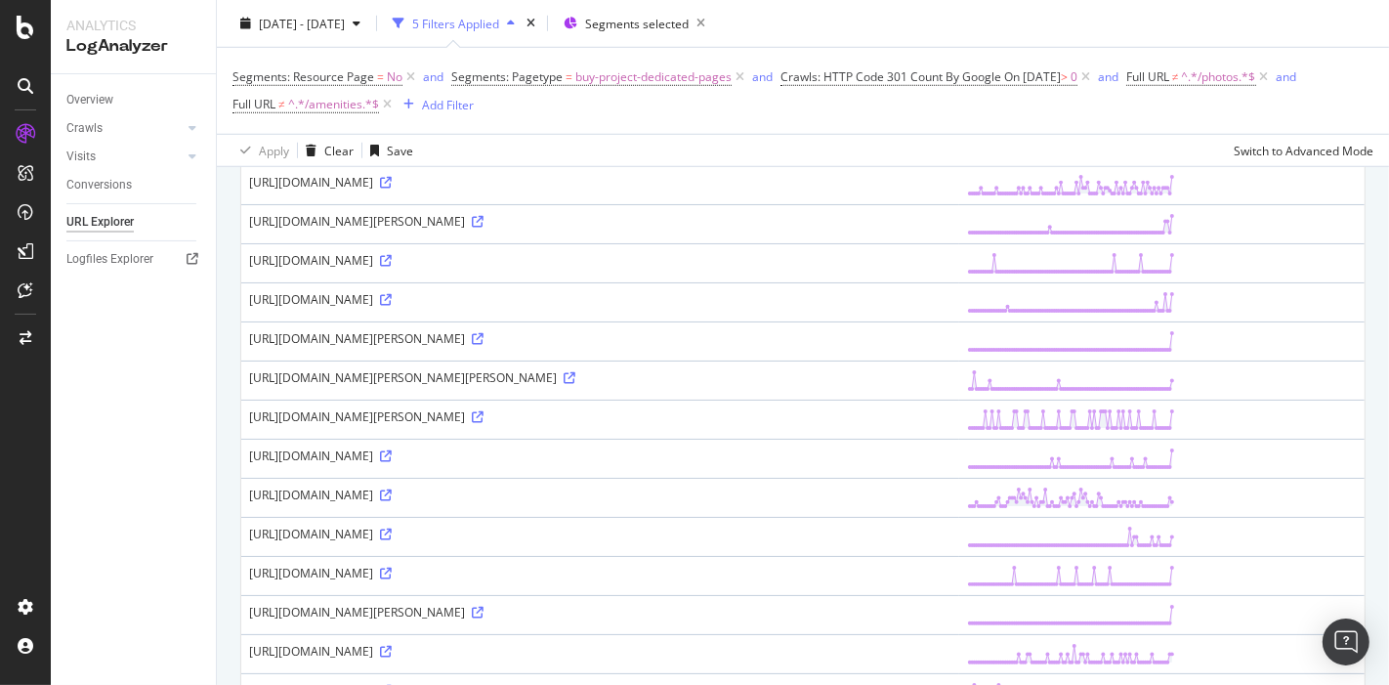
scroll to position [1519, 0]
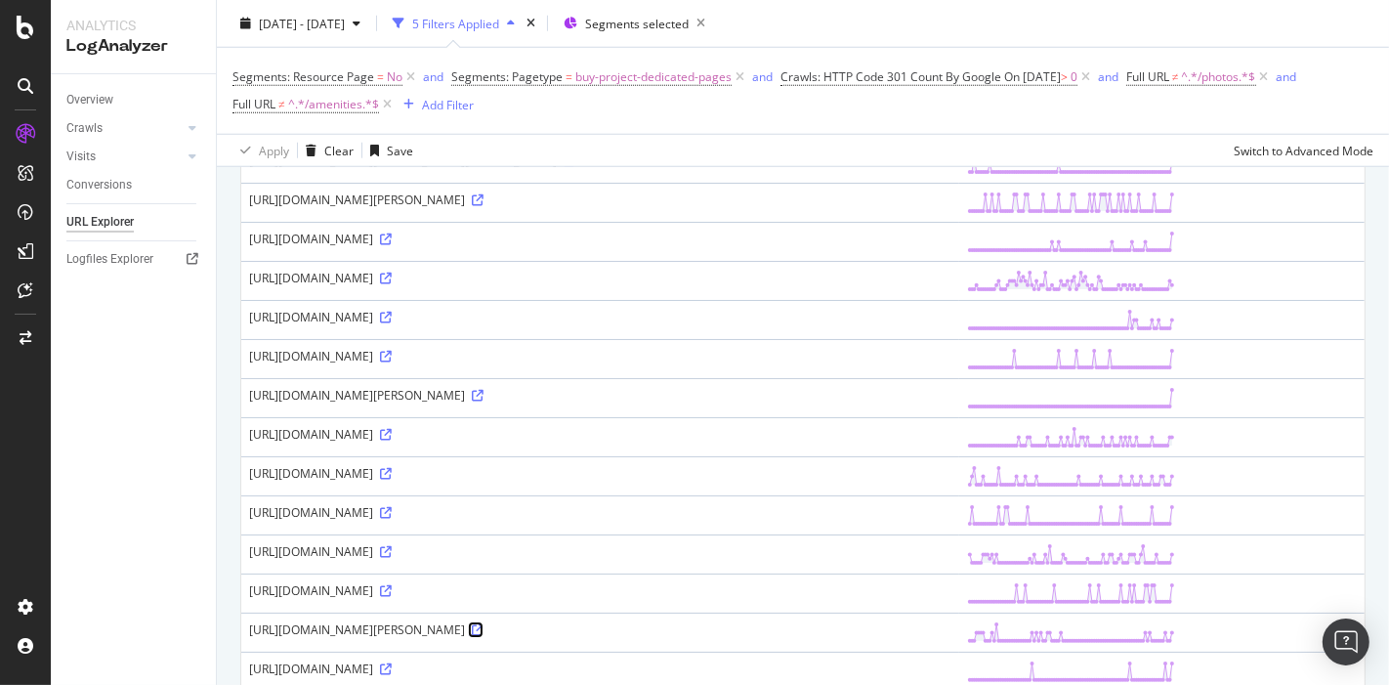
click at [484, 624] on icon at bounding box center [478, 630] width 12 height 12
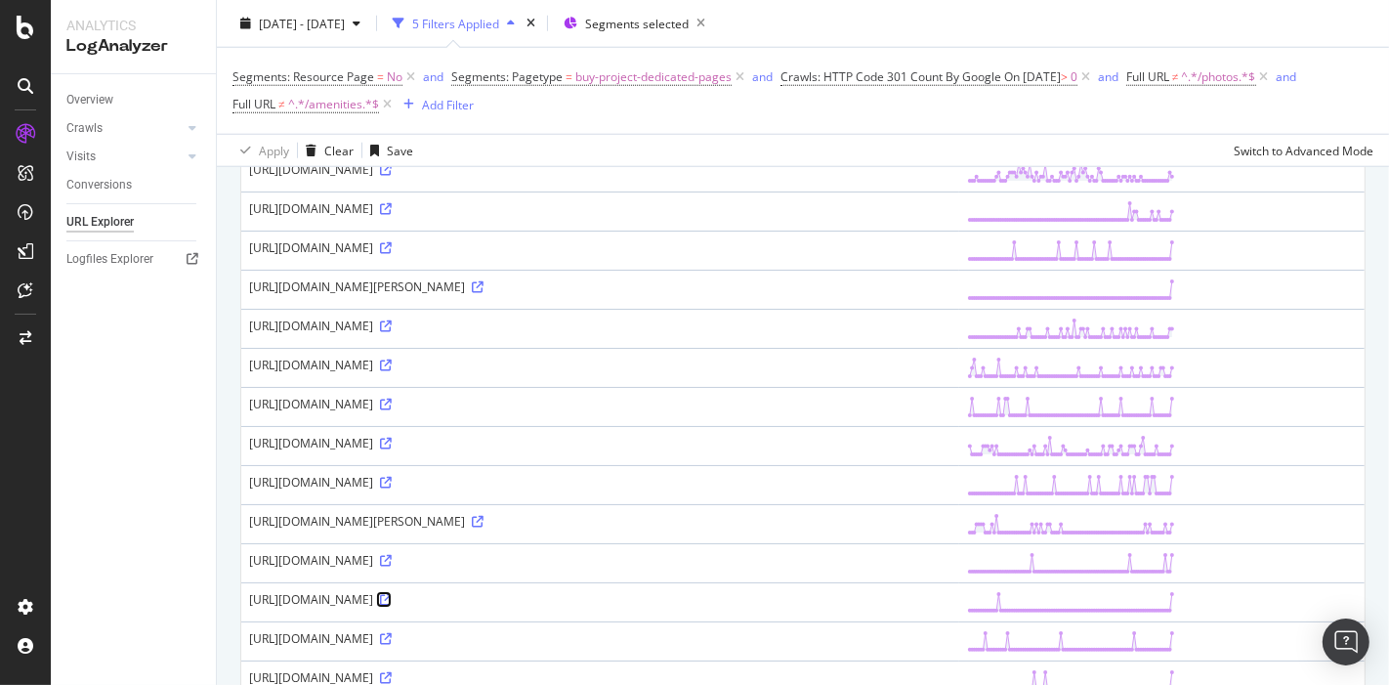
click at [392, 594] on icon at bounding box center [386, 600] width 12 height 12
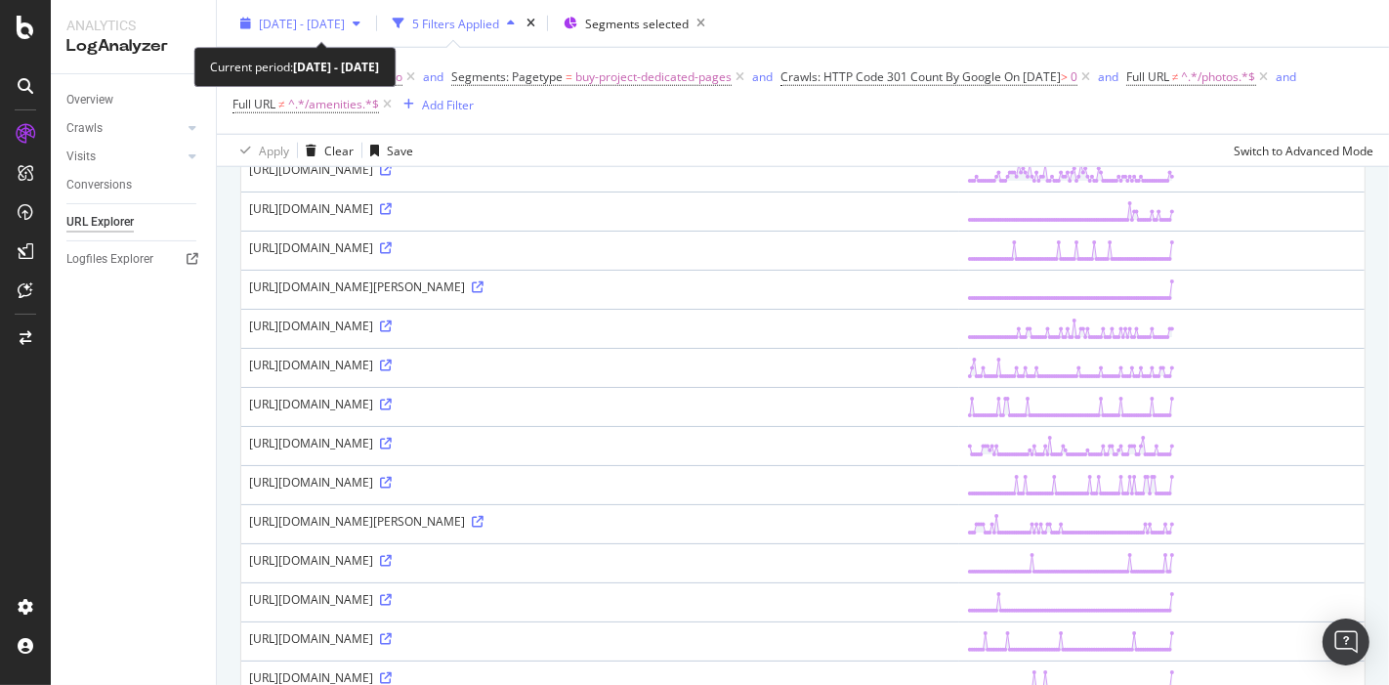
click at [277, 18] on span "2025 Jun. 1st - Aug. 31st" at bounding box center [302, 23] width 86 height 17
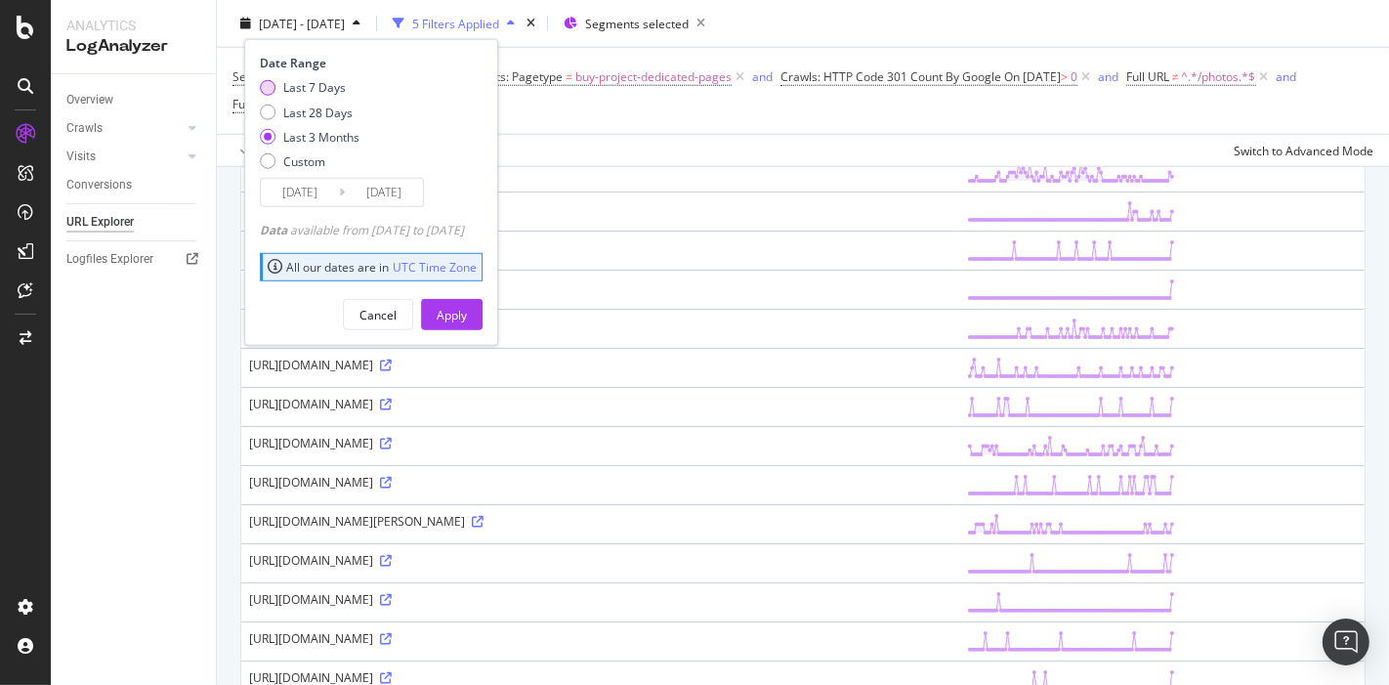
click at [323, 83] on div "Last 7 Days" at bounding box center [314, 87] width 63 height 17
type input "2025/08/25"
click at [467, 319] on div "Apply" at bounding box center [452, 314] width 30 height 17
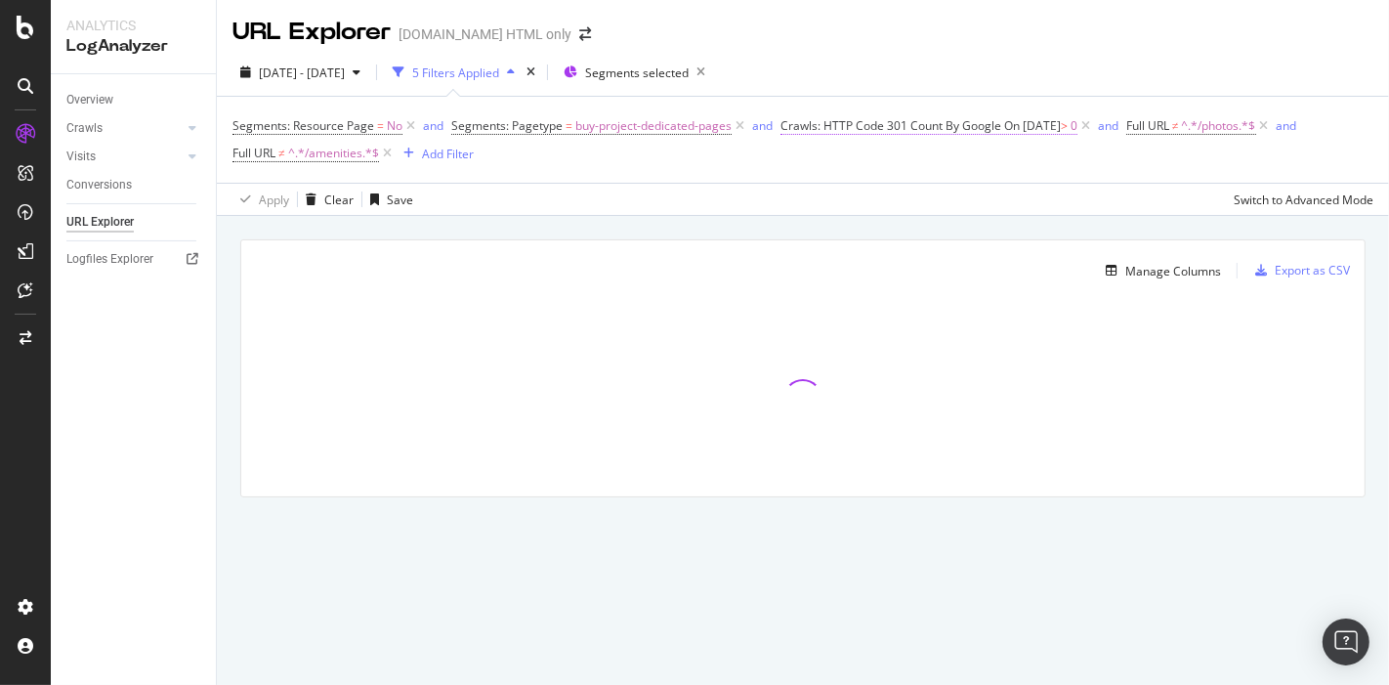
click at [926, 123] on span "Crawls: HTTP Code 301 Count By Google" at bounding box center [891, 125] width 221 height 17
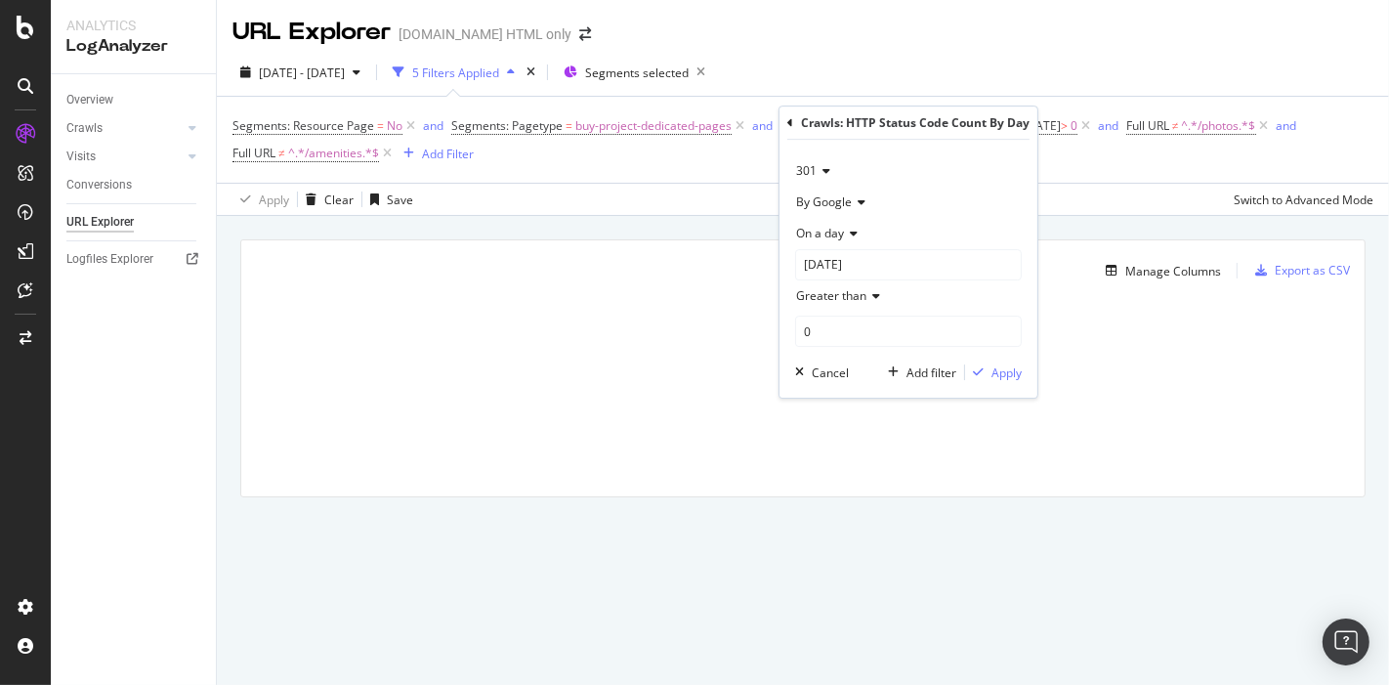
click at [830, 233] on span "On a day" at bounding box center [820, 233] width 48 height 17
click at [853, 322] on span "Any day of the period" at bounding box center [862, 325] width 115 height 17
click at [868, 295] on input "0" at bounding box center [908, 299] width 227 height 31
type input "1"
click at [1000, 333] on div "Apply" at bounding box center [1007, 341] width 30 height 17
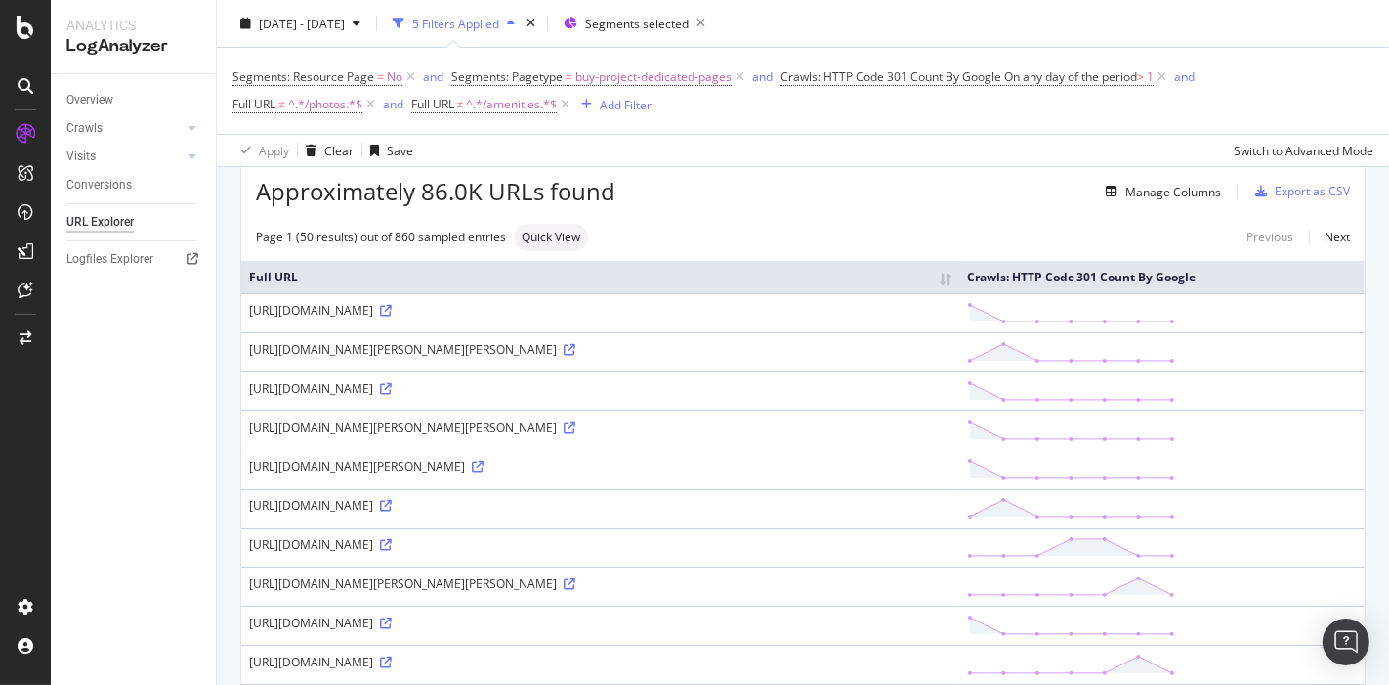
scroll to position [217, 0]
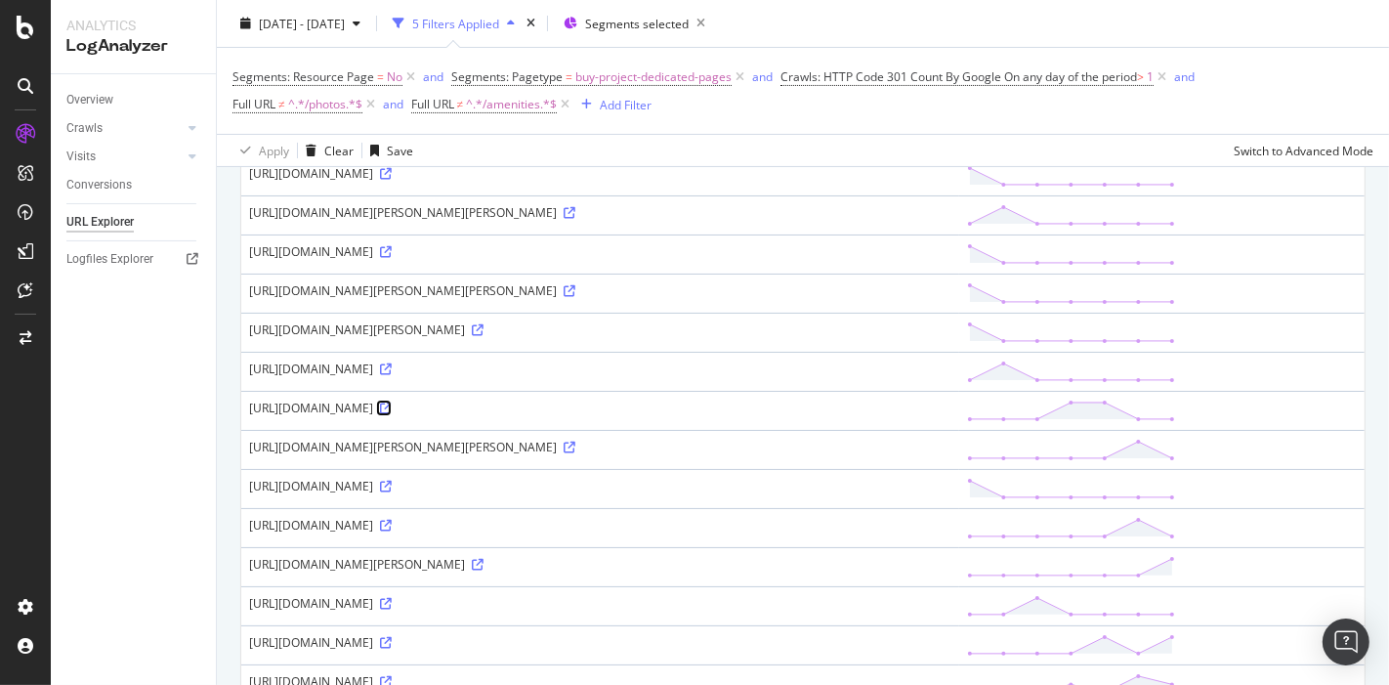
click at [392, 403] on icon at bounding box center [386, 409] width 12 height 12
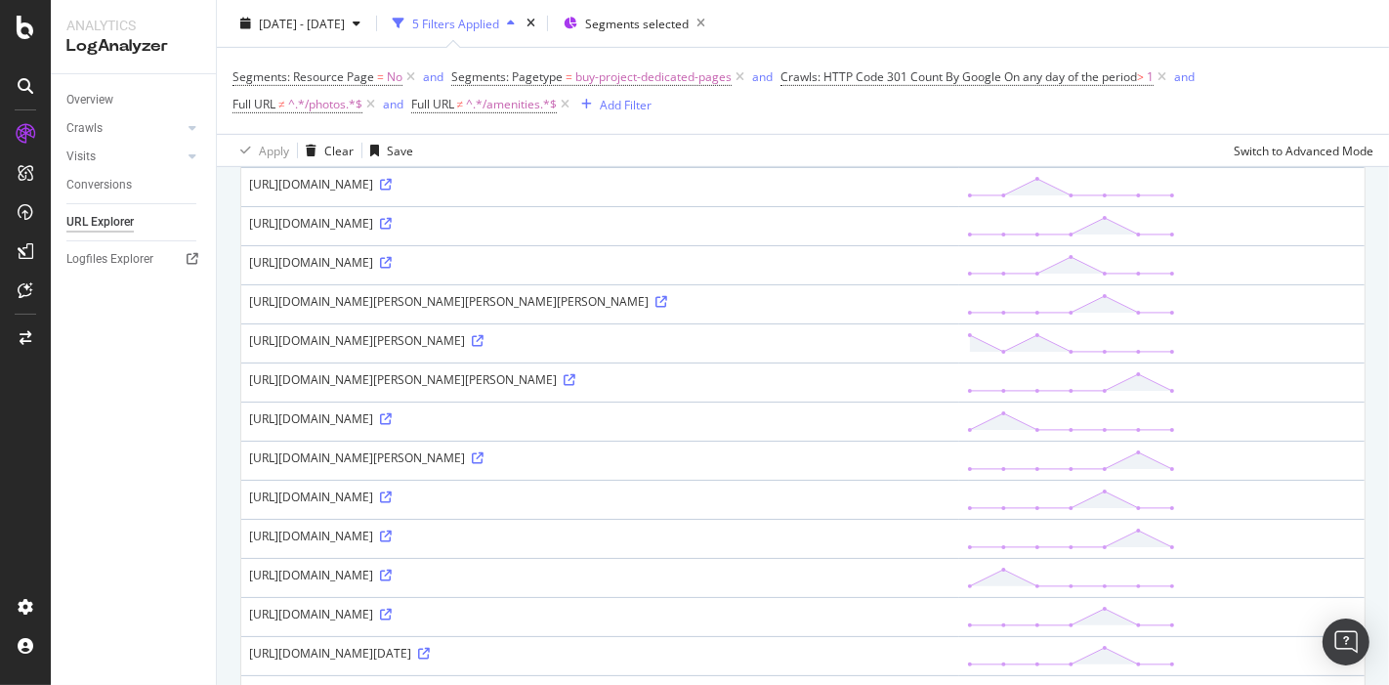
scroll to position [759, 0]
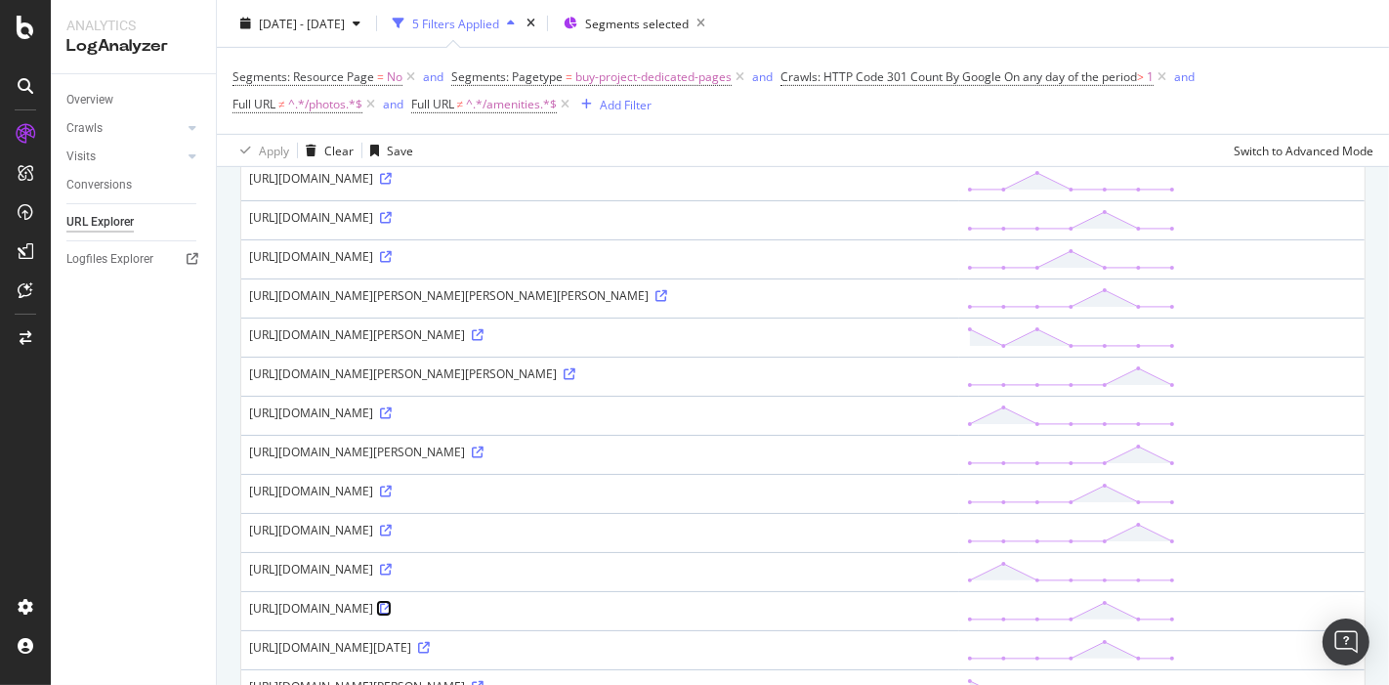
click at [392, 603] on icon at bounding box center [386, 609] width 12 height 12
click at [430, 642] on icon at bounding box center [424, 648] width 12 height 12
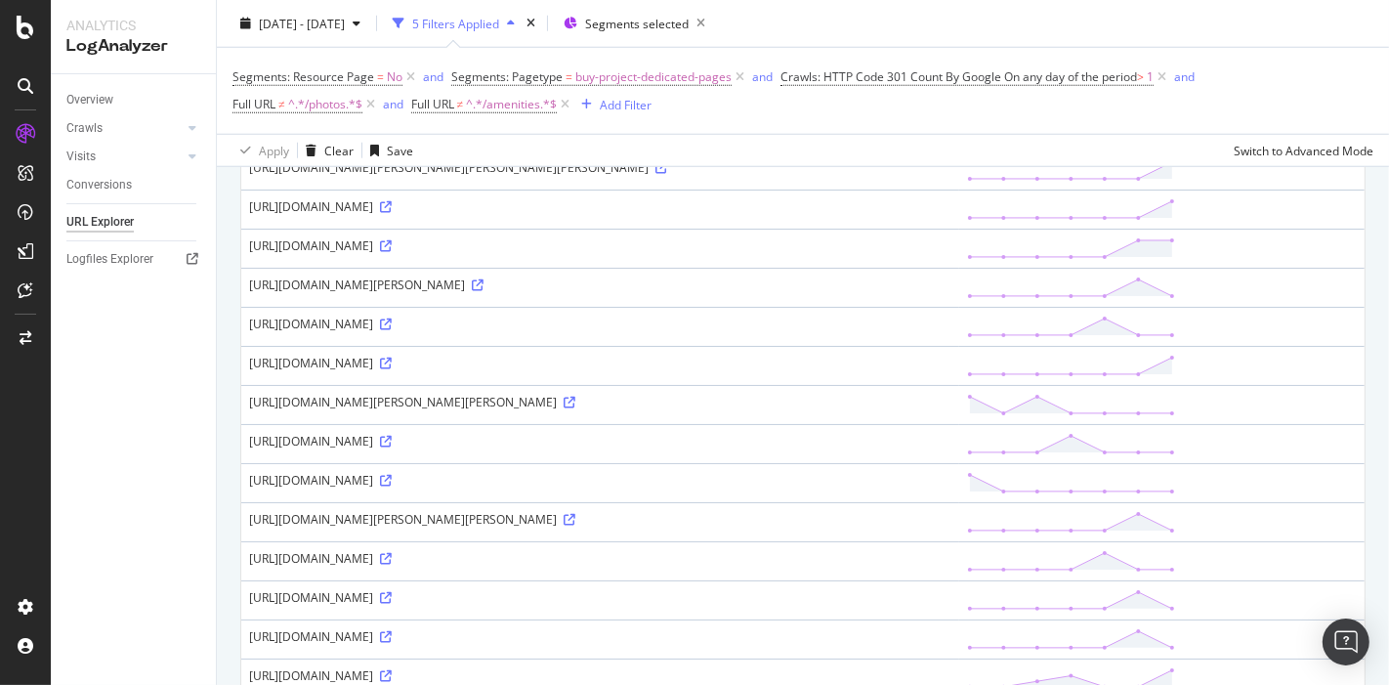
scroll to position [1519, 0]
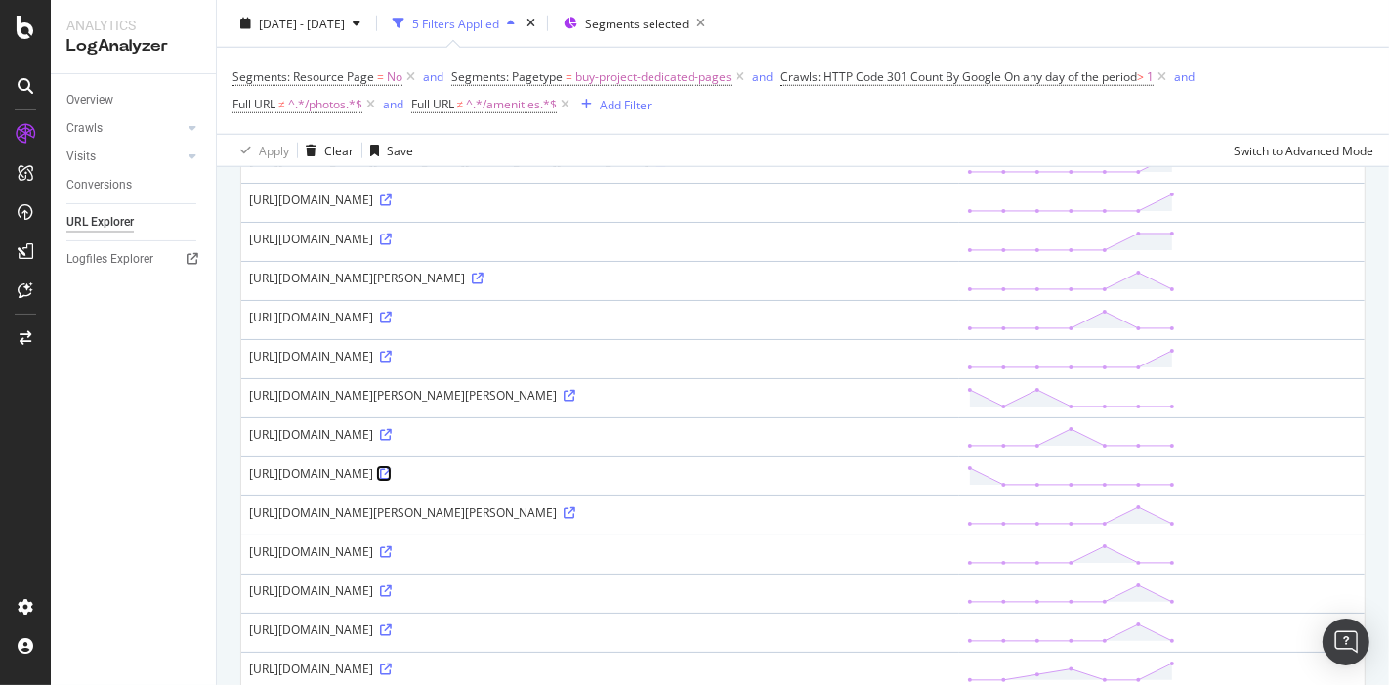
click at [392, 468] on icon at bounding box center [386, 474] width 12 height 12
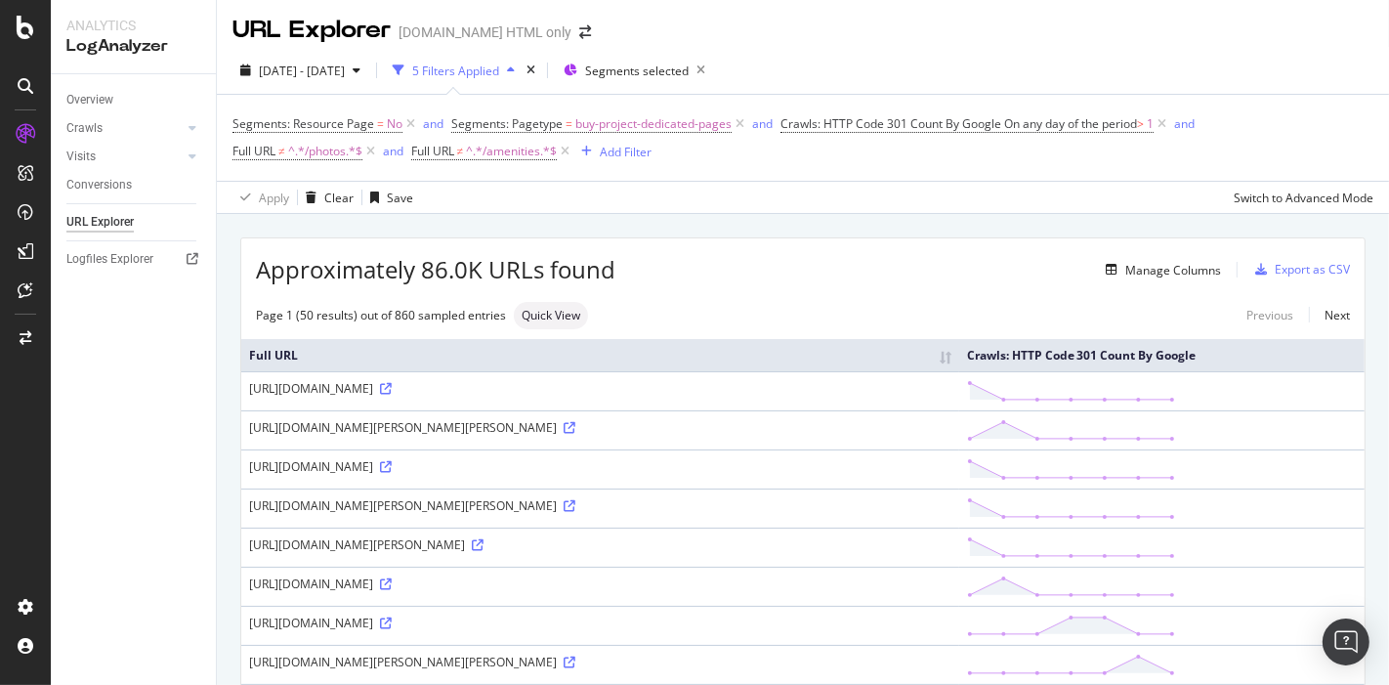
scroll to position [0, 0]
click at [1334, 318] on div "Previous Next" at bounding box center [1290, 317] width 119 height 17
click at [1317, 313] on link "Next" at bounding box center [1329, 317] width 41 height 28
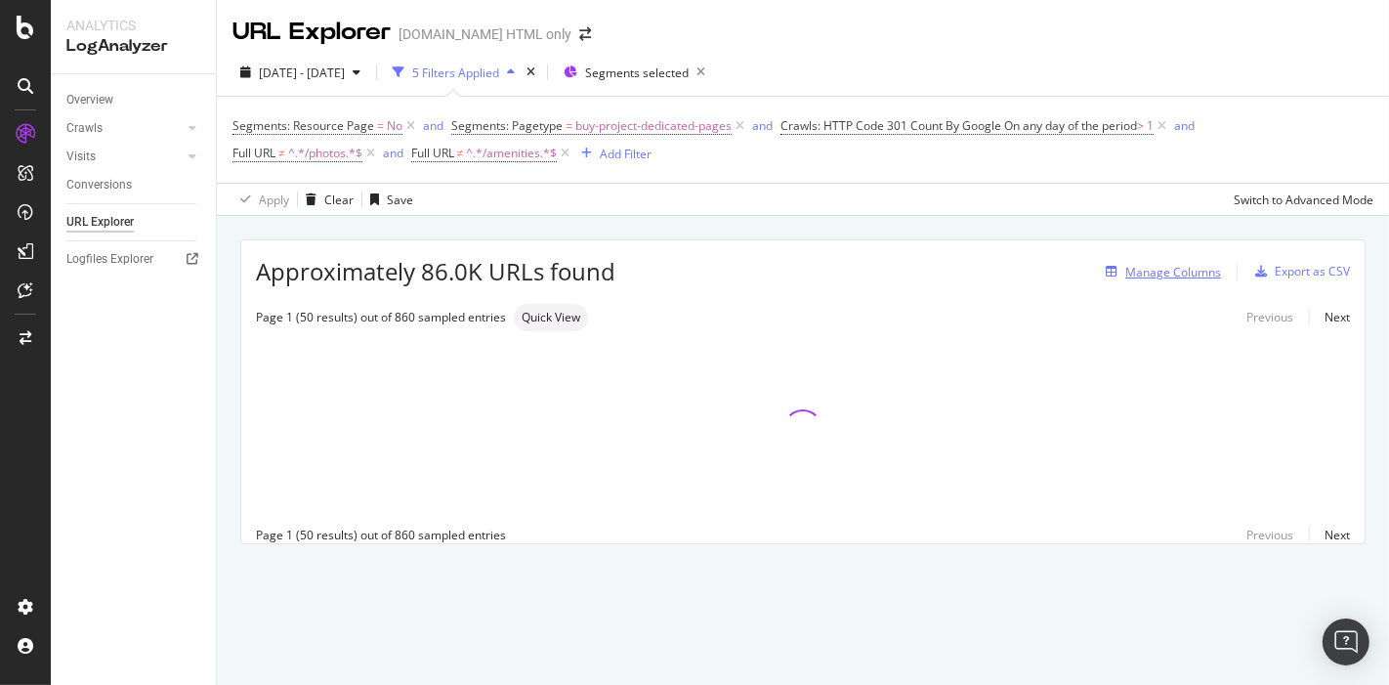
click at [1171, 273] on div "Manage Columns" at bounding box center [1174, 272] width 96 height 17
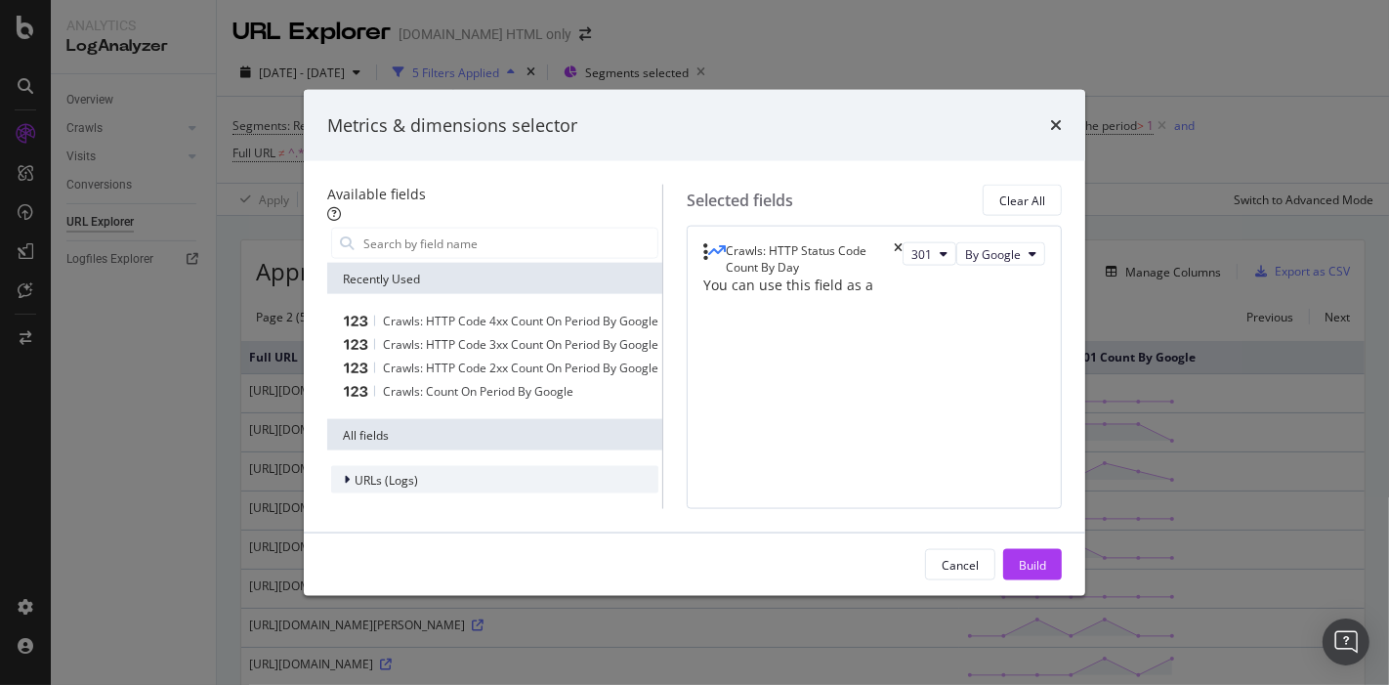
click at [343, 470] on div "modal" at bounding box center [349, 480] width 12 height 20
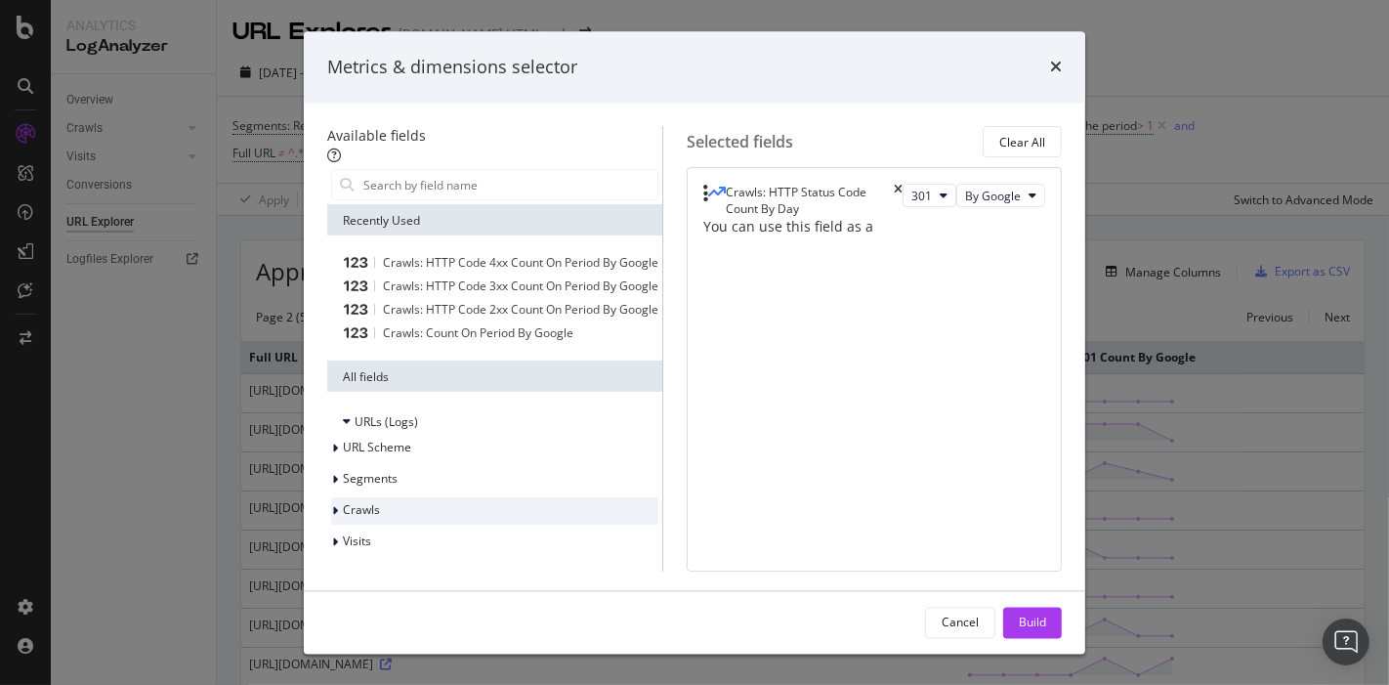
click at [331, 518] on div "Crawls" at bounding box center [494, 511] width 327 height 27
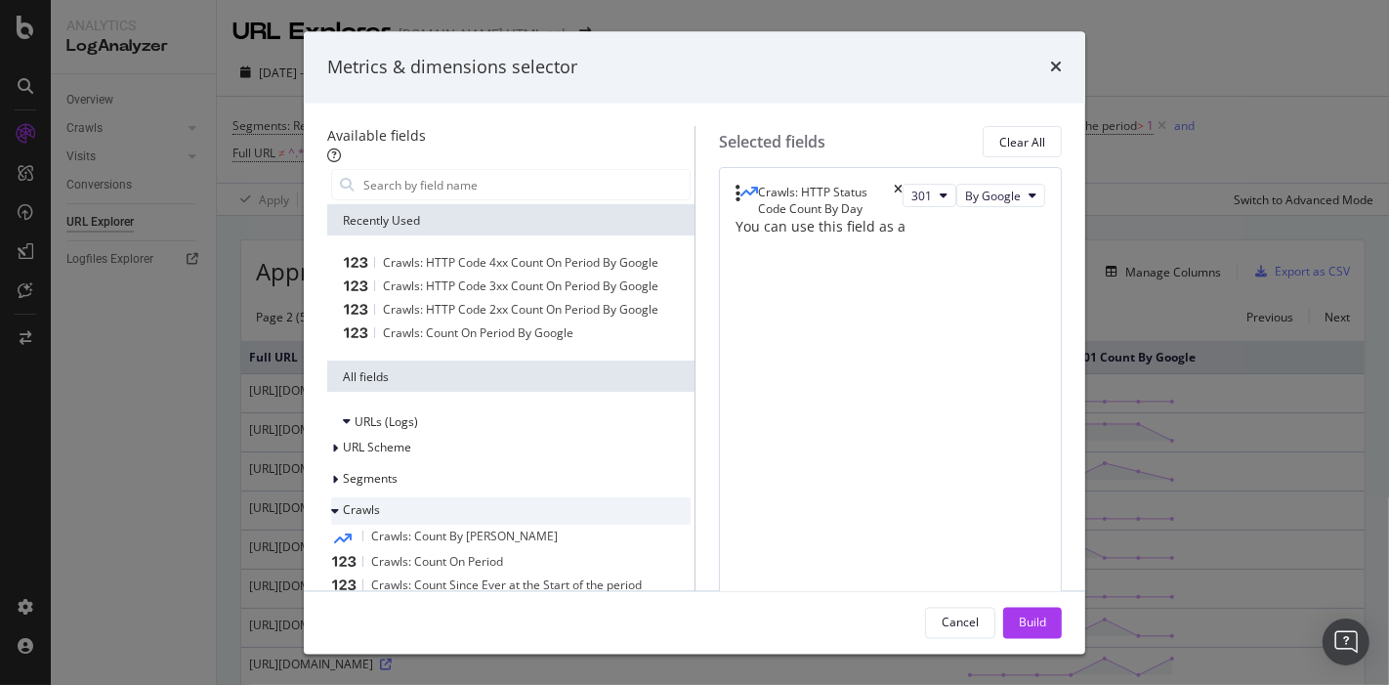
scroll to position [217, 0]
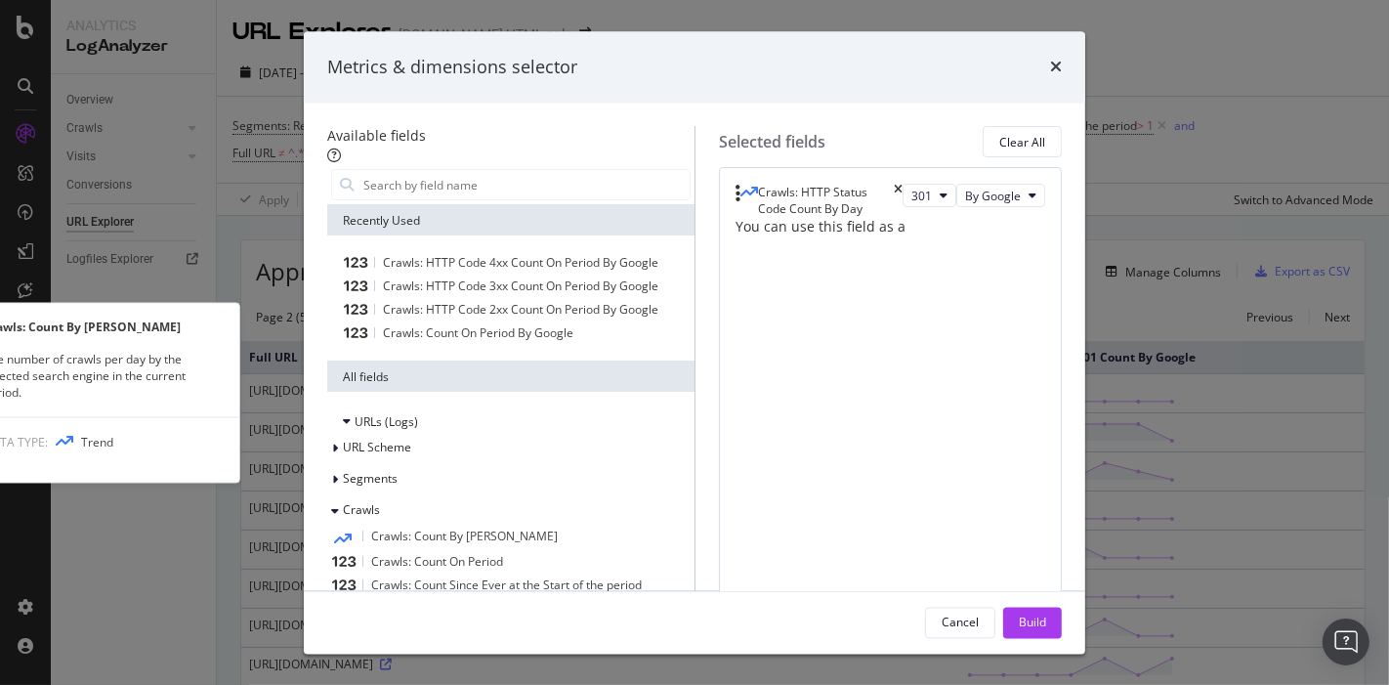
click at [449, 529] on span "Crawls: Count By Day" at bounding box center [464, 537] width 187 height 17
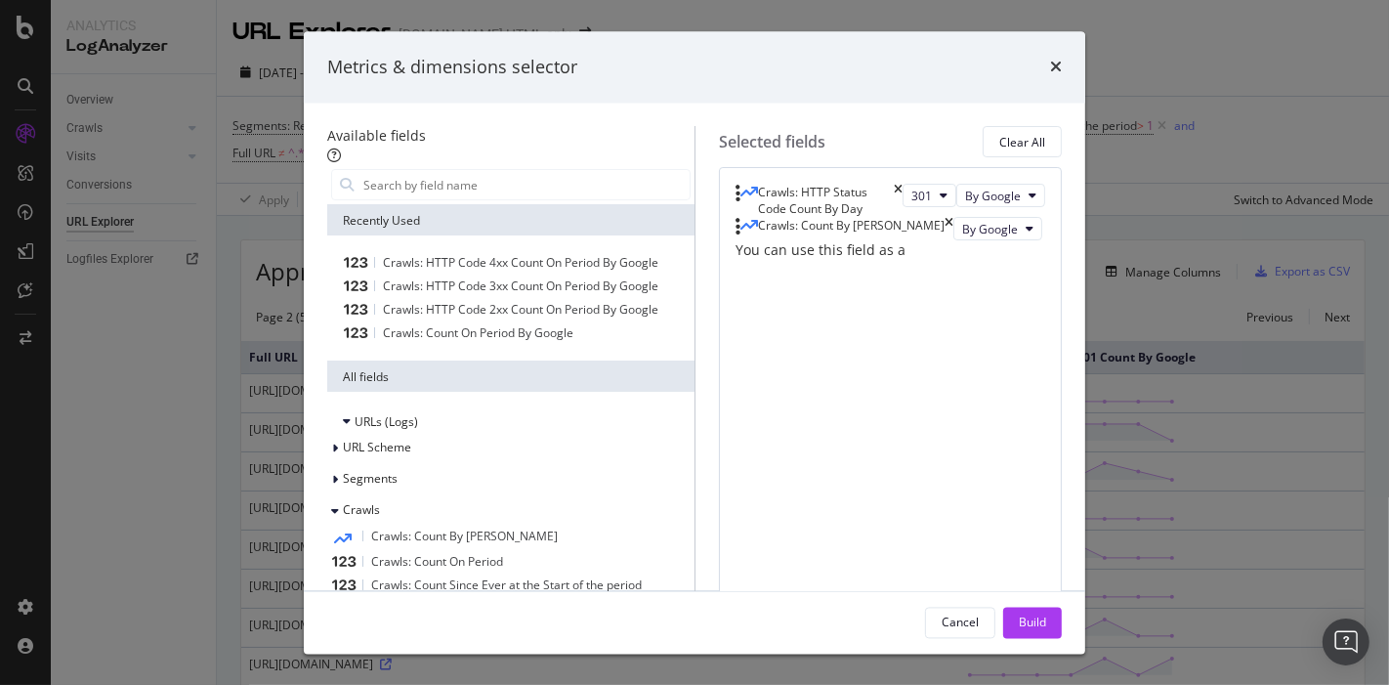
drag, startPoint x: 1068, startPoint y: 618, endPoint x: 866, endPoint y: 558, distance: 211.1
click at [866, 558] on div "Metrics & dimensions selector Available fields Recently Used Crawls: HTTP Code …" at bounding box center [695, 342] width 782 height 622
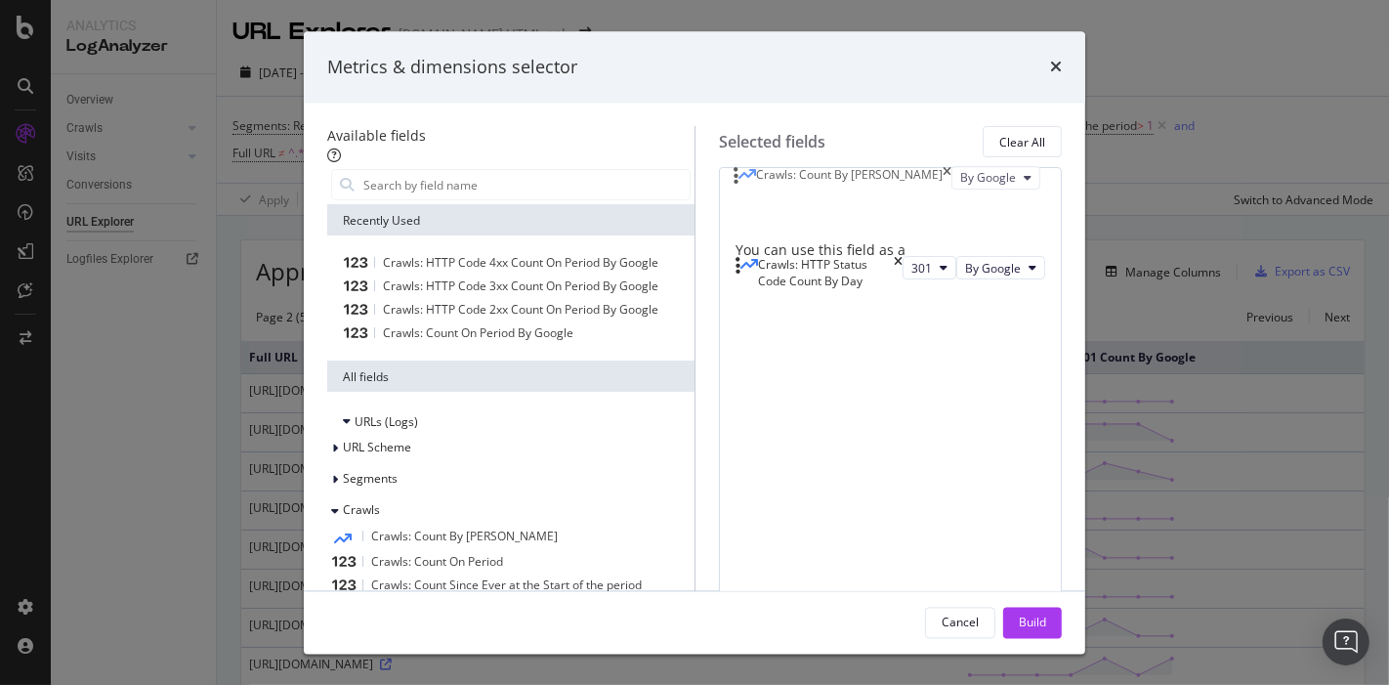
drag, startPoint x: 911, startPoint y: 273, endPoint x: 910, endPoint y: 182, distance: 90.9
click at [910, 182] on body "Analytics LogAnalyzer Overview Crawls Daily Distribution Segments Distribution …" at bounding box center [694, 342] width 1389 height 685
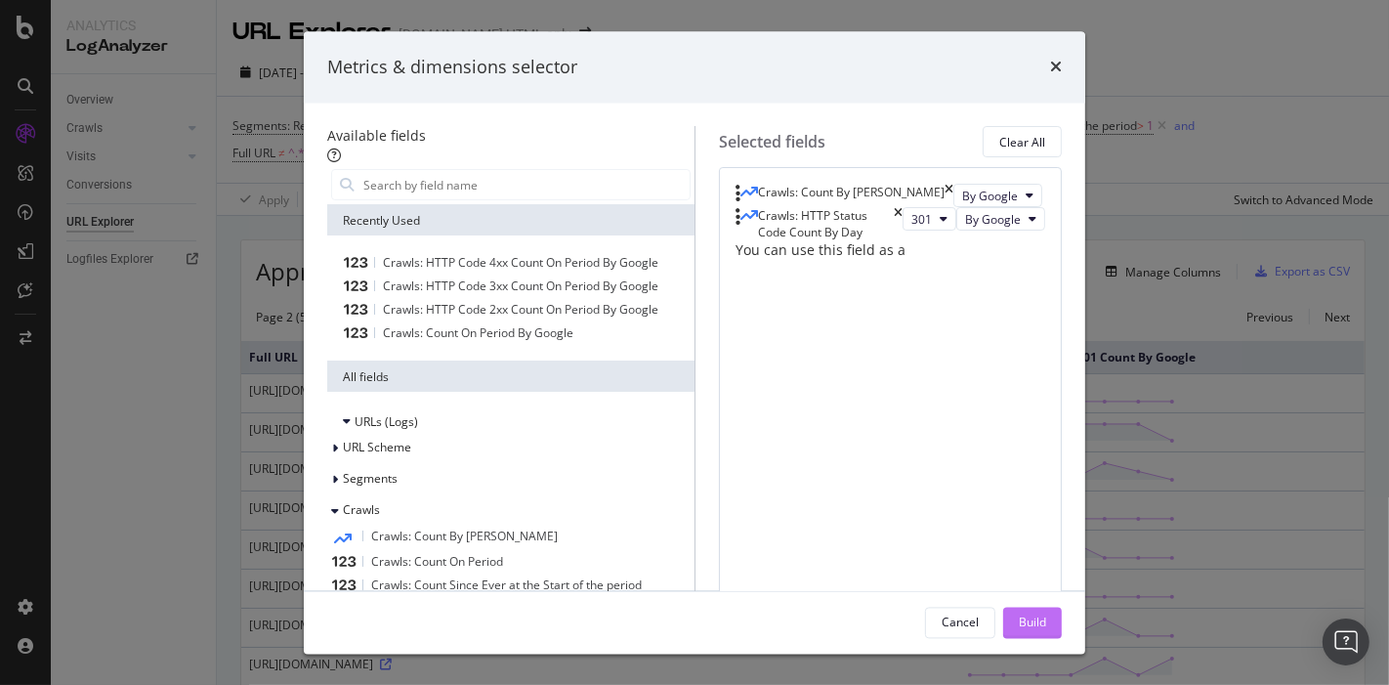
click at [1060, 611] on button "Build" at bounding box center [1032, 622] width 59 height 31
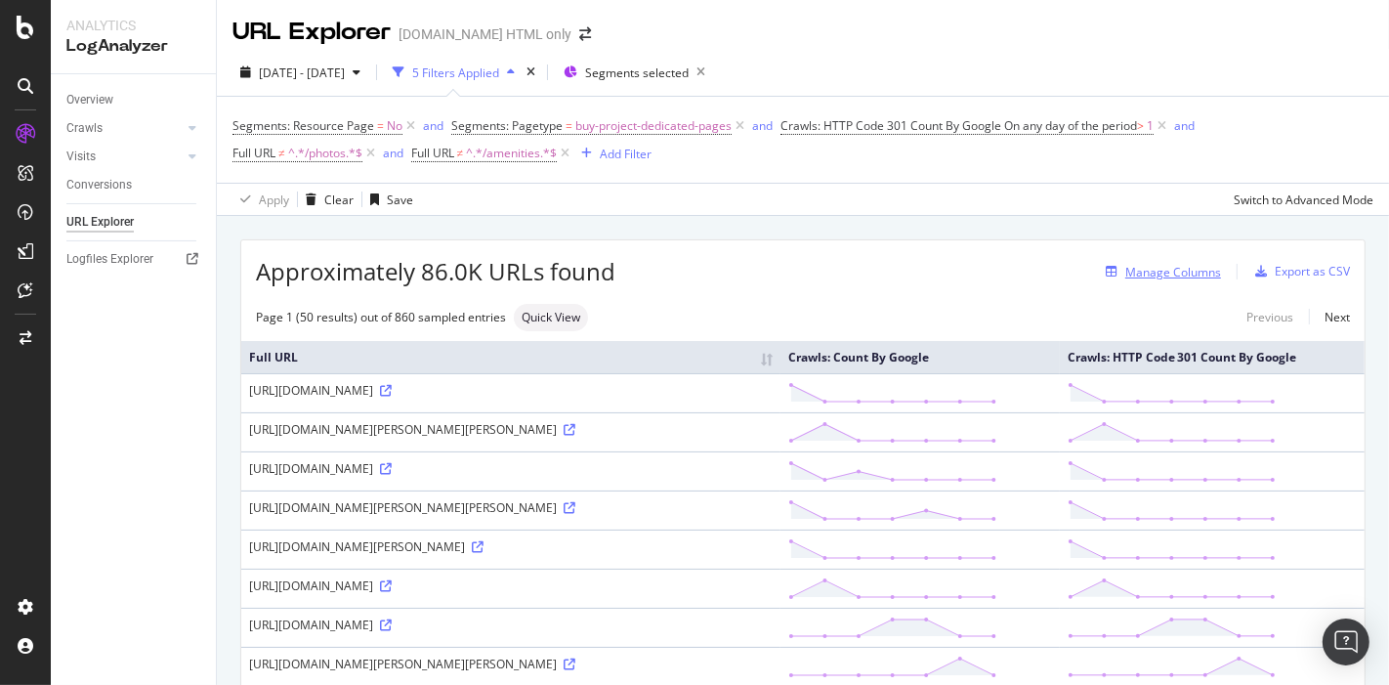
click at [1174, 264] on div "Manage Columns" at bounding box center [1174, 272] width 96 height 17
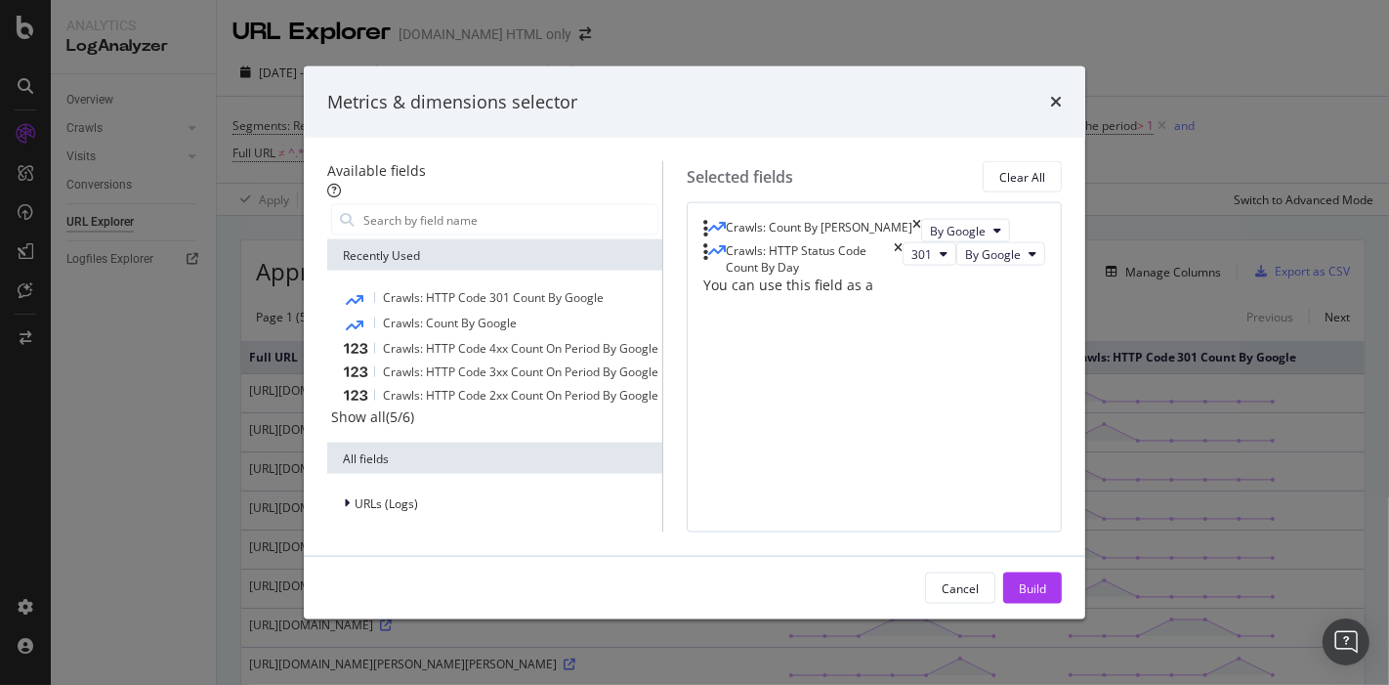
click at [903, 270] on div "Crawls: HTTP Status Code Count By Day" at bounding box center [802, 258] width 199 height 33
click at [355, 494] on span "URLs (Logs)" at bounding box center [387, 502] width 64 height 17
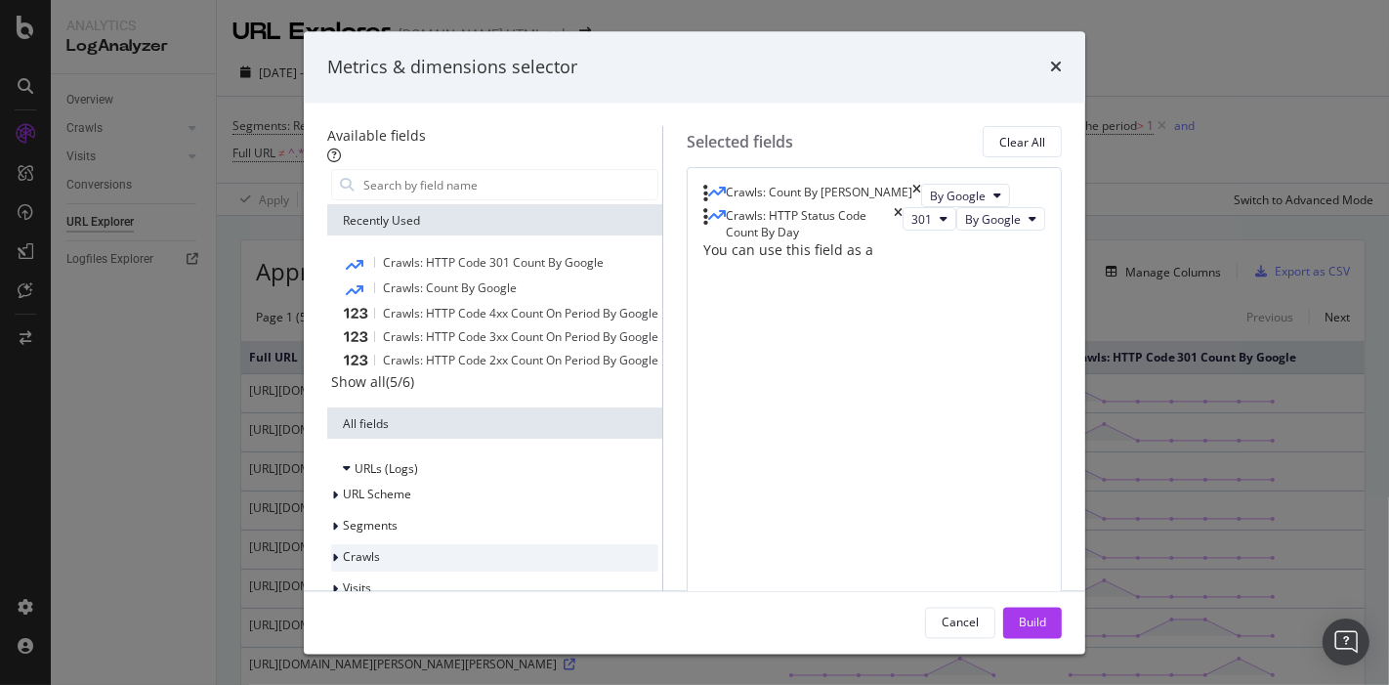
click at [351, 555] on span "Crawls" at bounding box center [361, 557] width 37 height 17
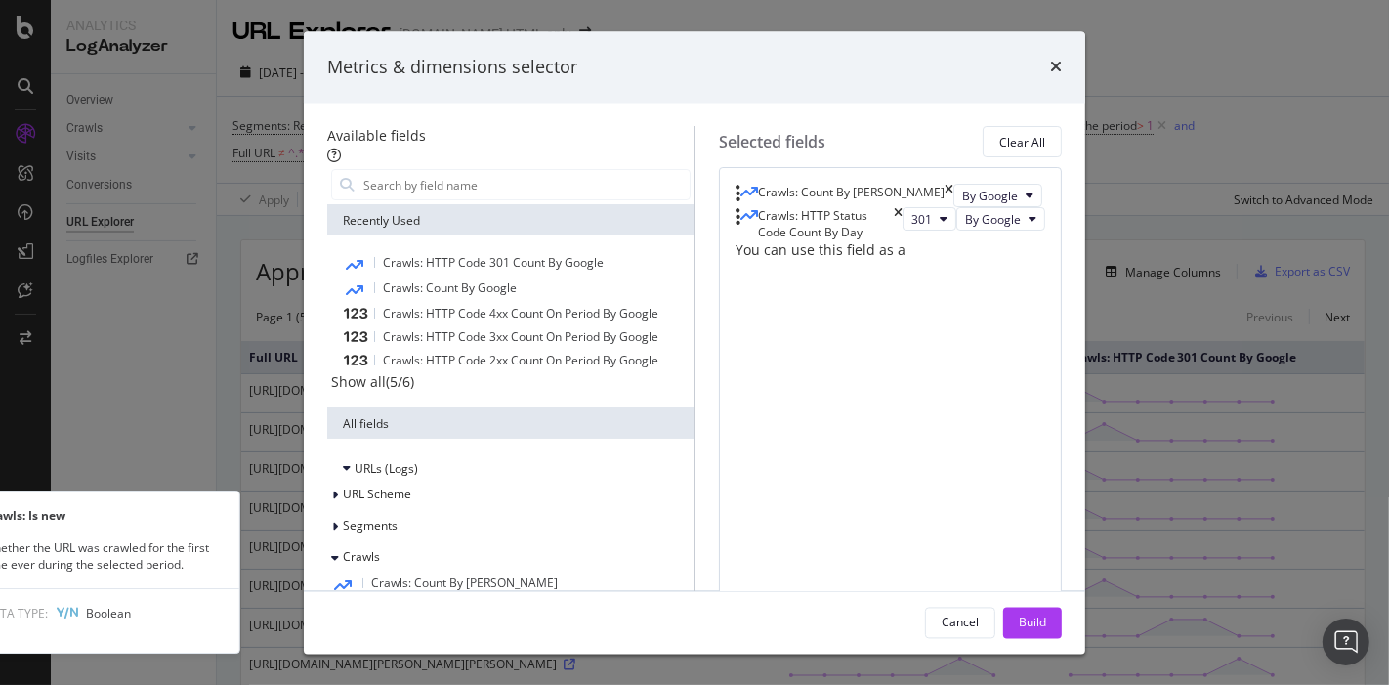
scroll to position [325, 0]
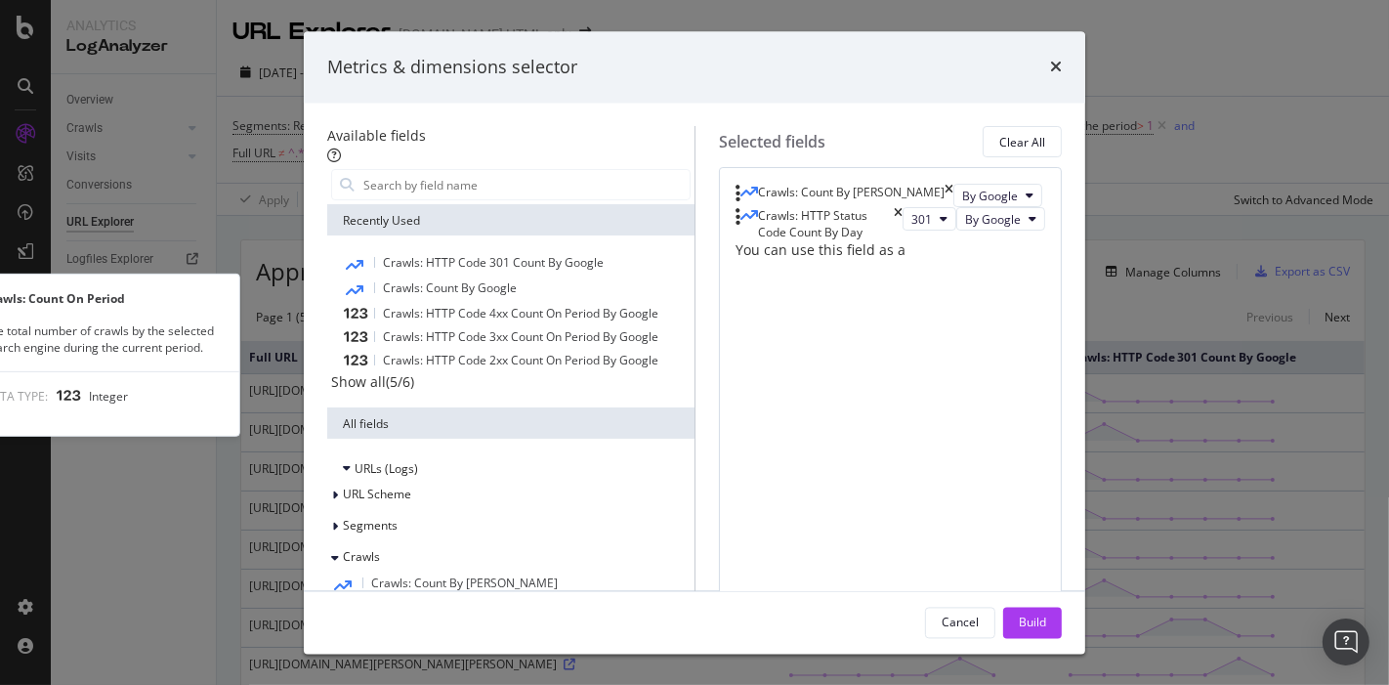
click at [435, 598] on div "Crawls: Count On Period" at bounding box center [511, 609] width 360 height 23
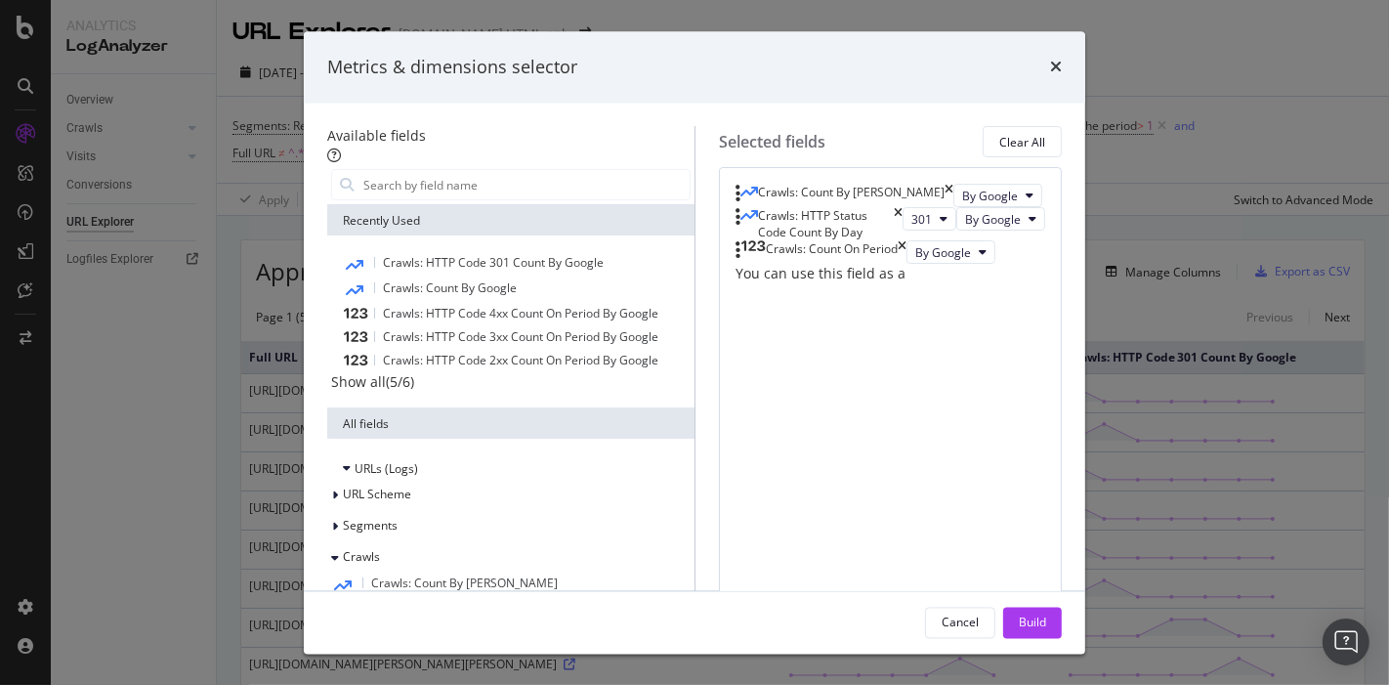
click at [903, 241] on div "Crawls: HTTP Status Code Count By Day" at bounding box center [819, 224] width 167 height 33
click at [903, 241] on icon "times" at bounding box center [898, 224] width 9 height 33
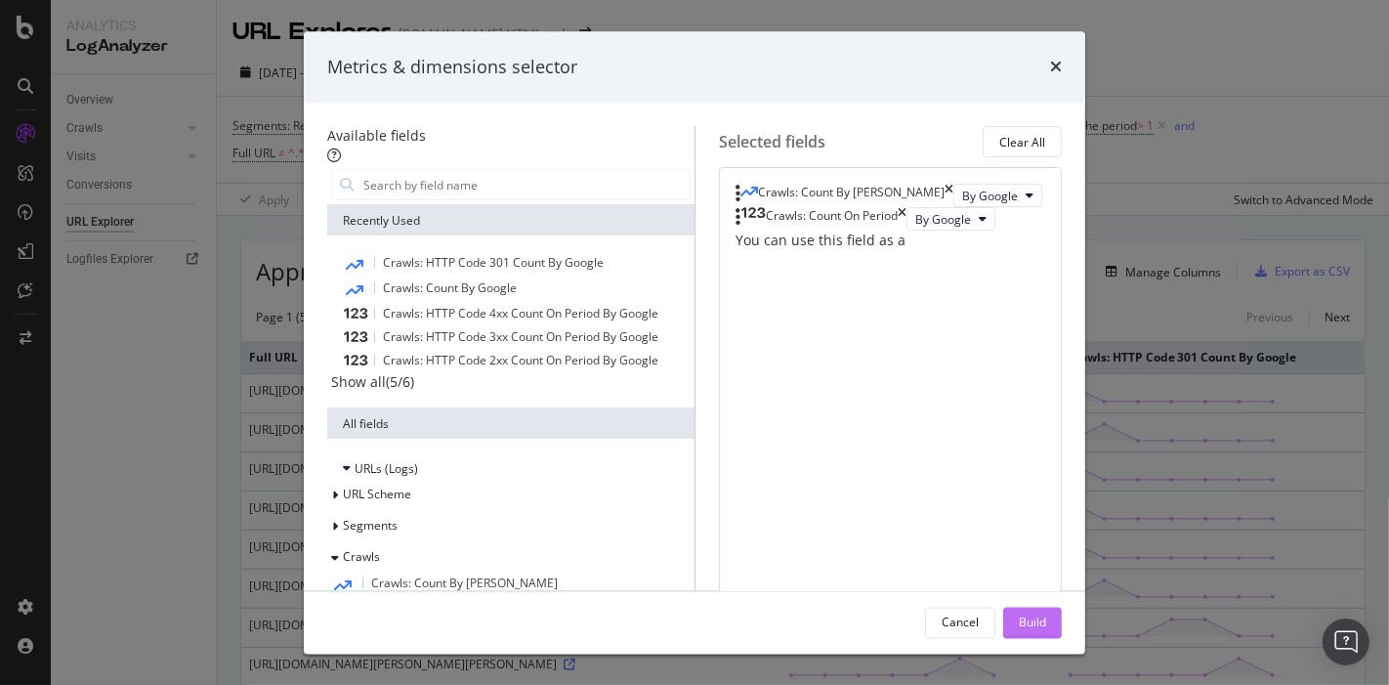
click at [1046, 626] on div "Build" at bounding box center [1032, 622] width 27 height 17
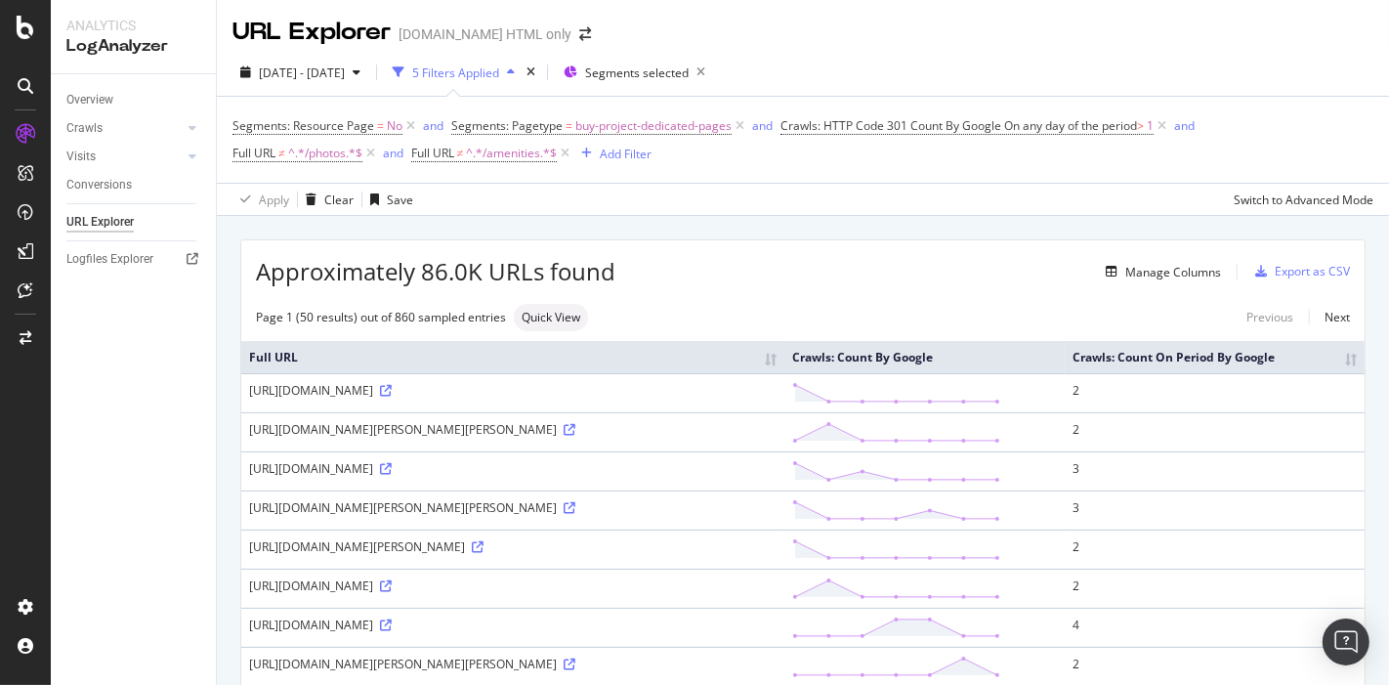
click at [1339, 366] on th "Crawls: Count On Period By Google" at bounding box center [1215, 357] width 300 height 32
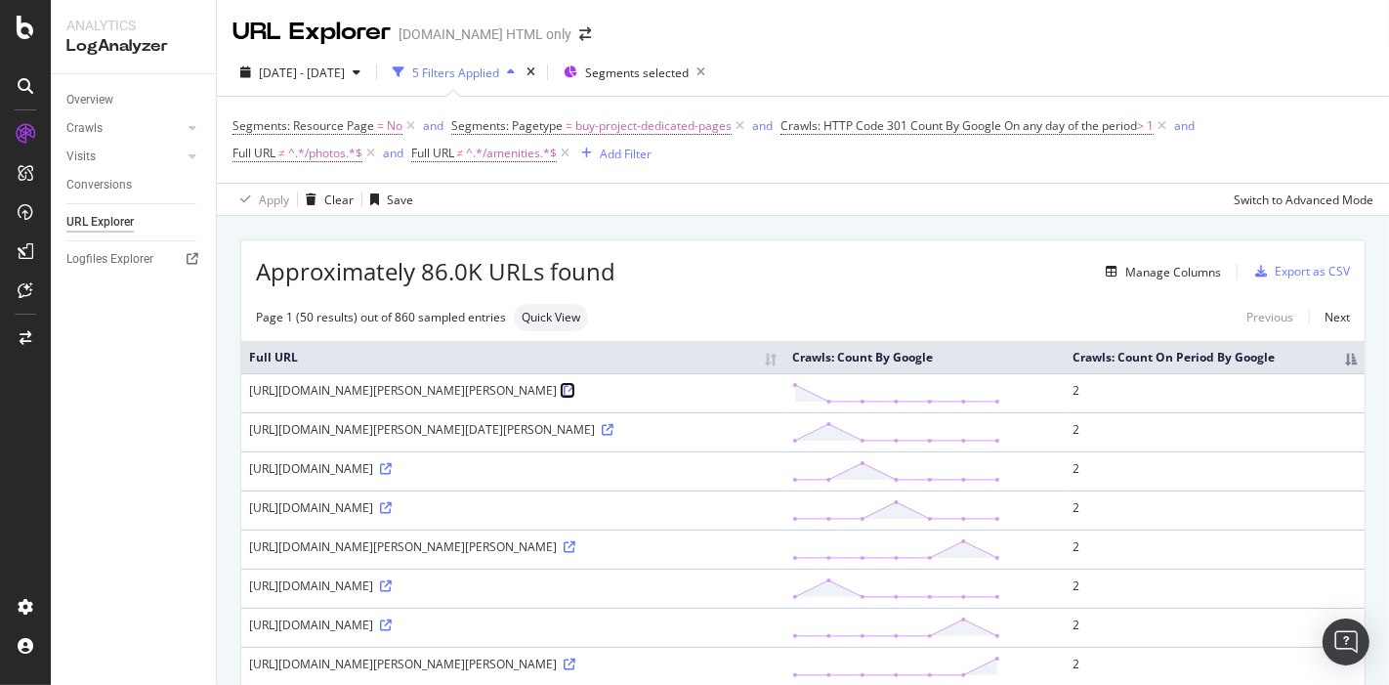
click at [575, 397] on icon at bounding box center [570, 391] width 12 height 12
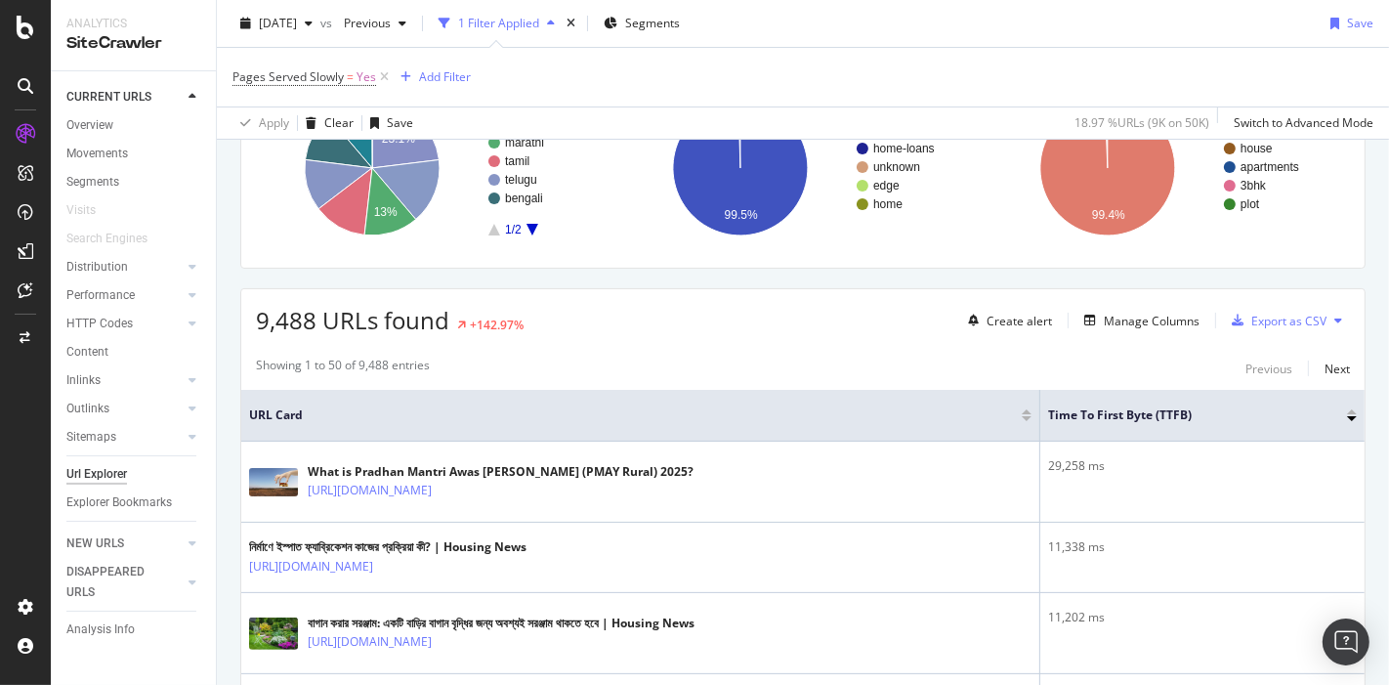
scroll to position [217, 0]
